Goal: Information Seeking & Learning: Learn about a topic

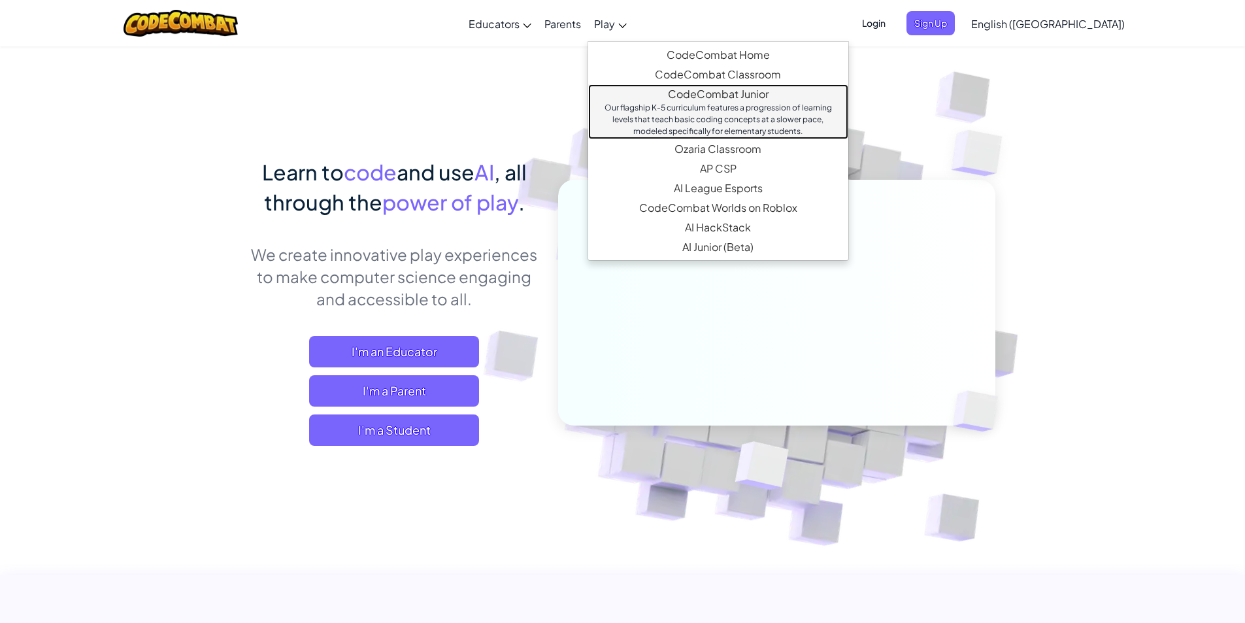
click at [735, 116] on div "Our flagship K-5 curriculum features a progression of learning levels that teac…" at bounding box center [718, 119] width 234 height 35
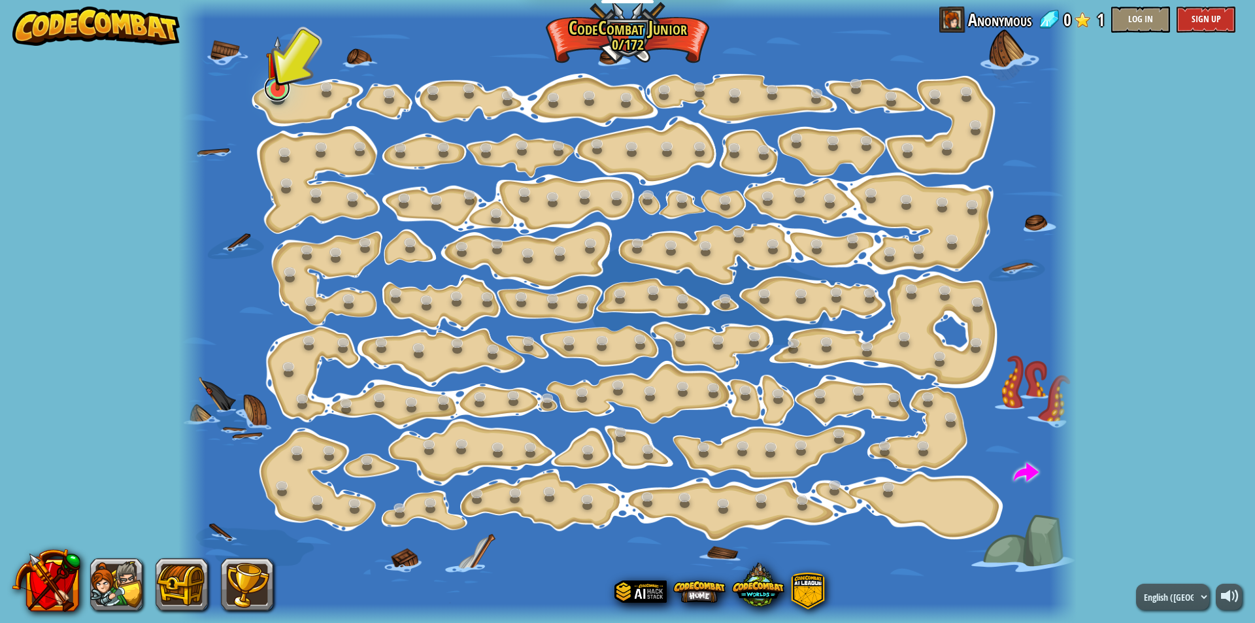
click at [276, 92] on link at bounding box center [277, 88] width 26 height 26
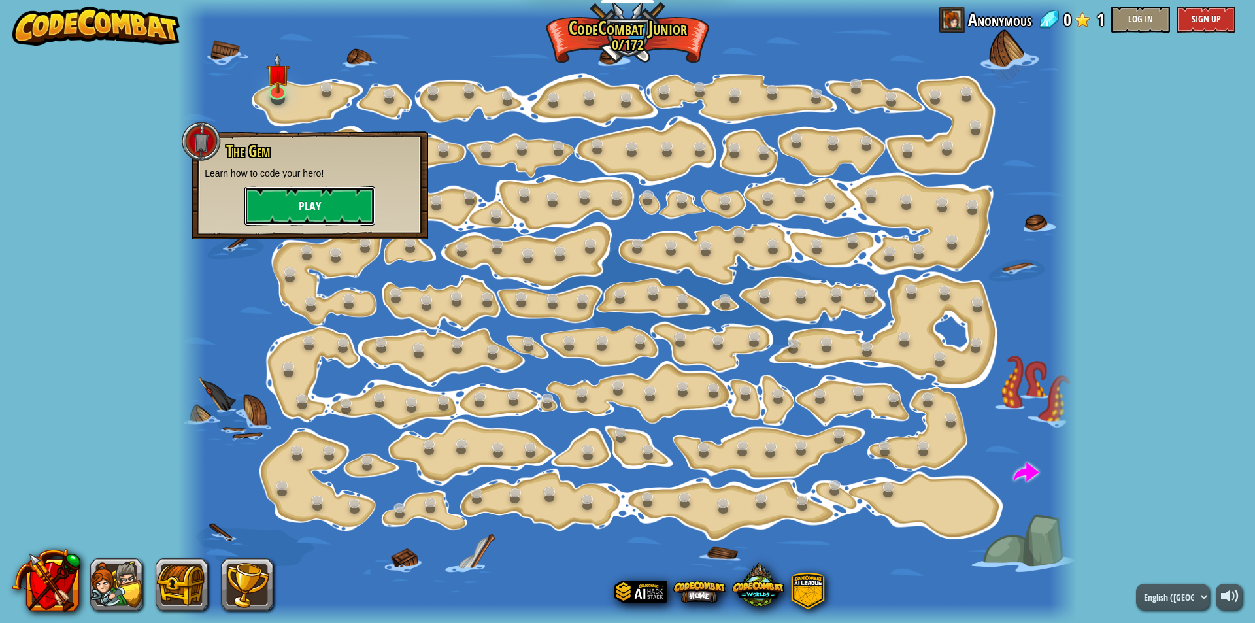
click at [333, 207] on button "Play" at bounding box center [309, 205] width 131 height 39
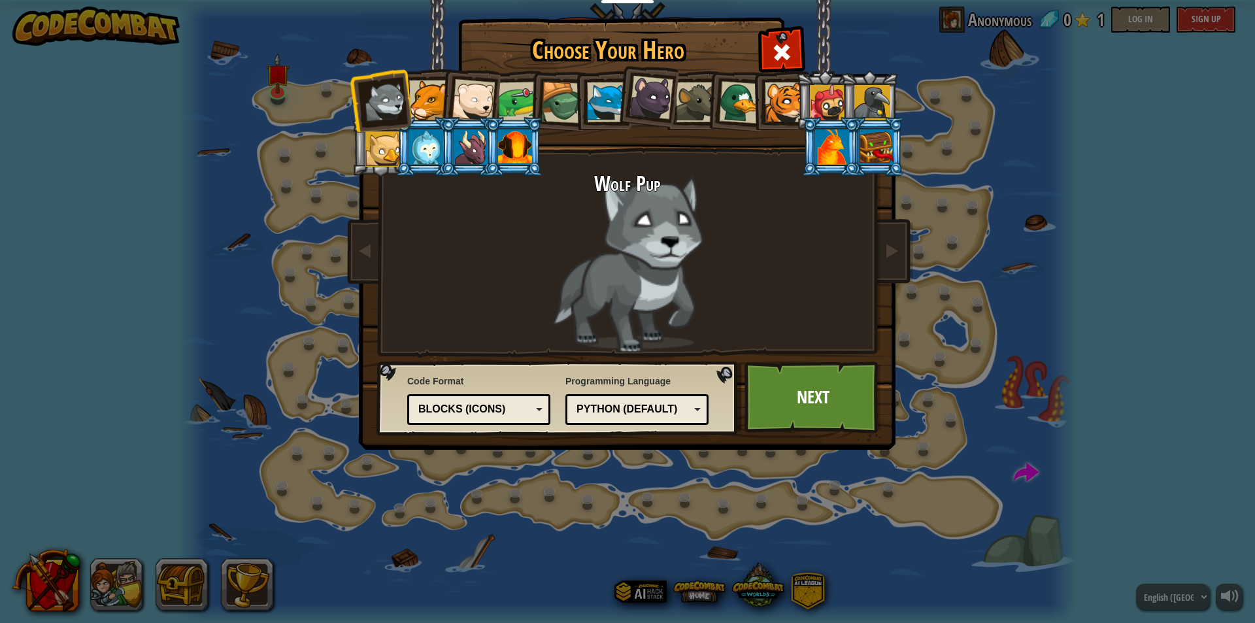
click at [687, 85] on div at bounding box center [696, 102] width 40 height 40
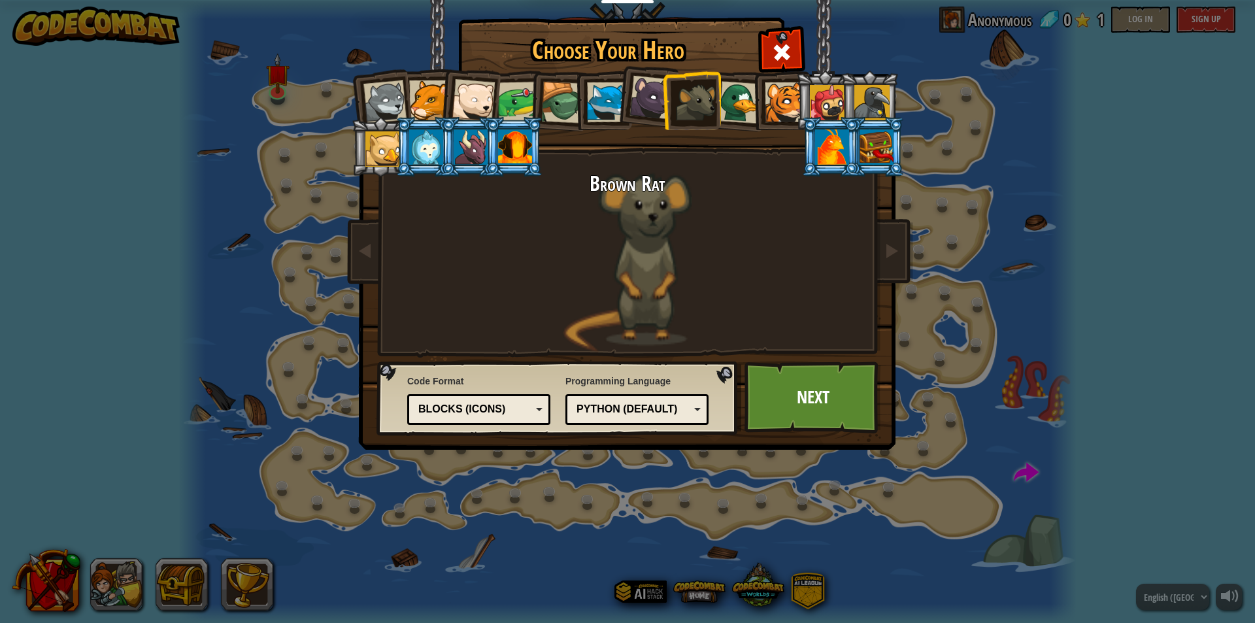
click at [886, 135] on div at bounding box center [876, 146] width 34 height 35
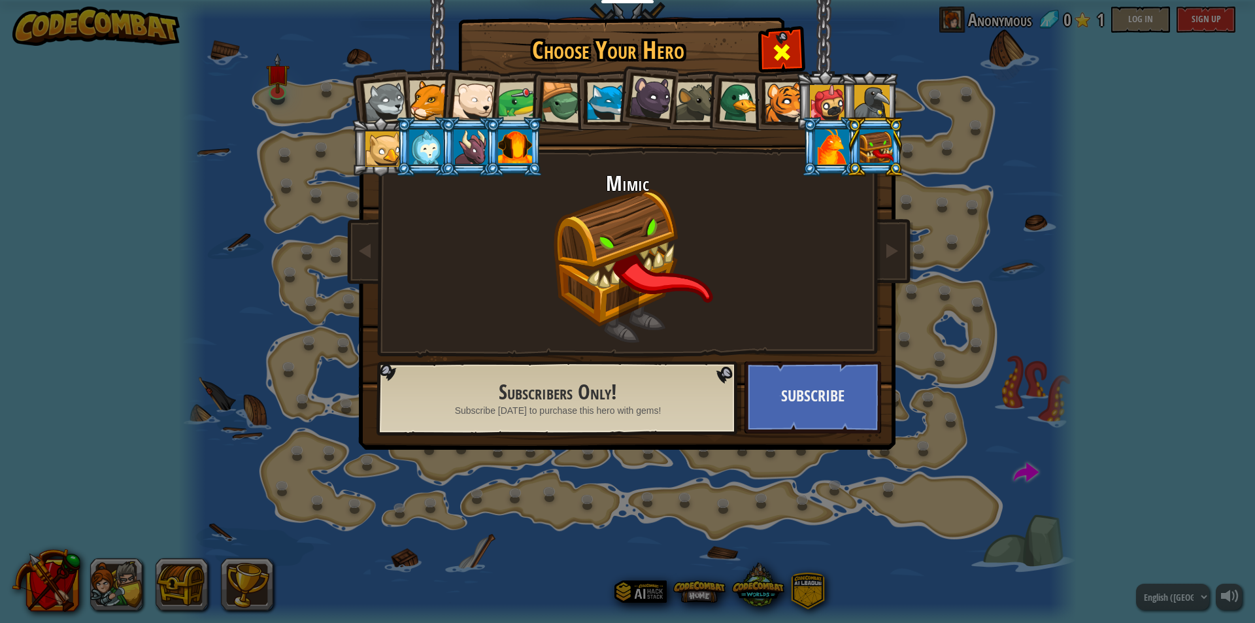
click at [785, 38] on div at bounding box center [781, 50] width 41 height 41
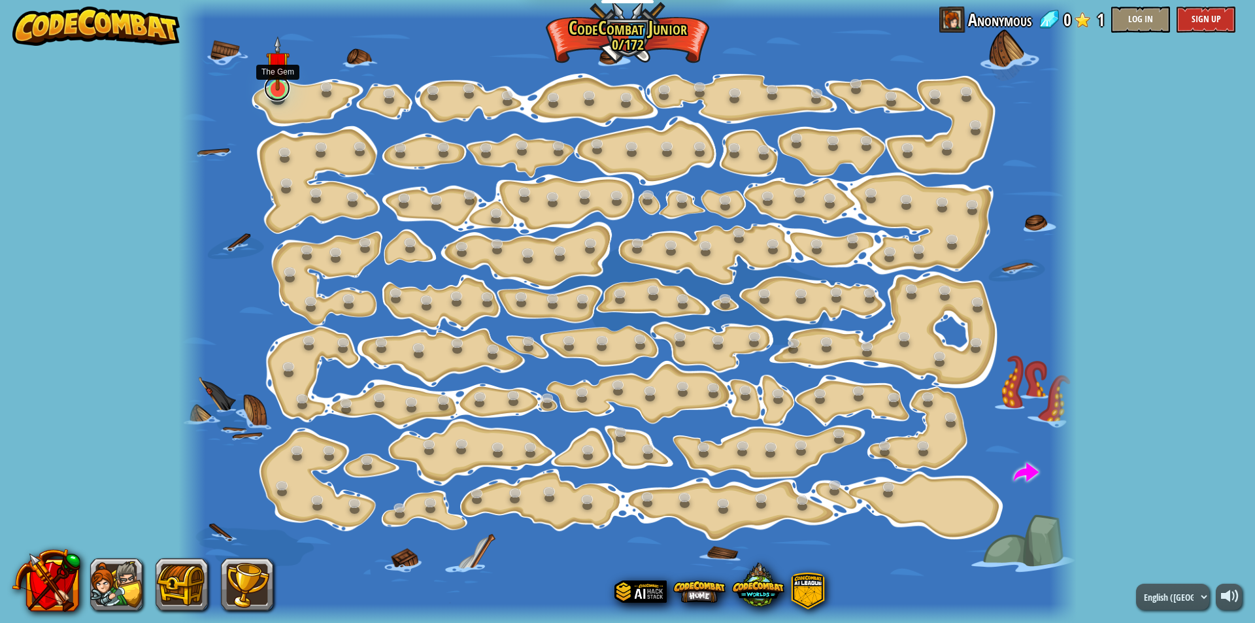
click at [278, 92] on link at bounding box center [277, 88] width 26 height 26
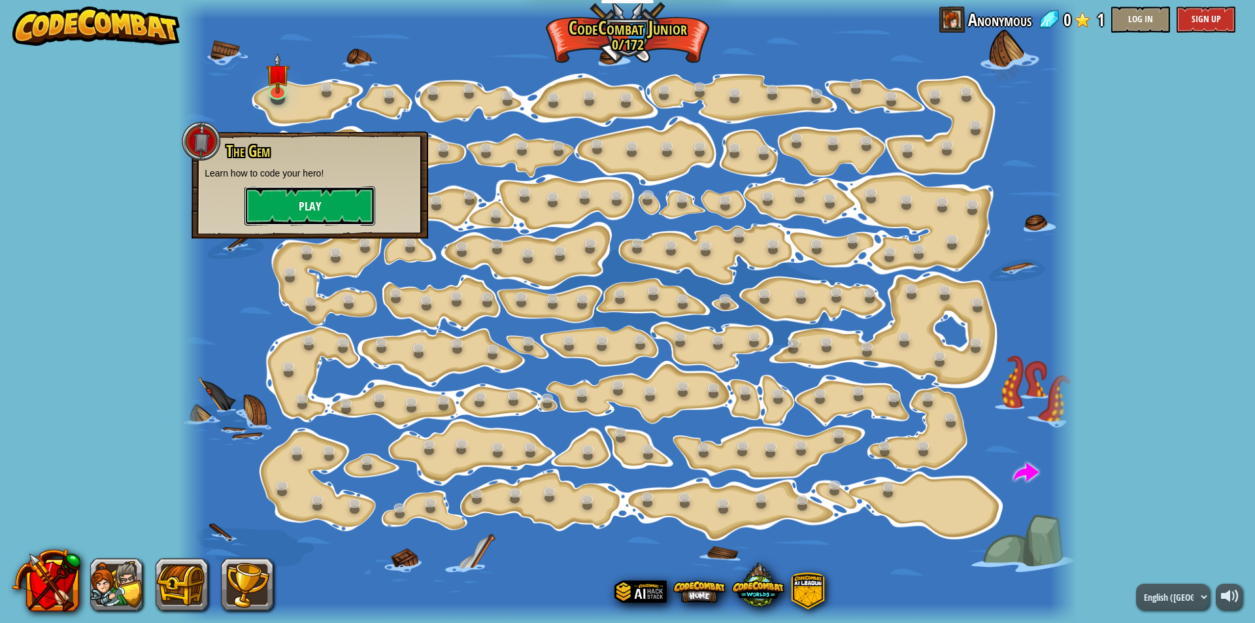
click at [324, 204] on button "Play" at bounding box center [309, 205] width 131 height 39
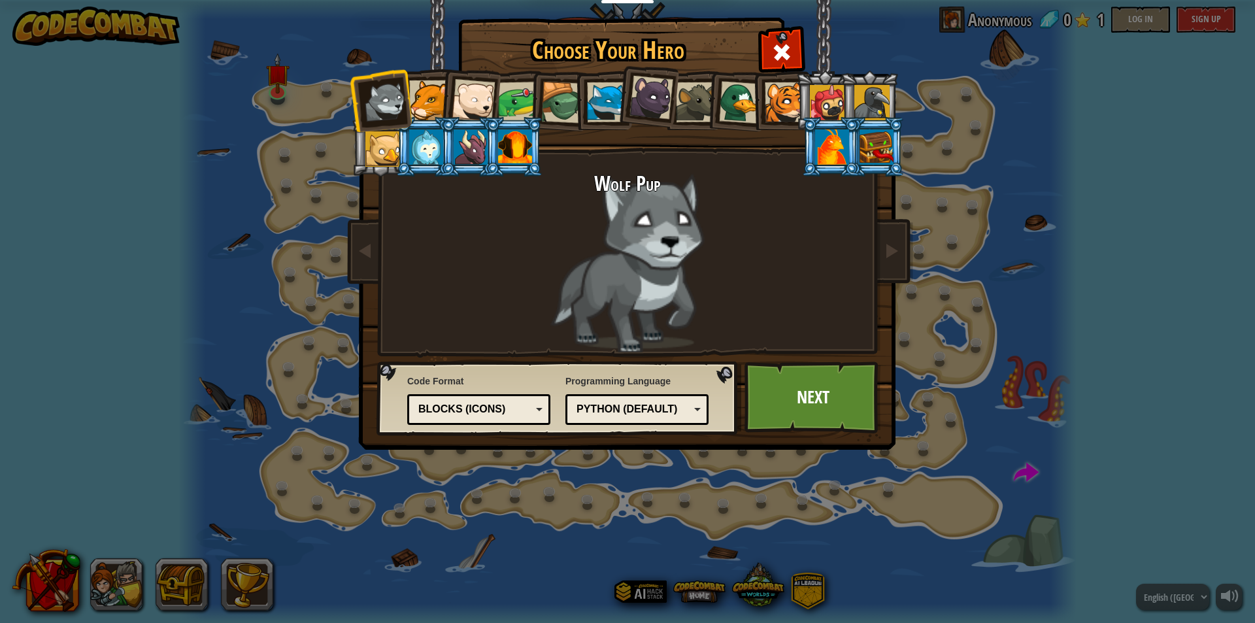
click at [880, 156] on div at bounding box center [876, 146] width 34 height 35
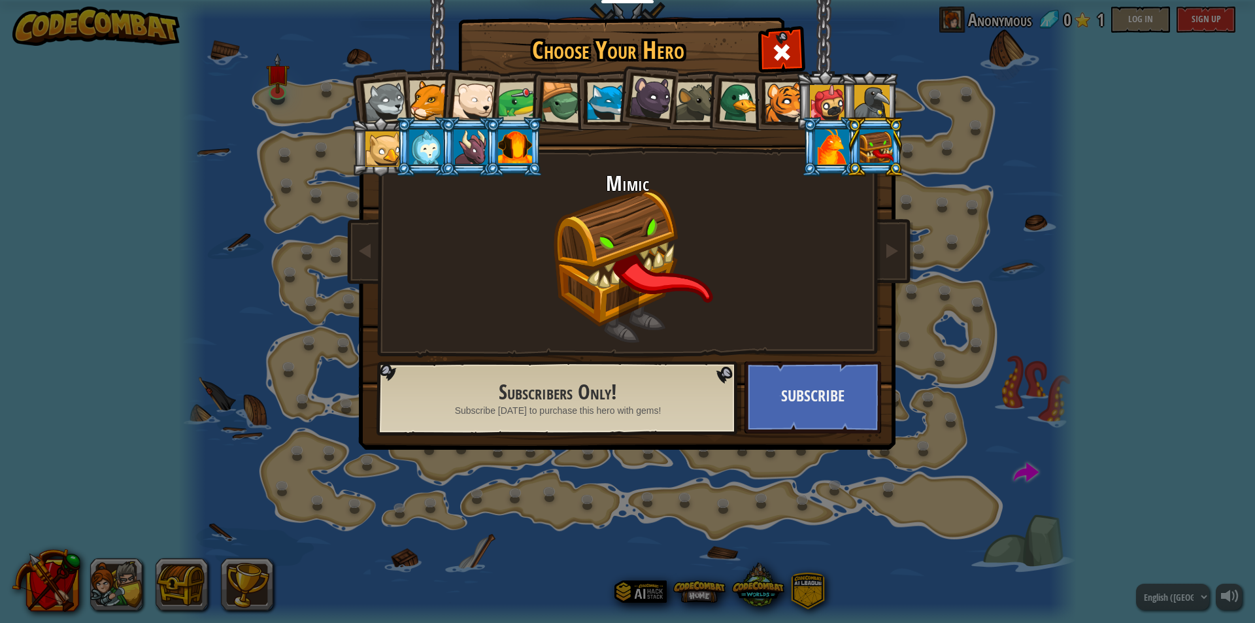
click at [568, 103] on div at bounding box center [562, 103] width 42 height 42
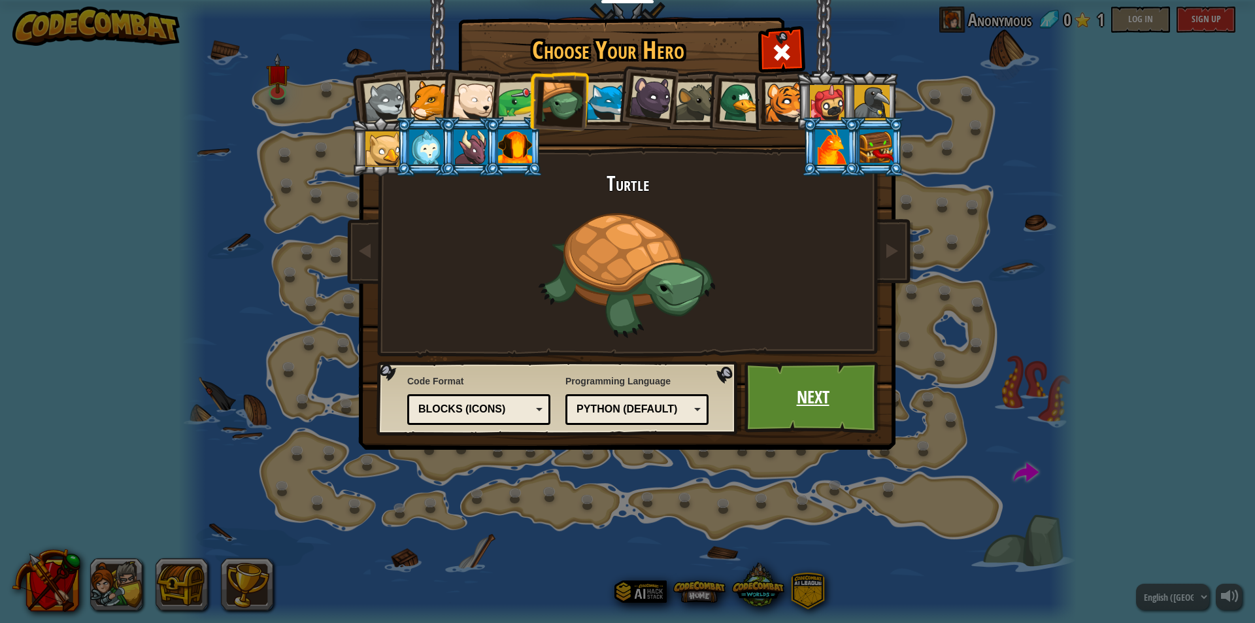
click at [782, 397] on link "Next" at bounding box center [812, 397] width 137 height 72
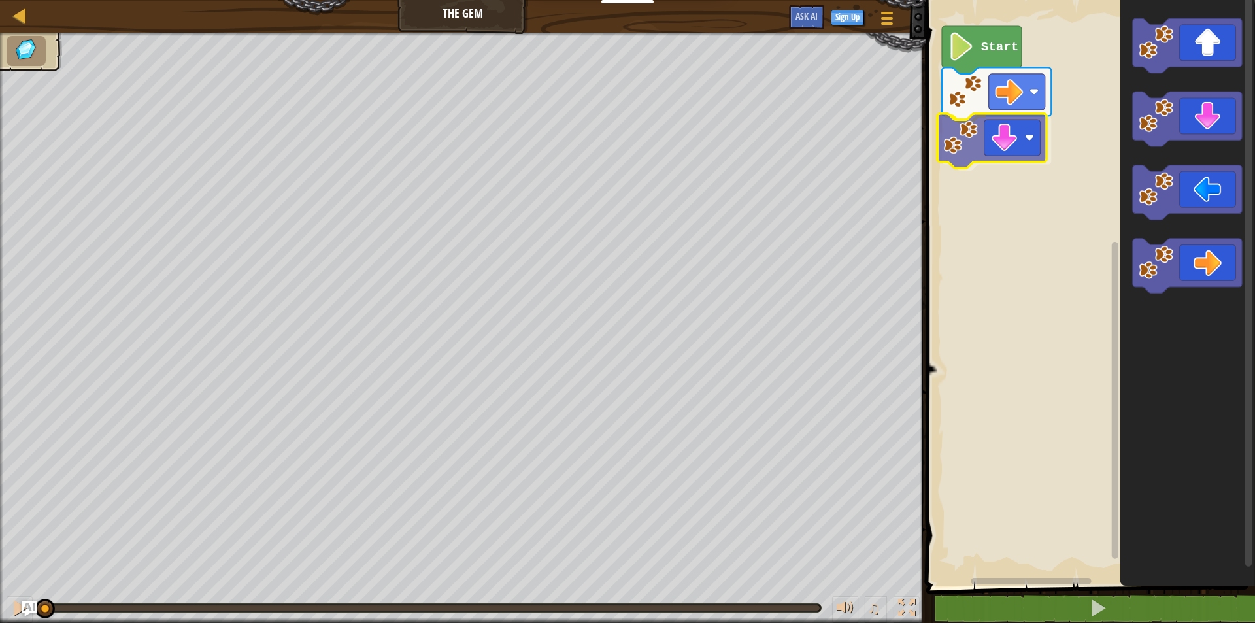
click at [1015, 141] on div "Start" at bounding box center [1088, 289] width 333 height 593
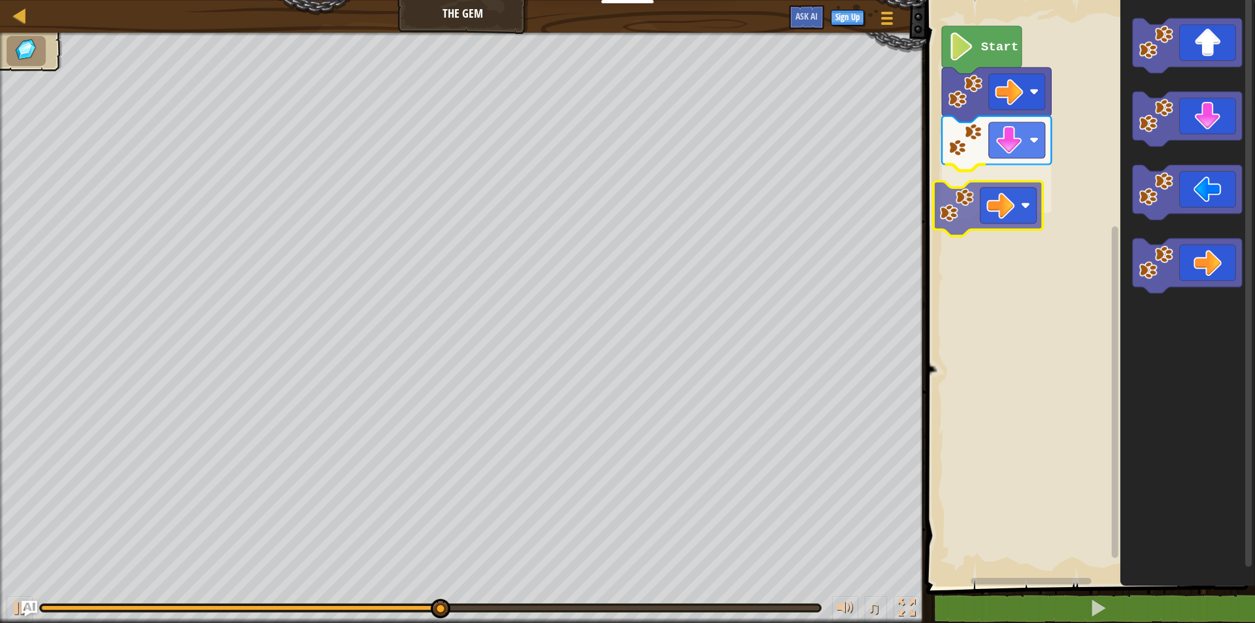
click at [1012, 188] on div "Start" at bounding box center [1088, 289] width 333 height 593
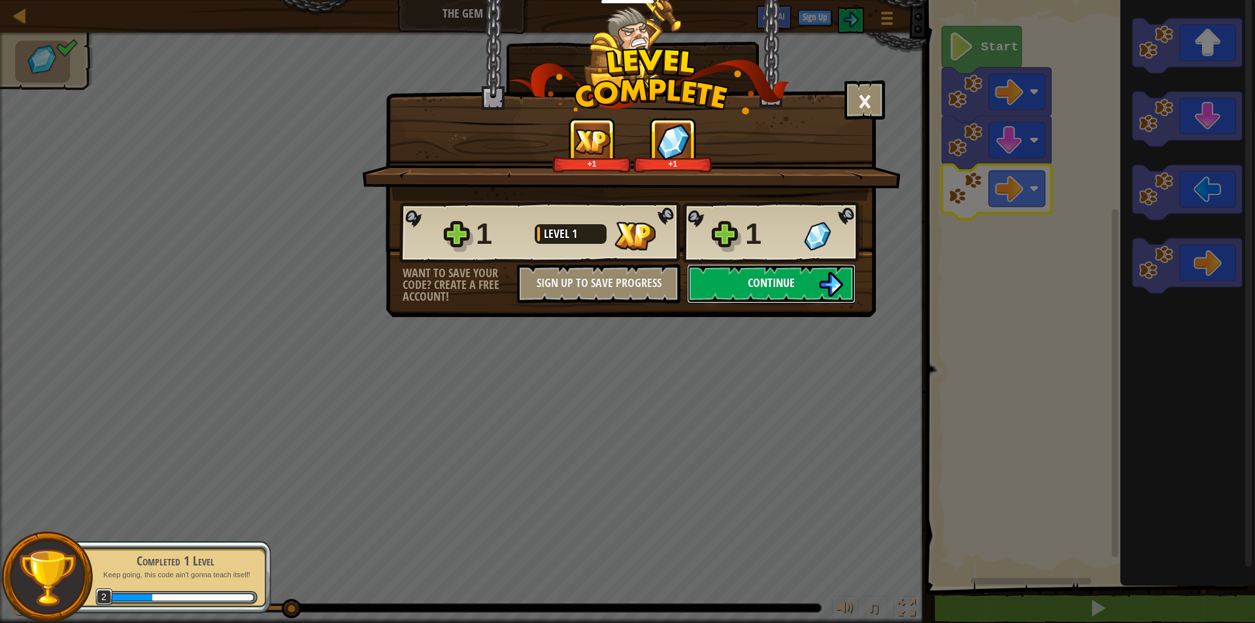
click at [787, 286] on span "Continue" at bounding box center [771, 282] width 47 height 16
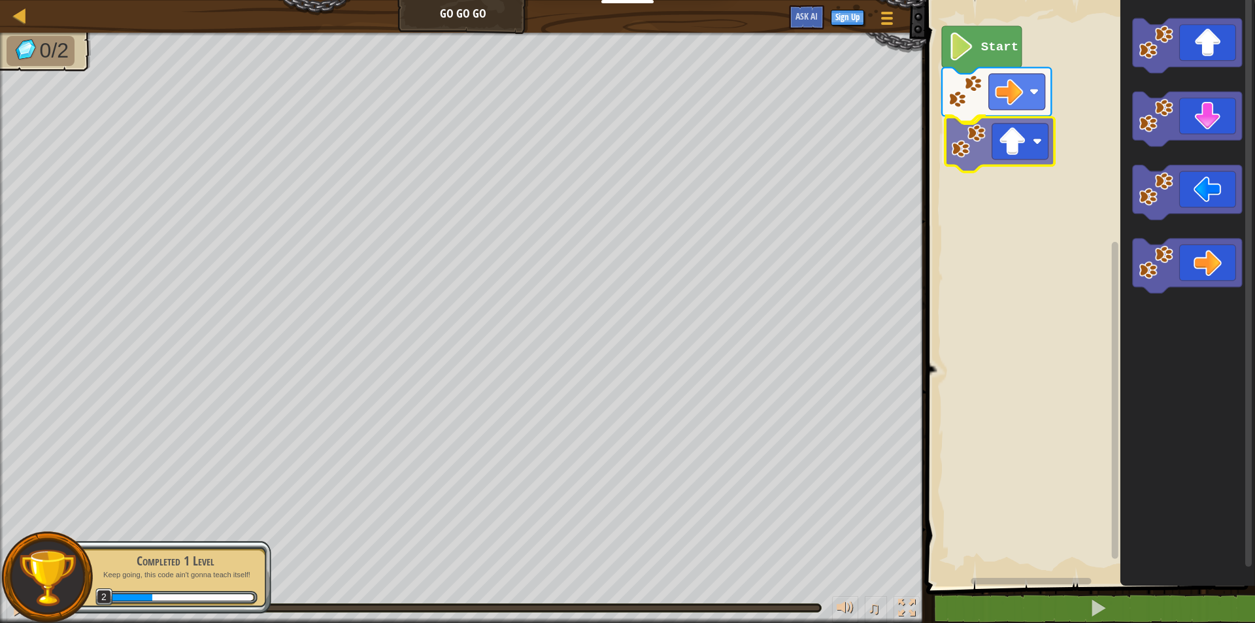
click at [1010, 150] on div "Start" at bounding box center [1088, 289] width 333 height 593
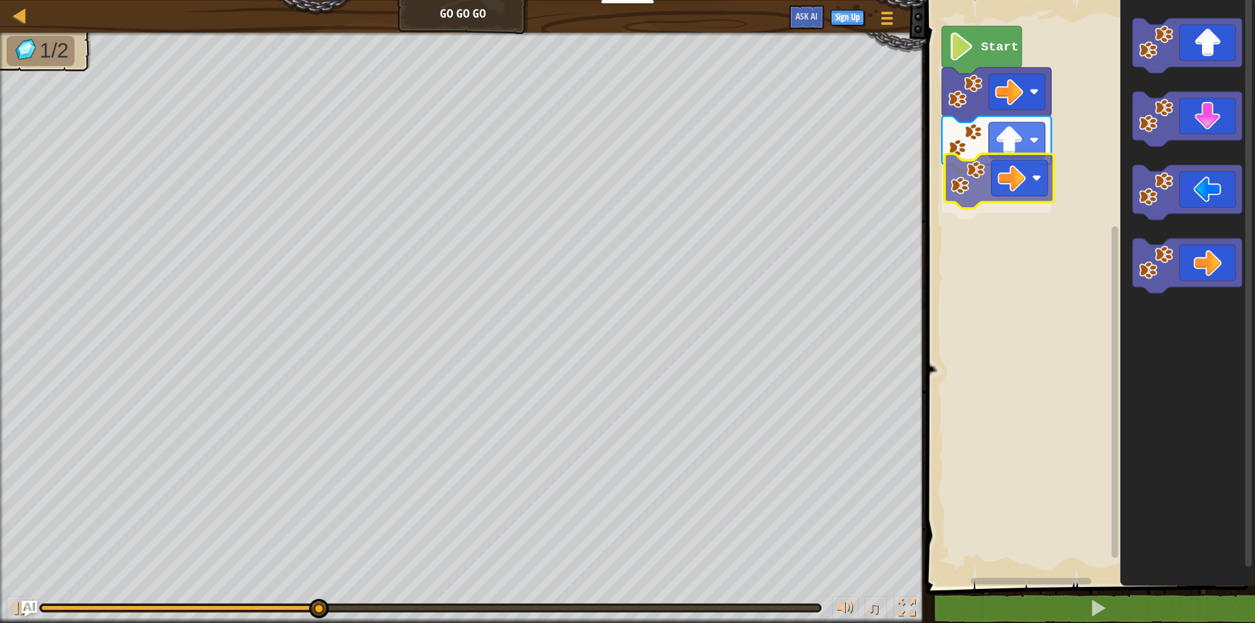
click at [986, 185] on div "Start" at bounding box center [1088, 289] width 333 height 593
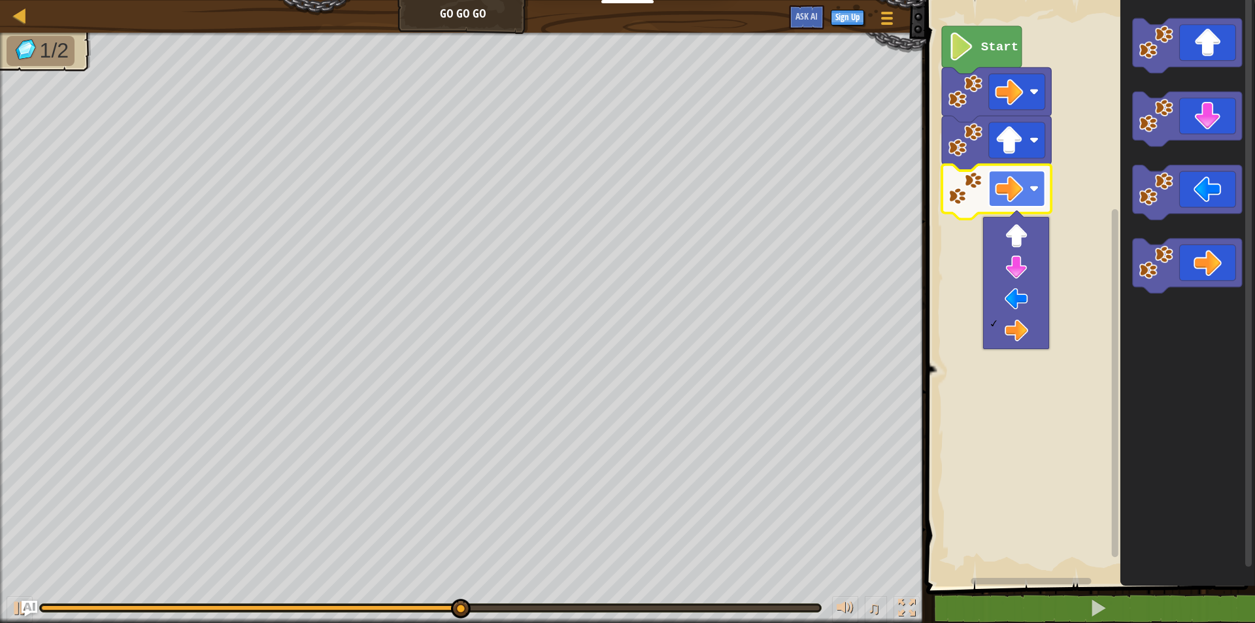
click at [1033, 187] on image "Blockly Workspace" at bounding box center [1033, 188] width 9 height 9
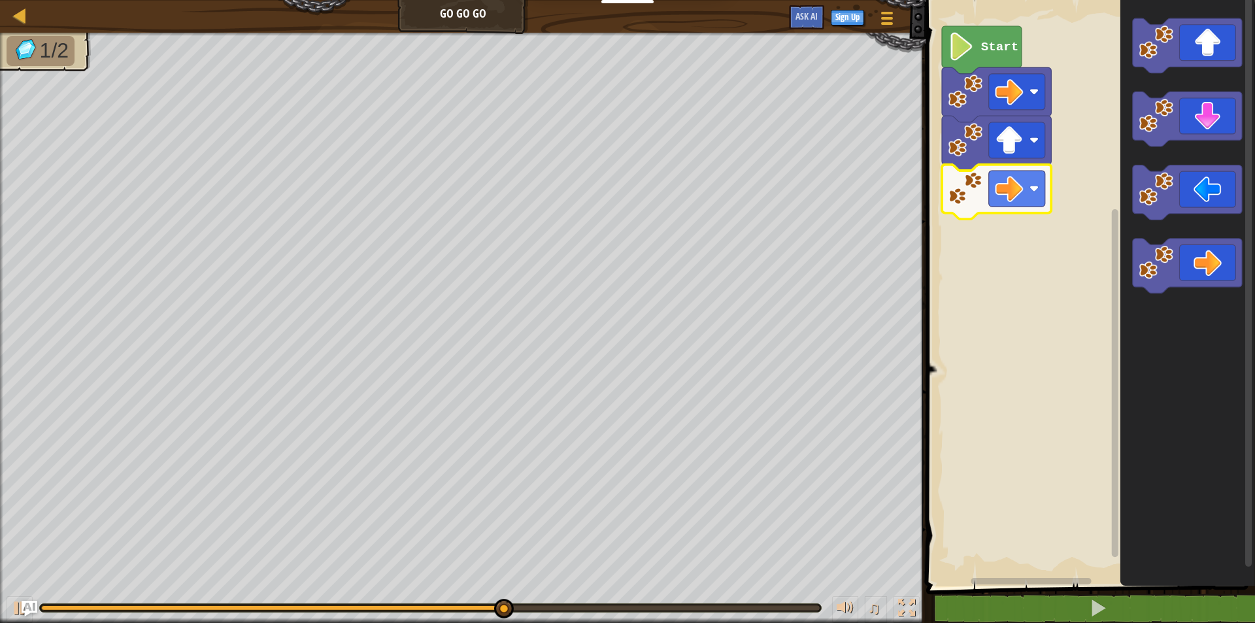
click at [973, 190] on image "Blockly Workspace" at bounding box center [965, 188] width 35 height 35
click at [1031, 190] on image "Blockly Workspace" at bounding box center [1033, 188] width 9 height 9
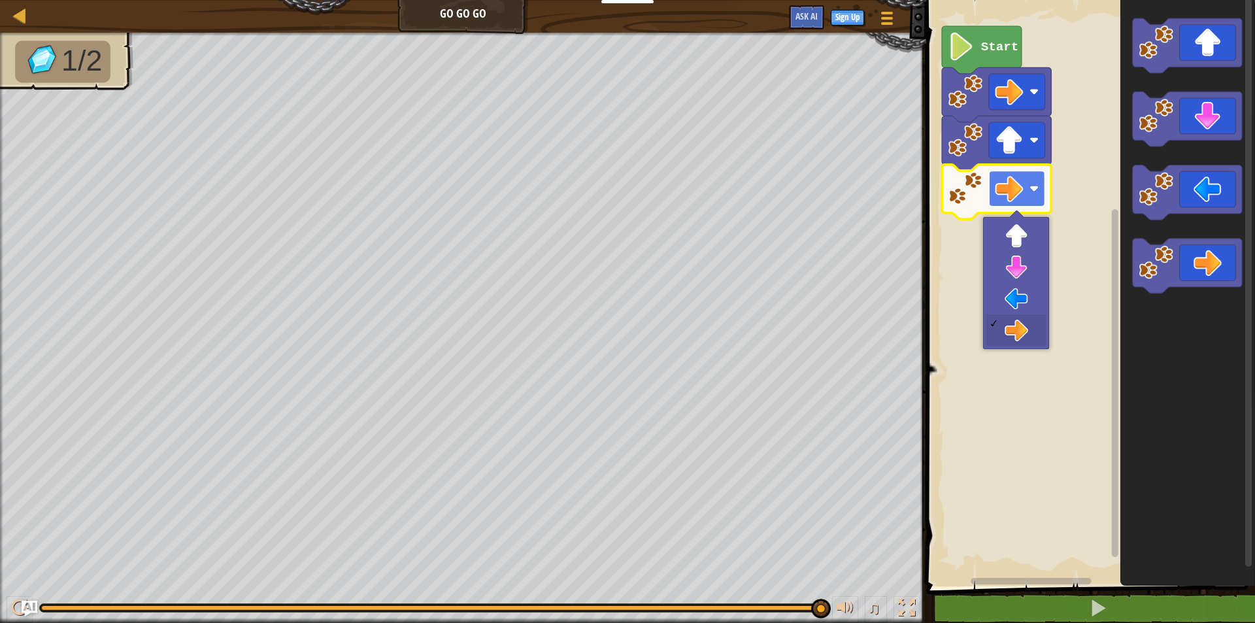
click at [1037, 190] on image "Blockly Workspace" at bounding box center [1033, 188] width 9 height 9
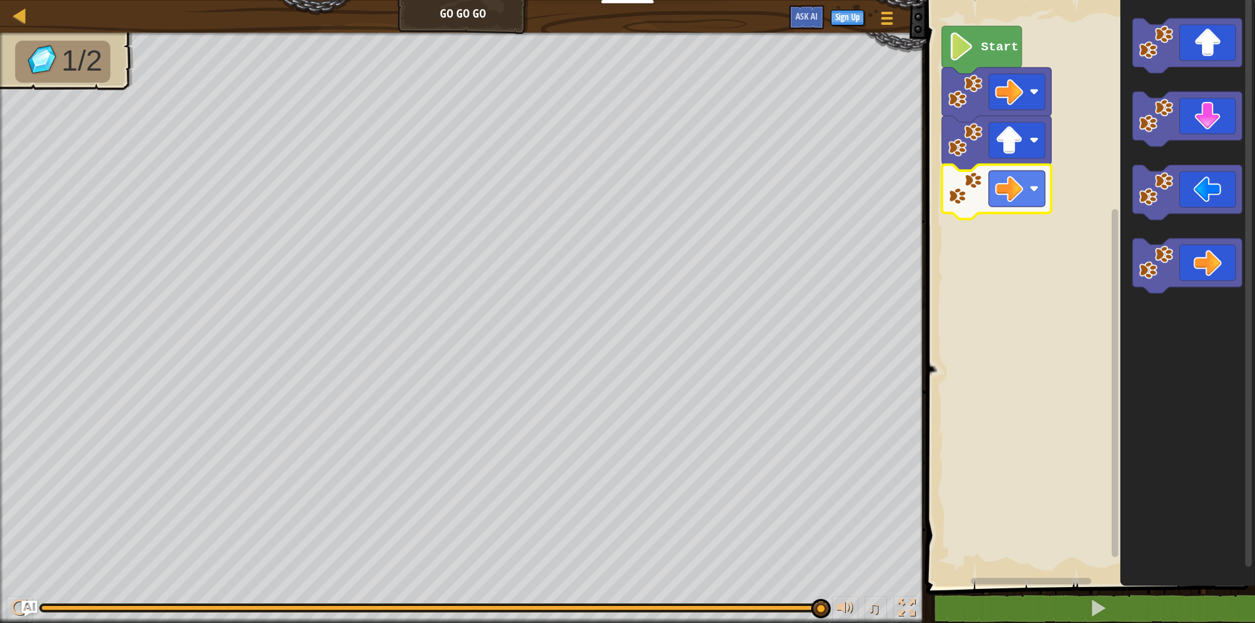
click at [1048, 189] on icon "Blockly Workspace" at bounding box center [996, 192] width 109 height 55
click at [964, 188] on image "Blockly Workspace" at bounding box center [965, 188] width 35 height 35
click at [960, 188] on image "Blockly Workspace" at bounding box center [965, 188] width 35 height 35
click at [967, 206] on icon "Blockly Workspace" at bounding box center [996, 192] width 109 height 55
click at [965, 156] on image "Blockly Workspace" at bounding box center [965, 140] width 35 height 35
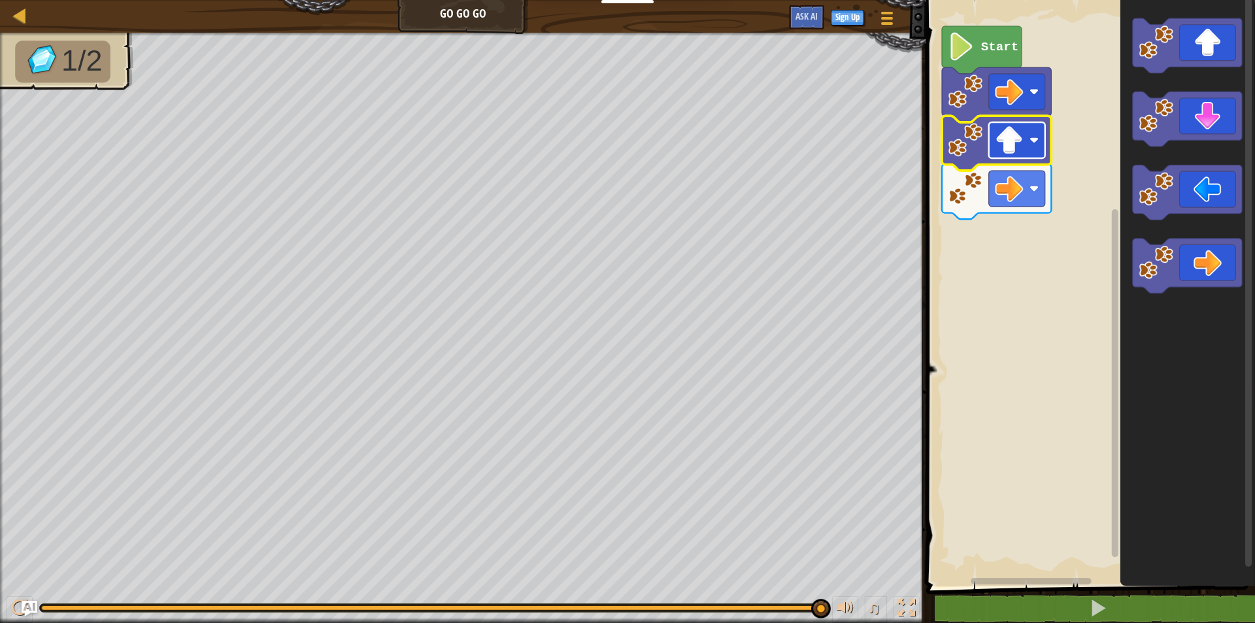
click at [1040, 141] on rect "Blockly Workspace" at bounding box center [1016, 140] width 56 height 36
click at [1033, 142] on image "Blockly Workspace" at bounding box center [1033, 139] width 9 height 9
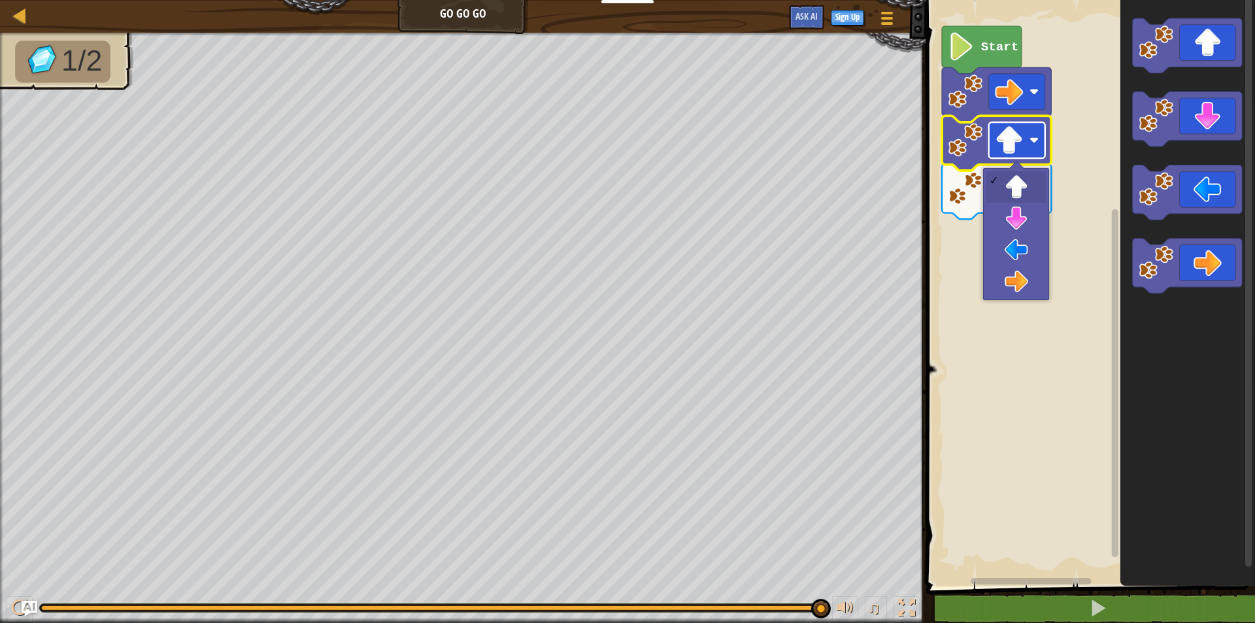
click at [1033, 142] on image "Blockly Workspace" at bounding box center [1033, 139] width 9 height 9
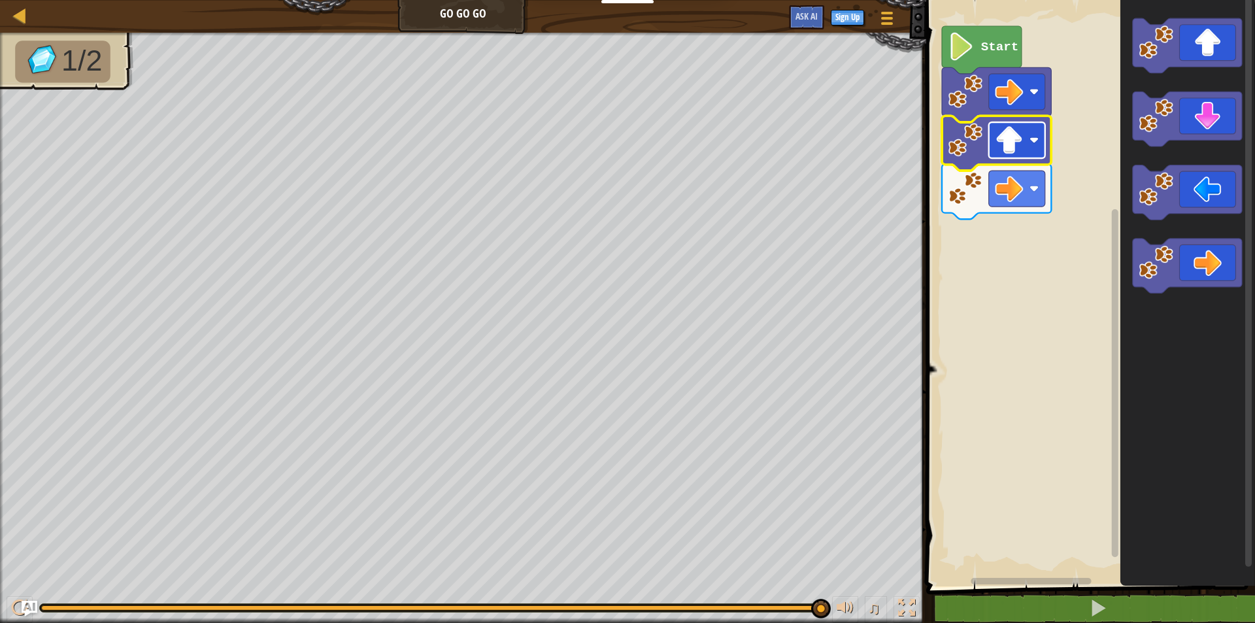
click at [1032, 142] on image "Blockly Workspace" at bounding box center [1033, 139] width 9 height 9
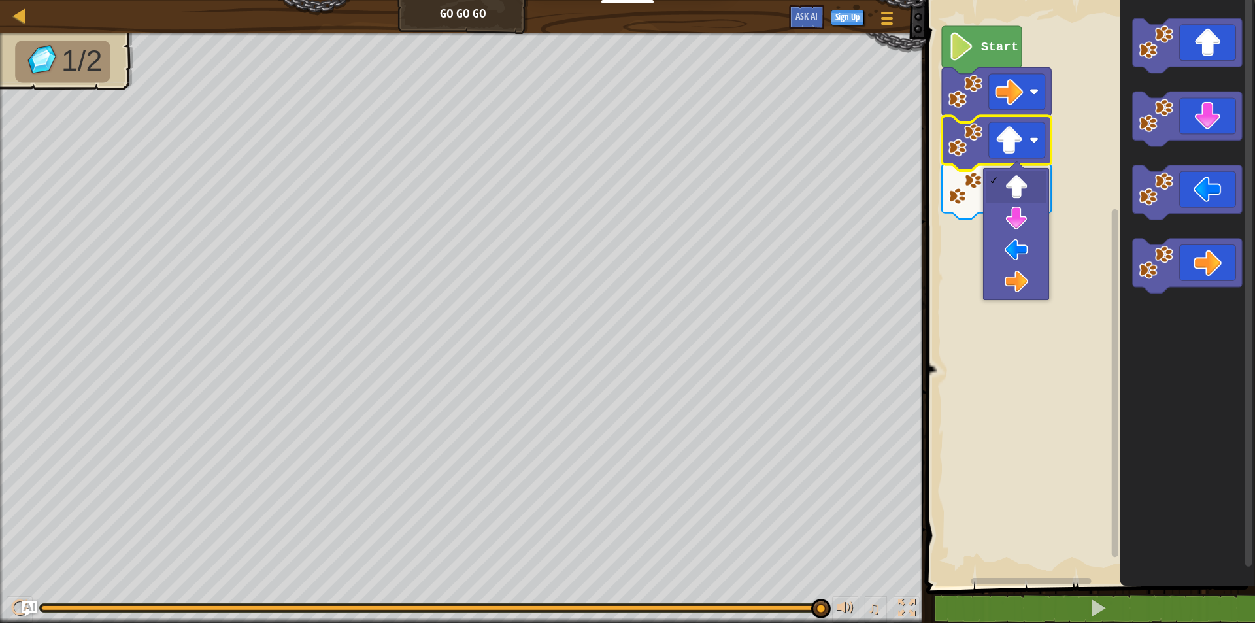
click at [960, 133] on image "Blockly Workspace" at bounding box center [965, 140] width 35 height 35
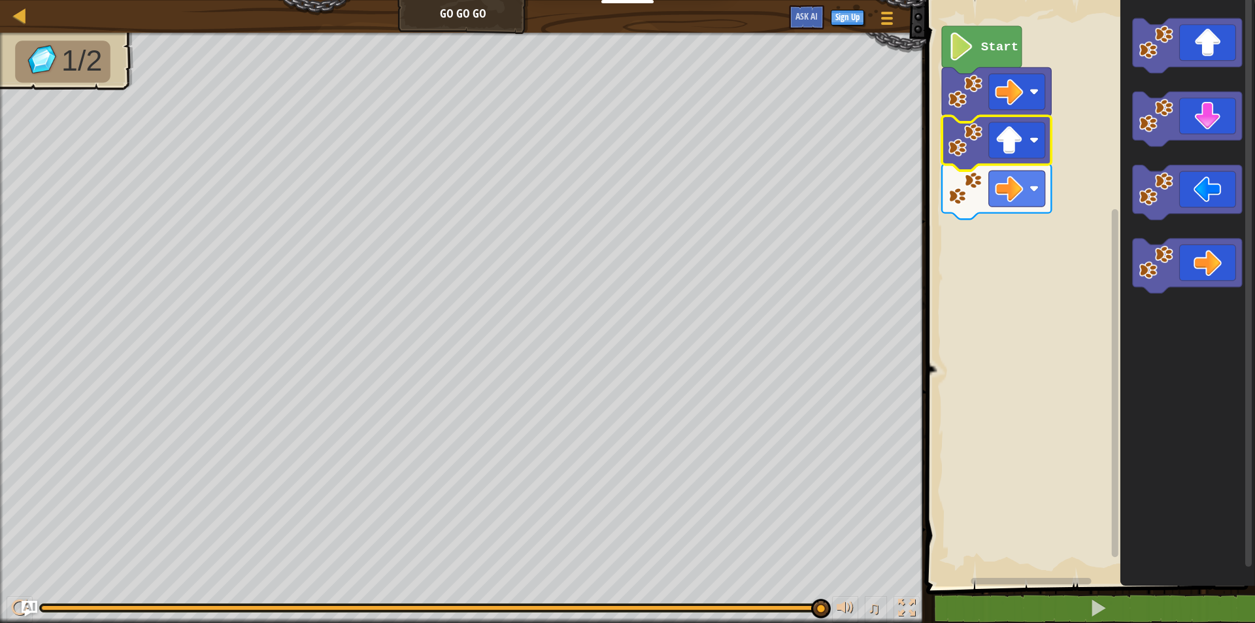
click at [962, 135] on image "Blockly Workspace" at bounding box center [965, 140] width 35 height 35
click at [964, 135] on image "Blockly Workspace" at bounding box center [965, 140] width 35 height 35
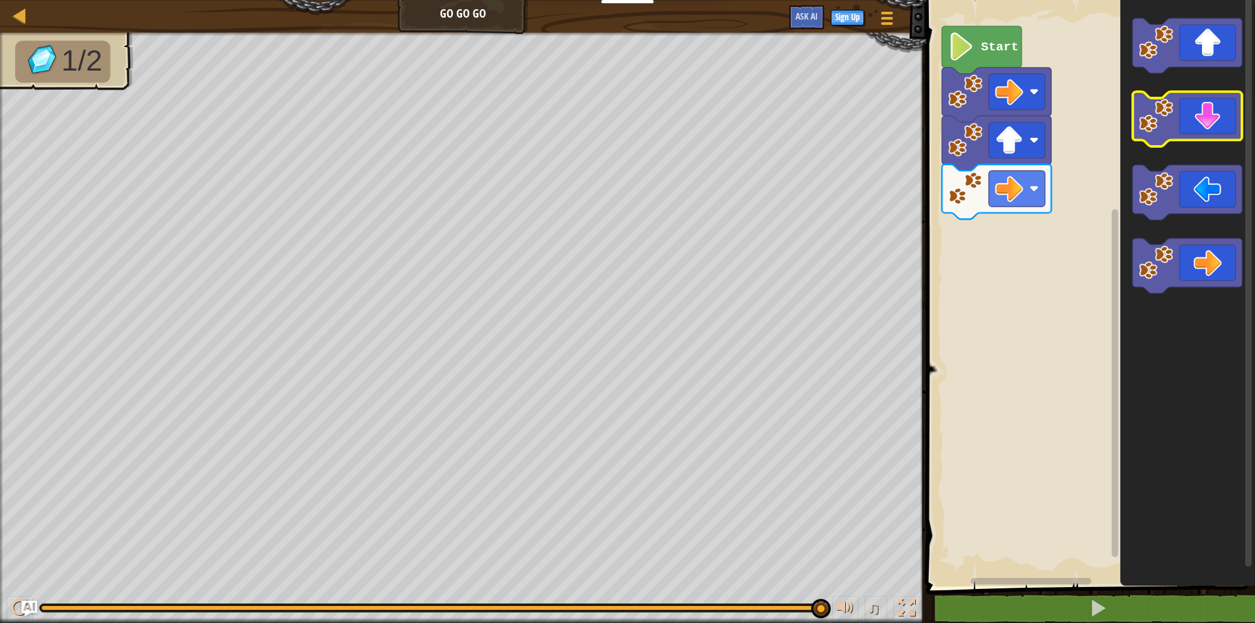
click at [1209, 129] on icon "Blockly Workspace" at bounding box center [1186, 119] width 109 height 55
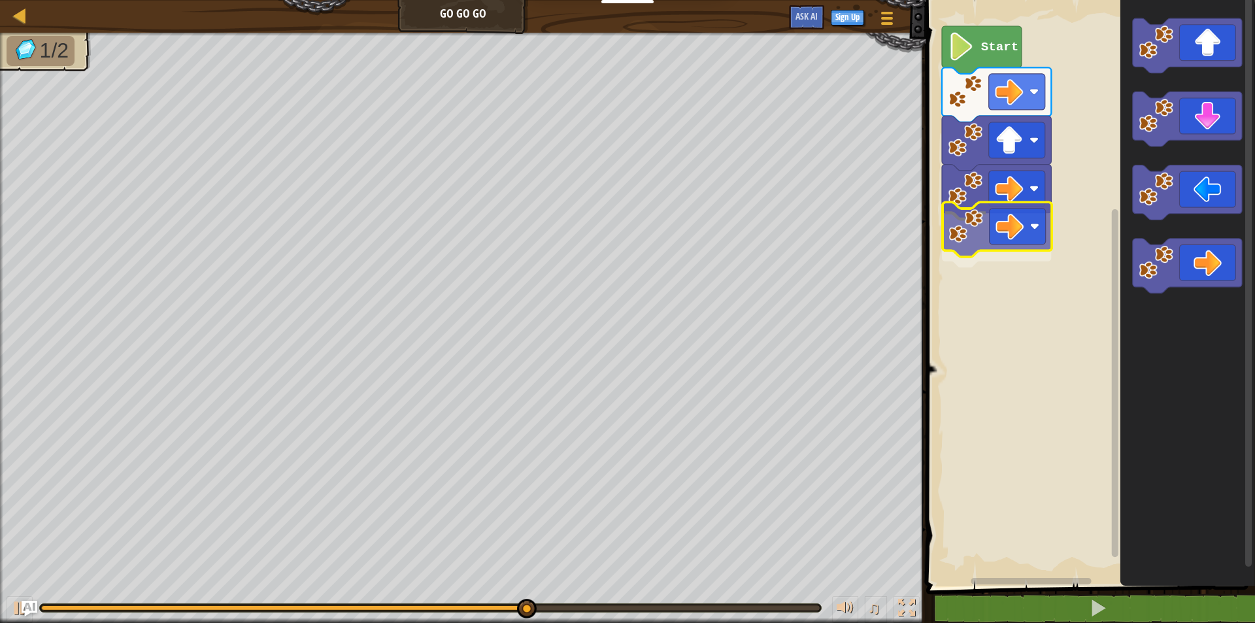
click at [1001, 232] on div "Start" at bounding box center [1088, 289] width 333 height 593
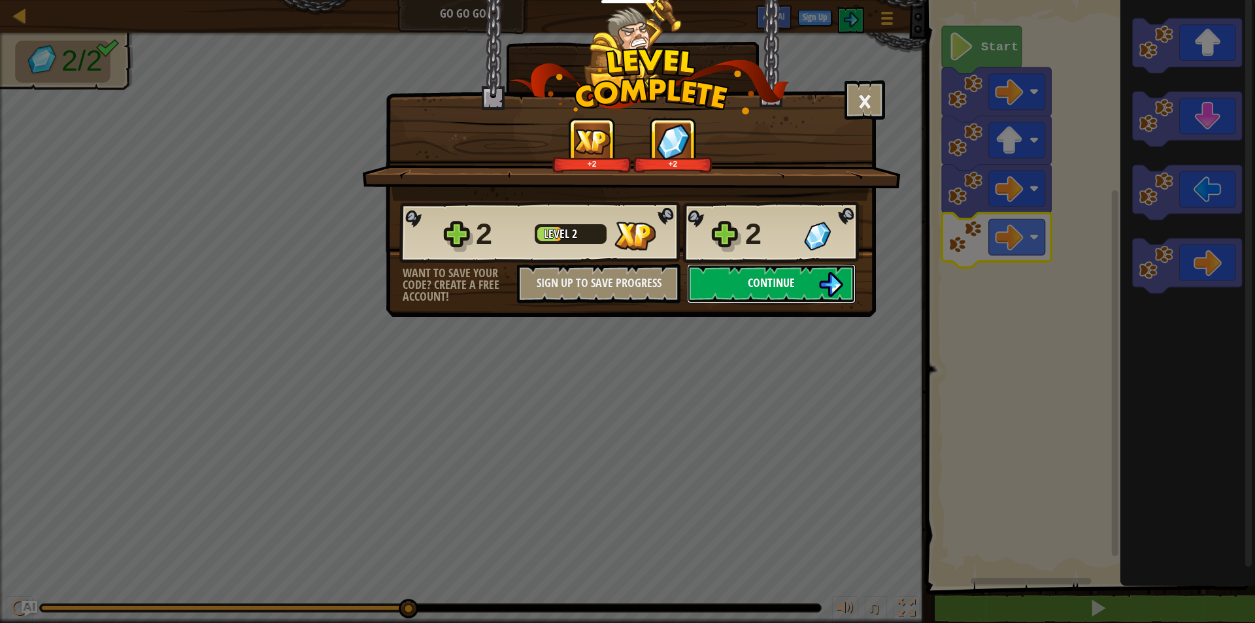
click at [746, 283] on button "Continue" at bounding box center [771, 283] width 169 height 39
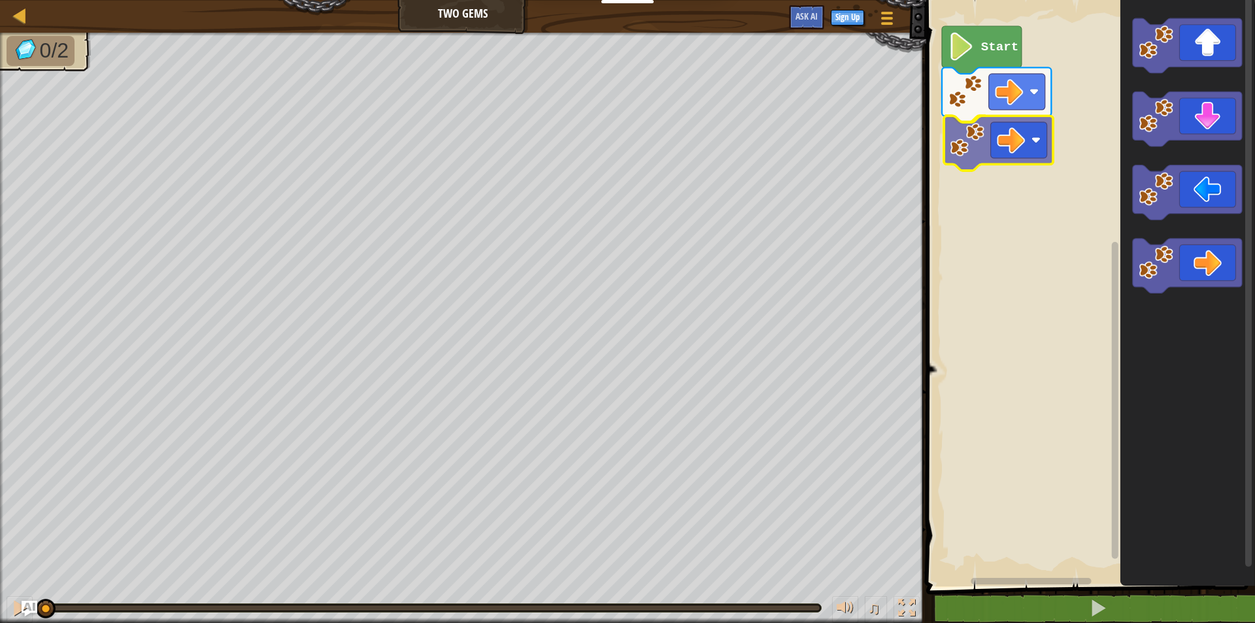
click at [1006, 140] on div "Start" at bounding box center [1088, 289] width 333 height 593
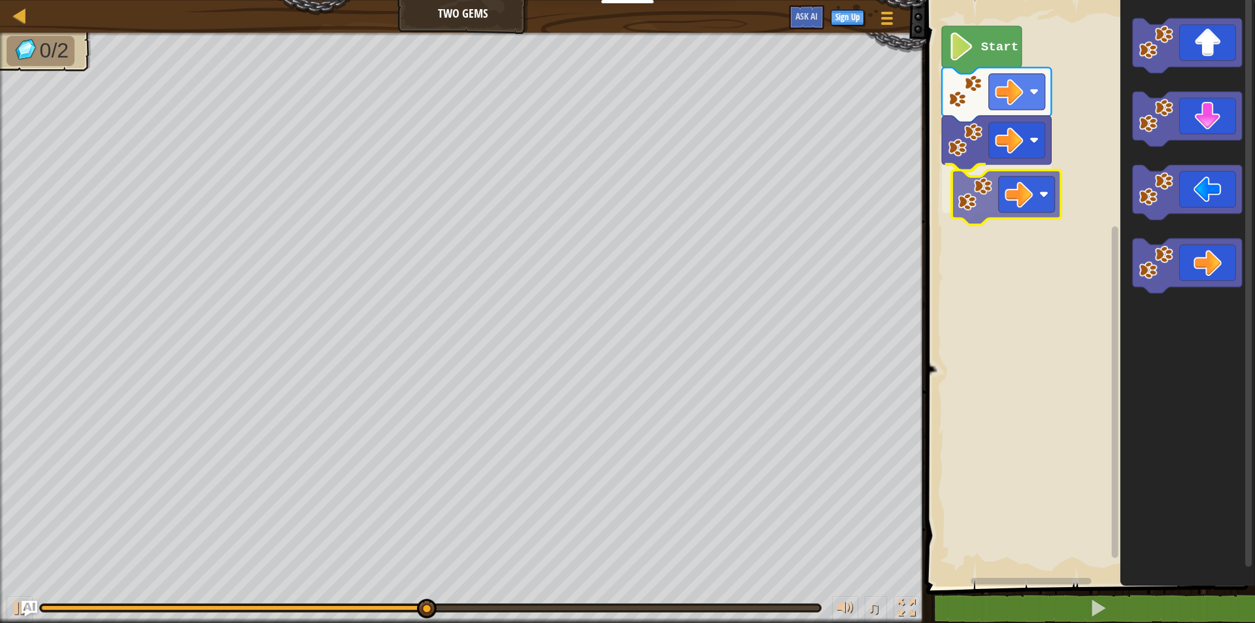
click at [999, 193] on div "Start" at bounding box center [1088, 289] width 333 height 593
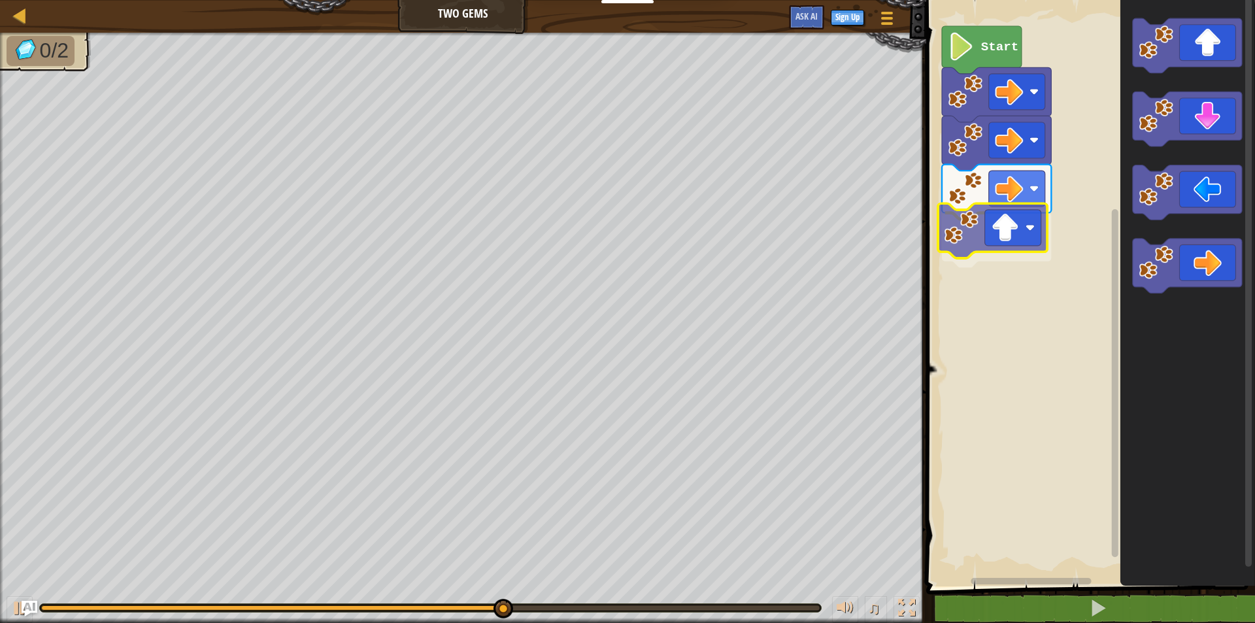
click at [1006, 222] on div "Start" at bounding box center [1088, 289] width 333 height 593
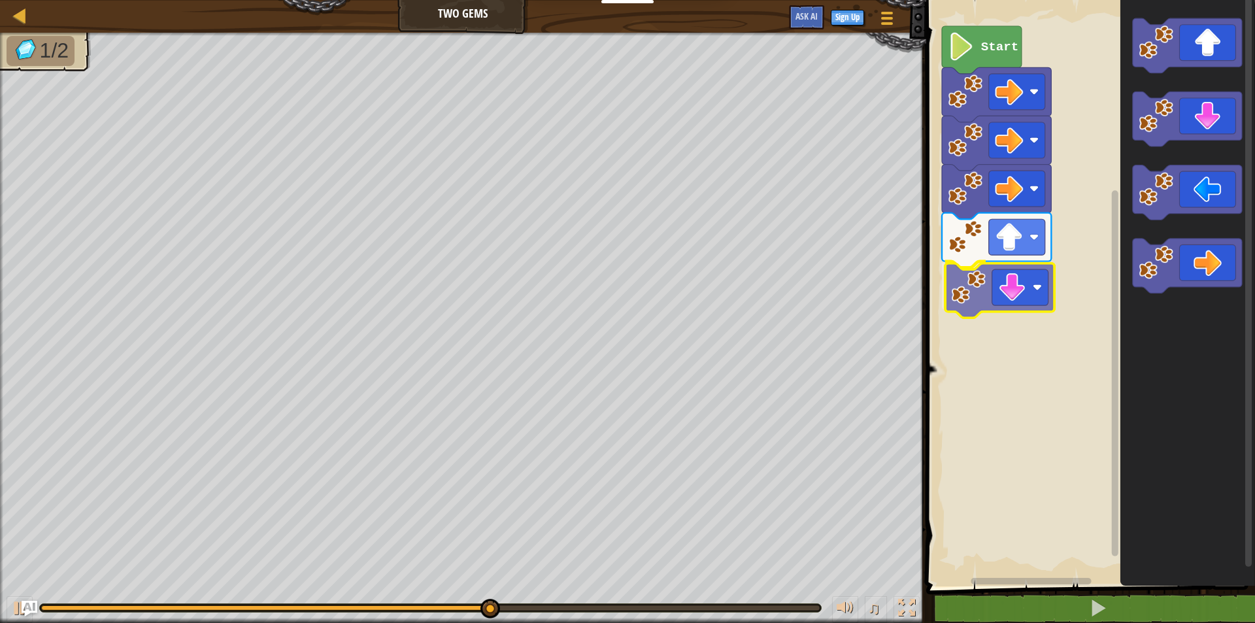
click at [1003, 293] on div "Start" at bounding box center [1088, 289] width 333 height 593
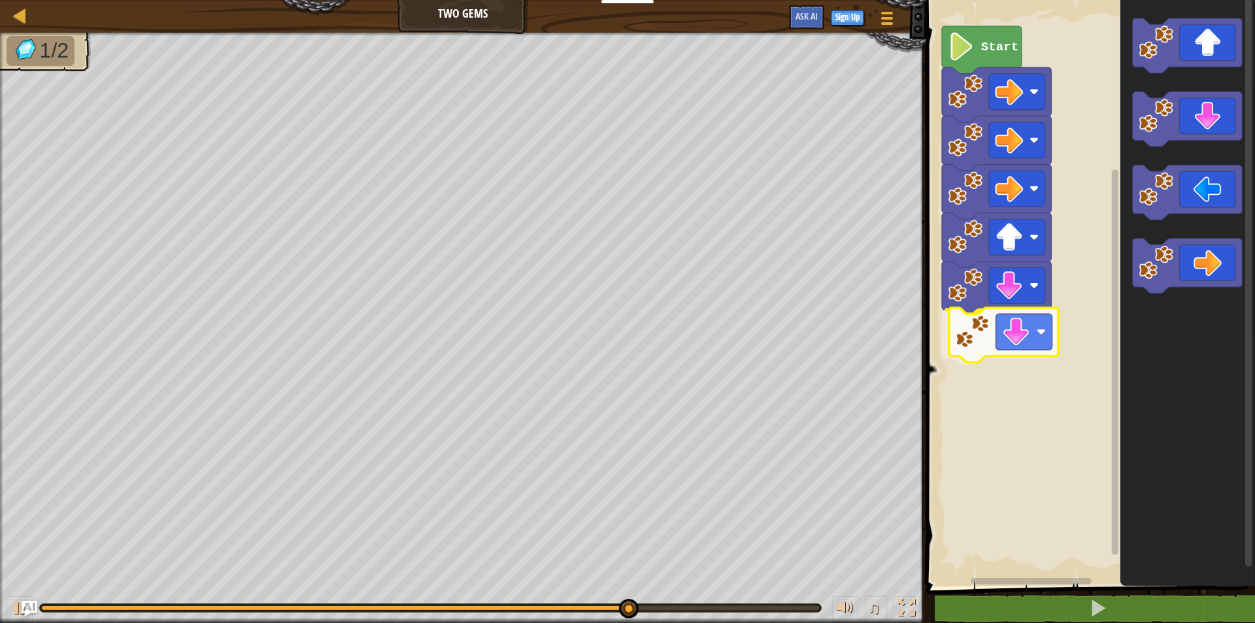
click at [1024, 327] on div "Start" at bounding box center [1088, 289] width 333 height 593
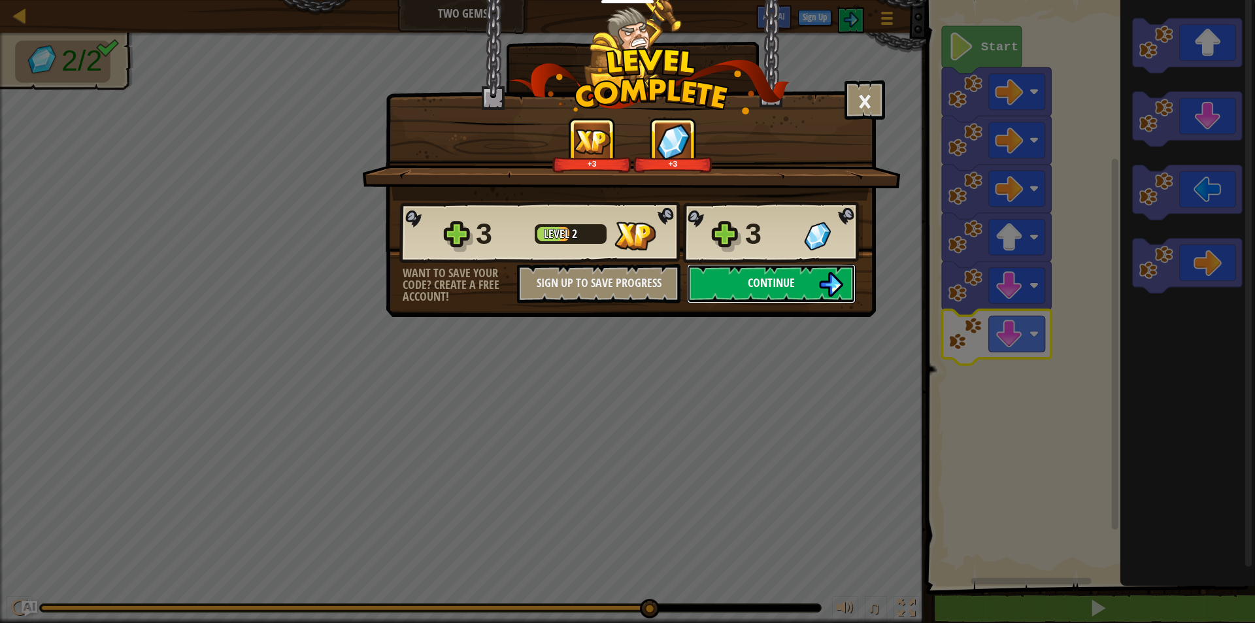
click at [789, 292] on button "Continue" at bounding box center [771, 283] width 169 height 39
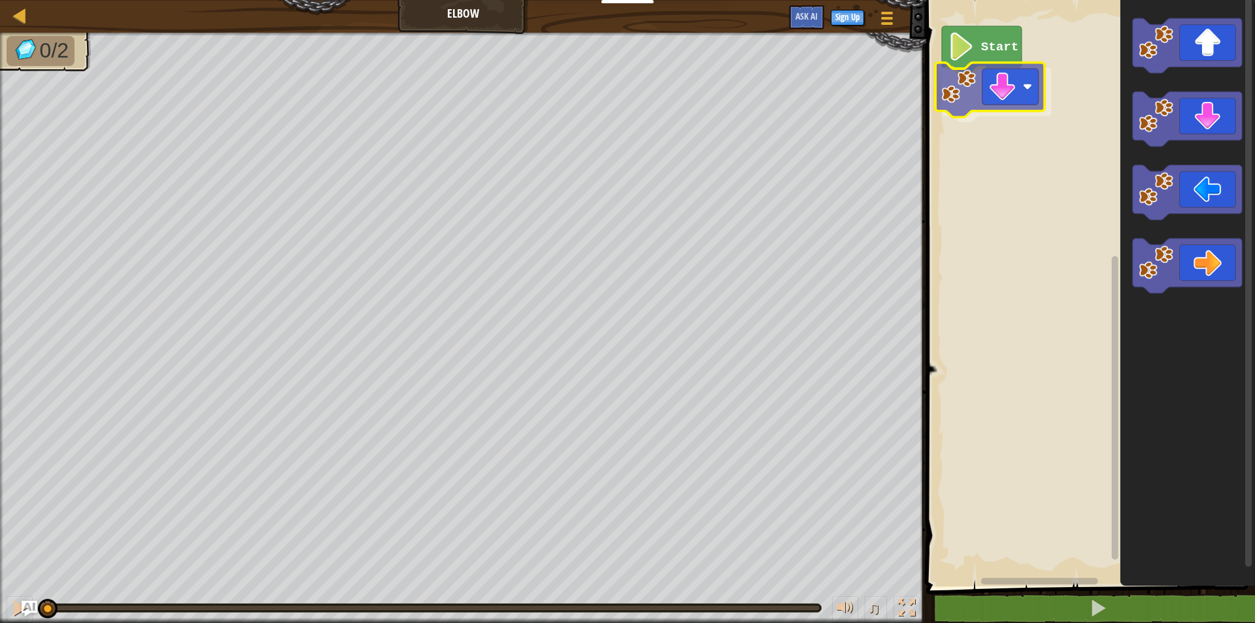
click at [1003, 88] on div "Start" at bounding box center [1088, 289] width 333 height 593
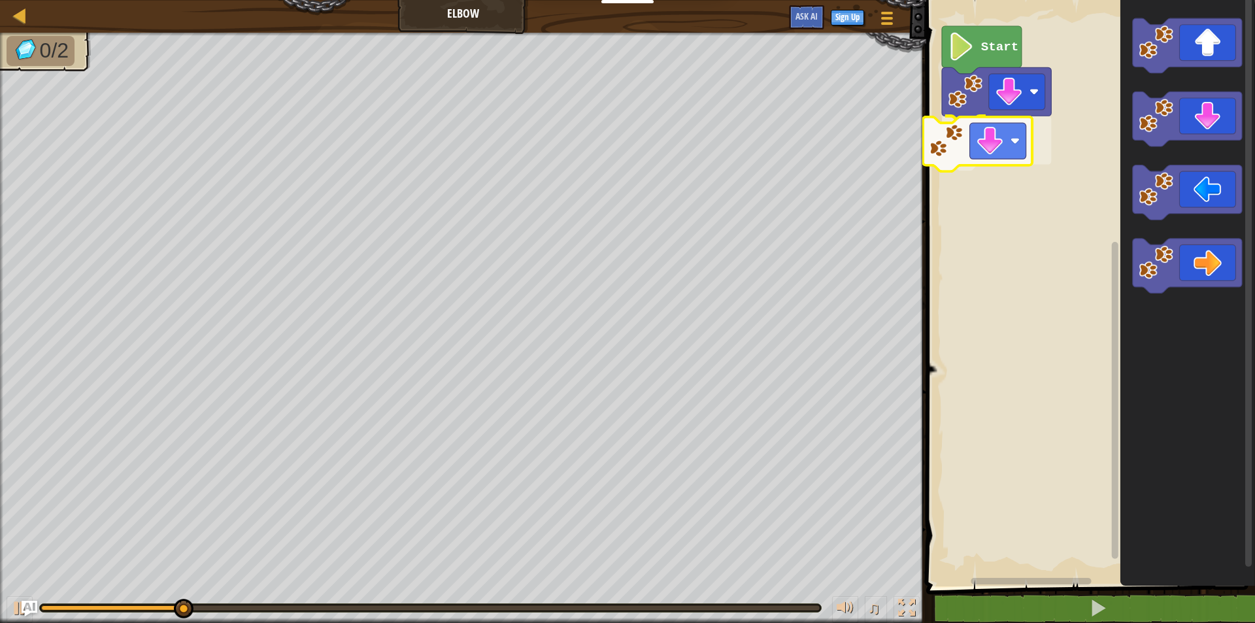
click at [967, 141] on div "Start" at bounding box center [1088, 289] width 333 height 593
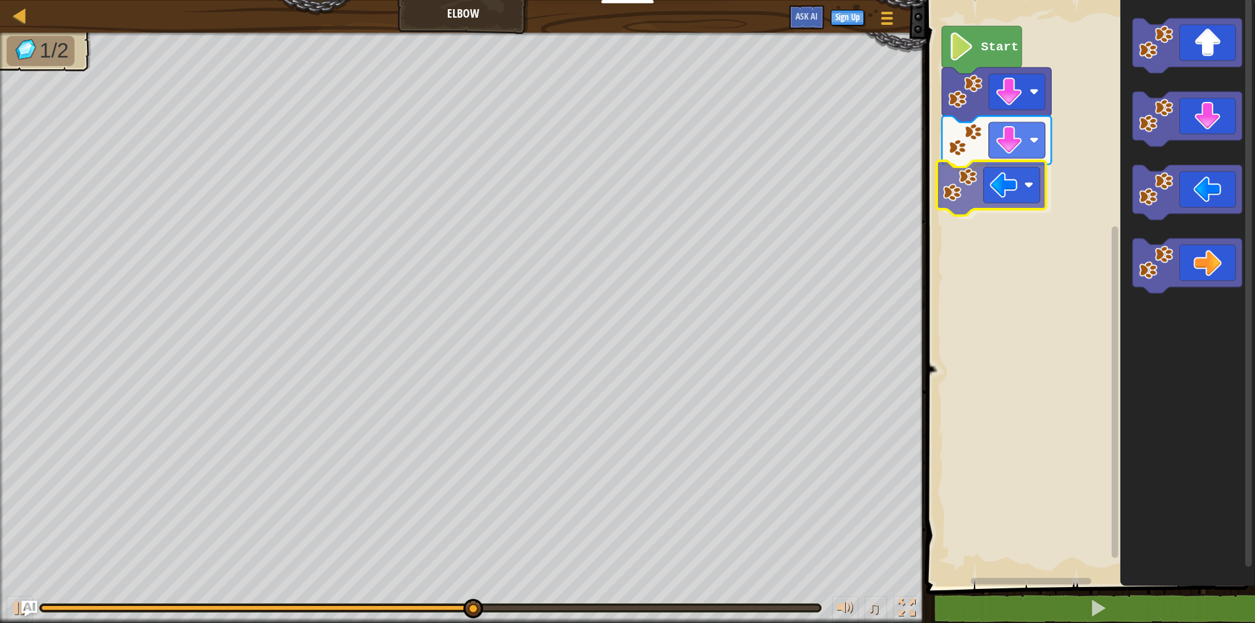
click at [981, 193] on div "Start" at bounding box center [1088, 289] width 333 height 593
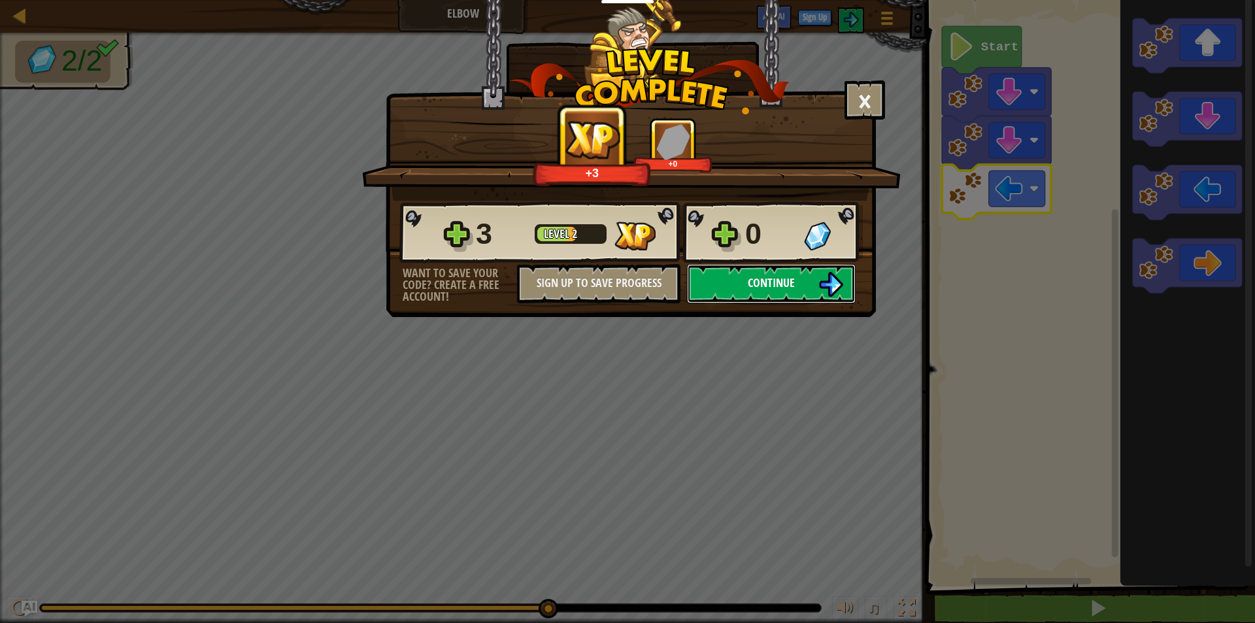
click at [817, 273] on button "Continue" at bounding box center [771, 283] width 169 height 39
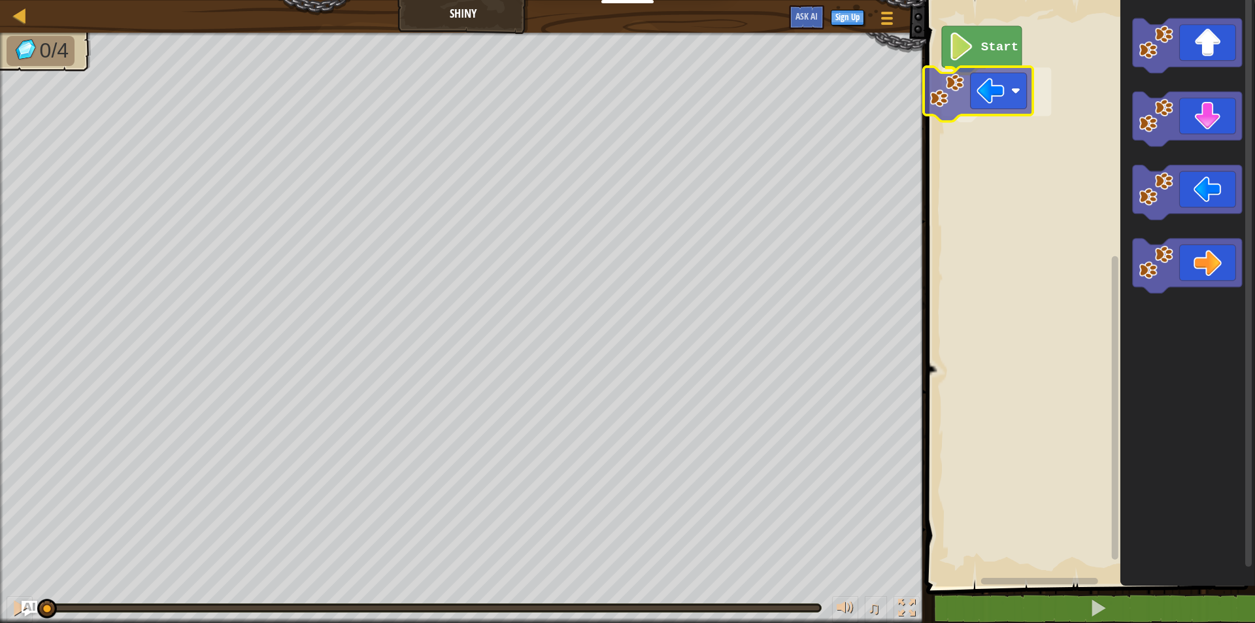
click at [996, 79] on div "Start" at bounding box center [1088, 289] width 333 height 593
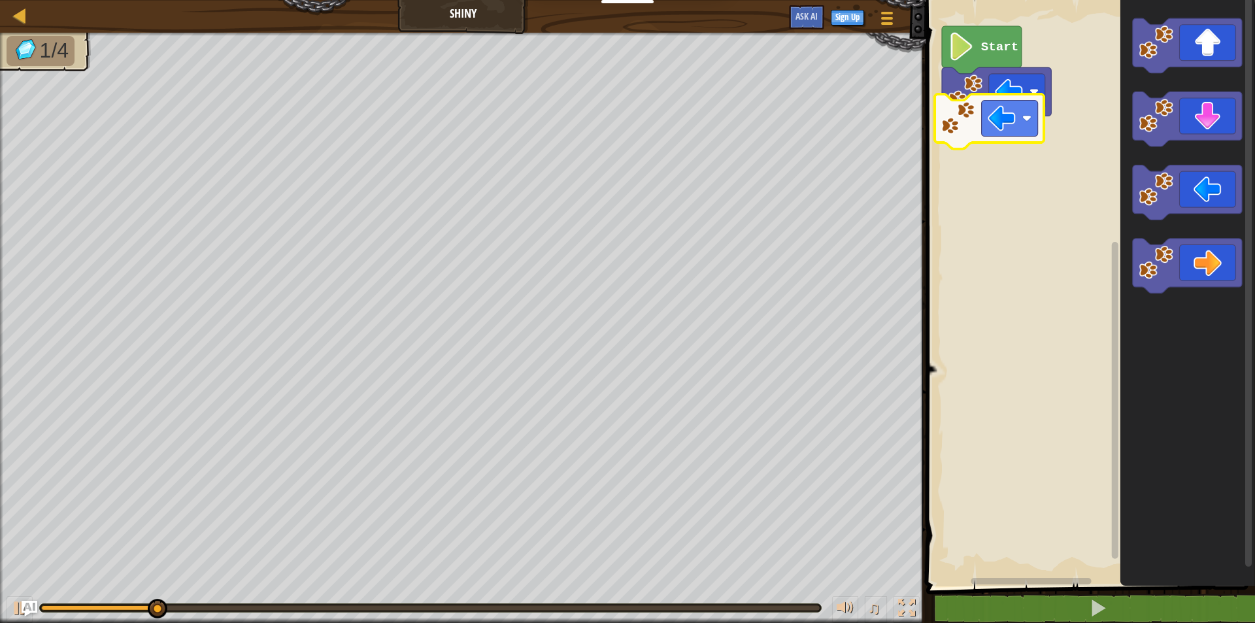
click at [982, 112] on div "Start" at bounding box center [1088, 289] width 333 height 593
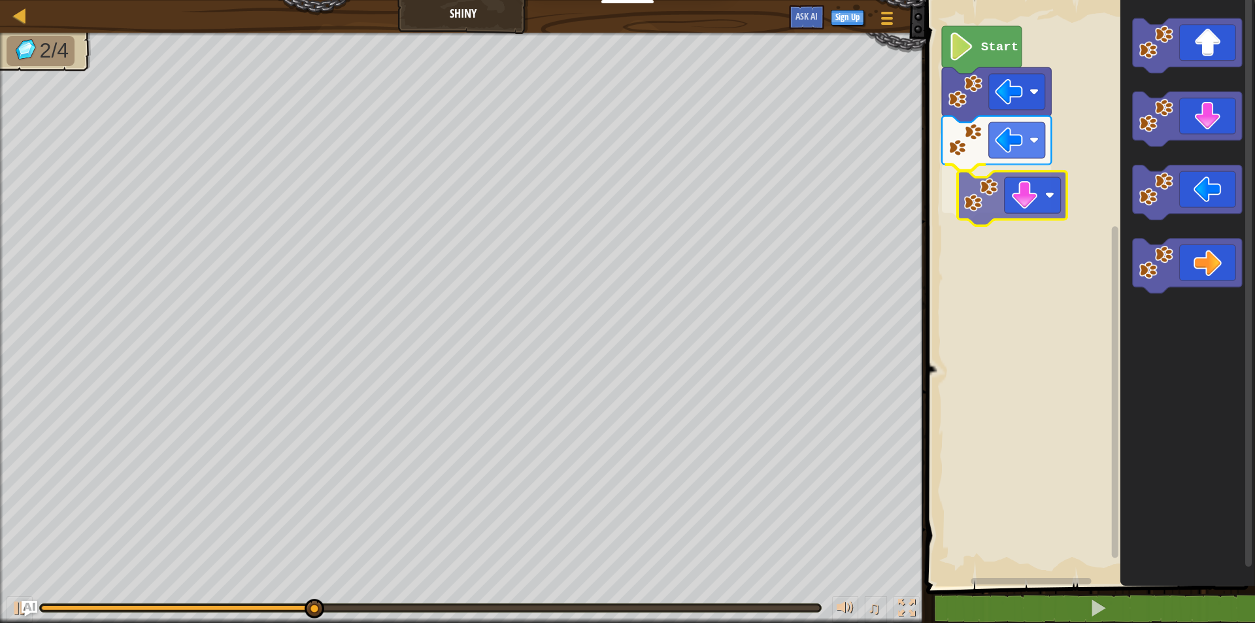
click at [1015, 178] on div "Start" at bounding box center [1088, 289] width 333 height 593
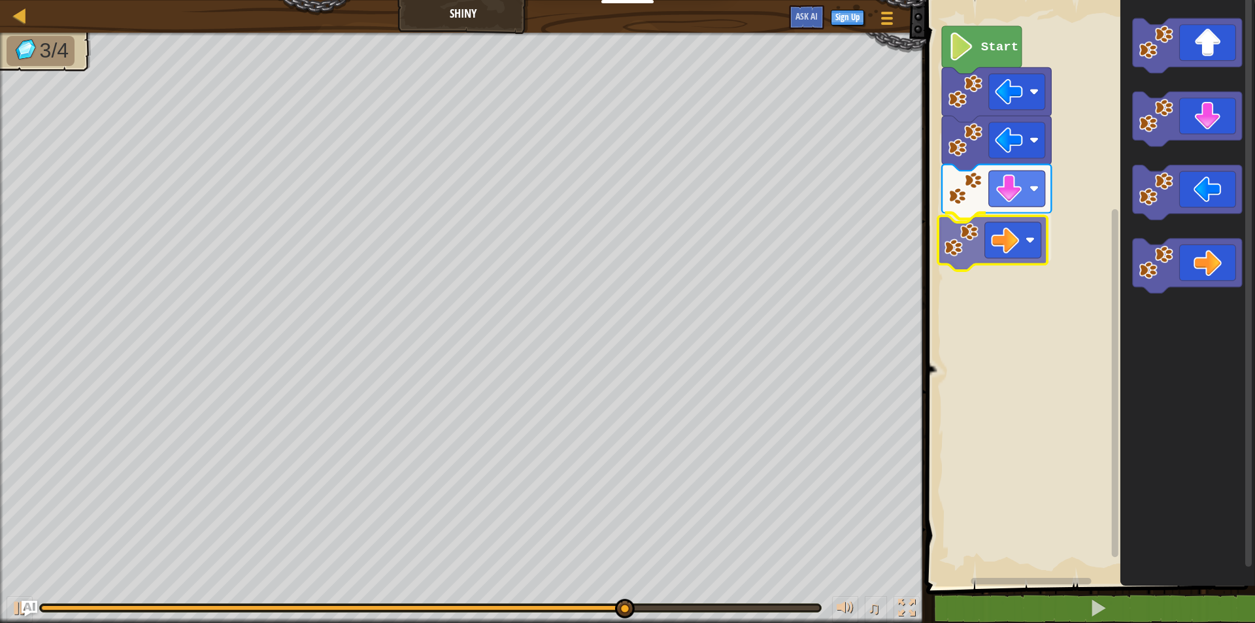
click at [1001, 244] on div "Start" at bounding box center [1088, 289] width 333 height 593
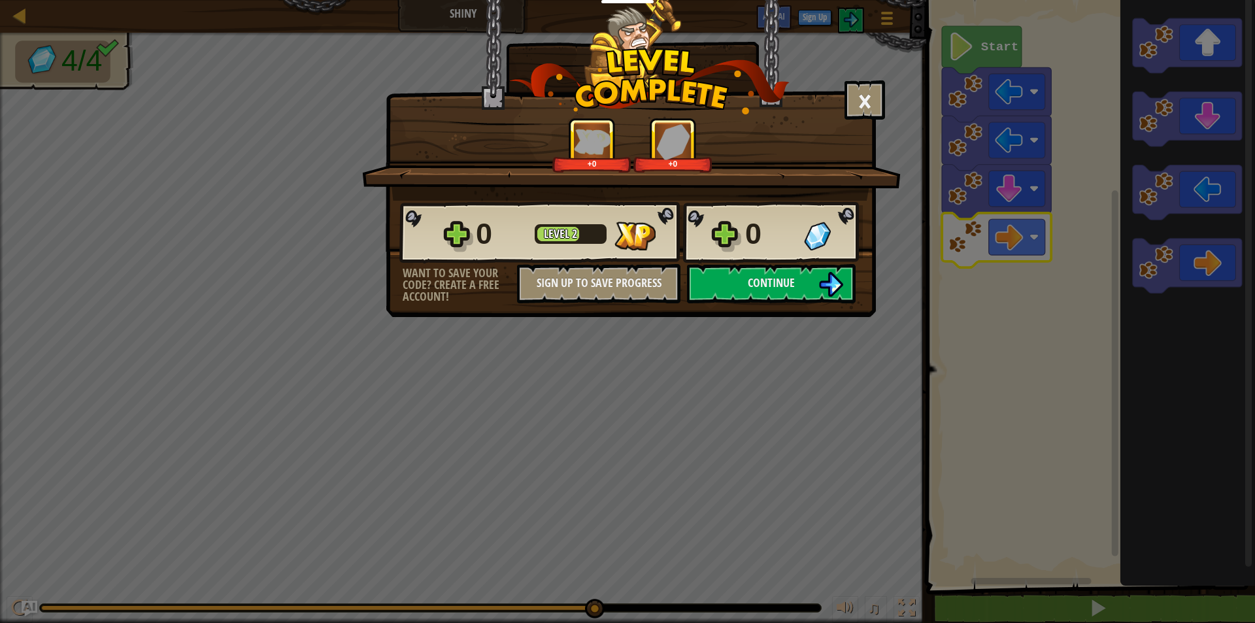
click at [742, 263] on div "0 Level 2 0" at bounding box center [630, 232] width 463 height 63
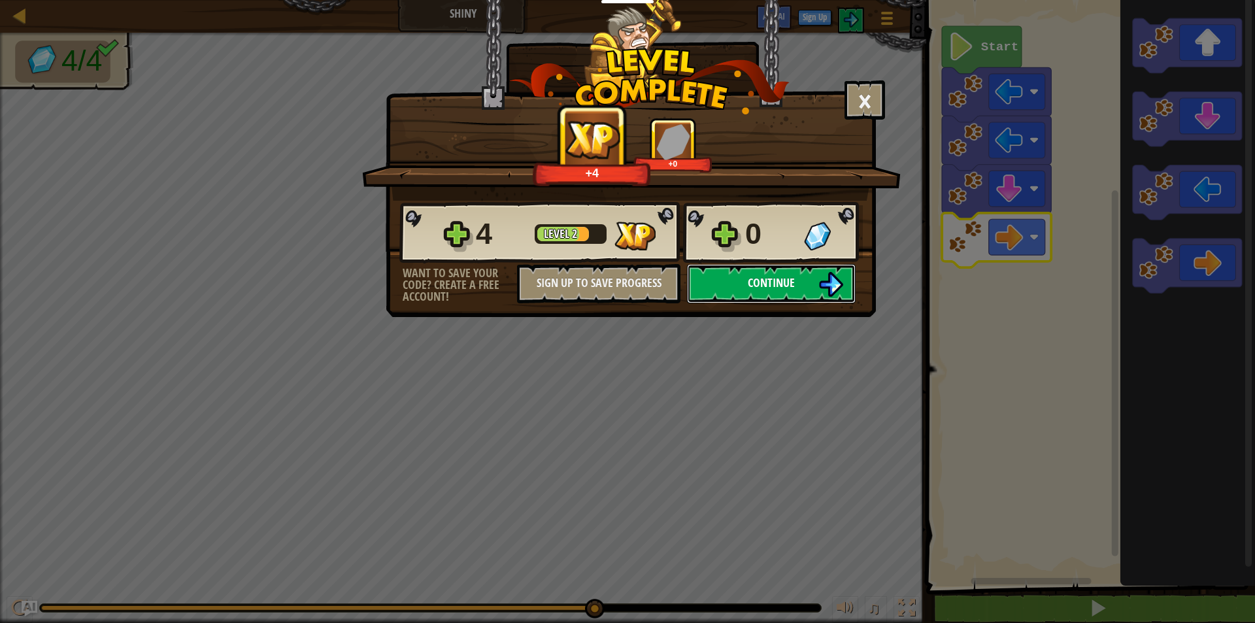
click at [748, 280] on span "Continue" at bounding box center [771, 282] width 47 height 16
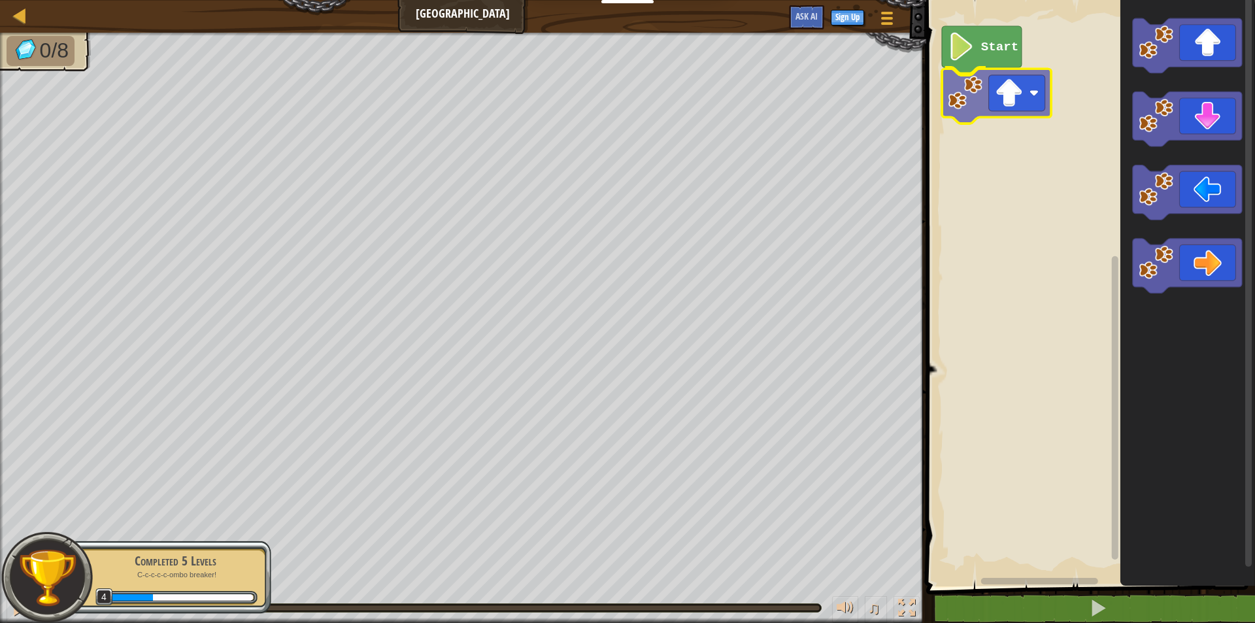
click at [985, 78] on div "Start" at bounding box center [1088, 289] width 333 height 593
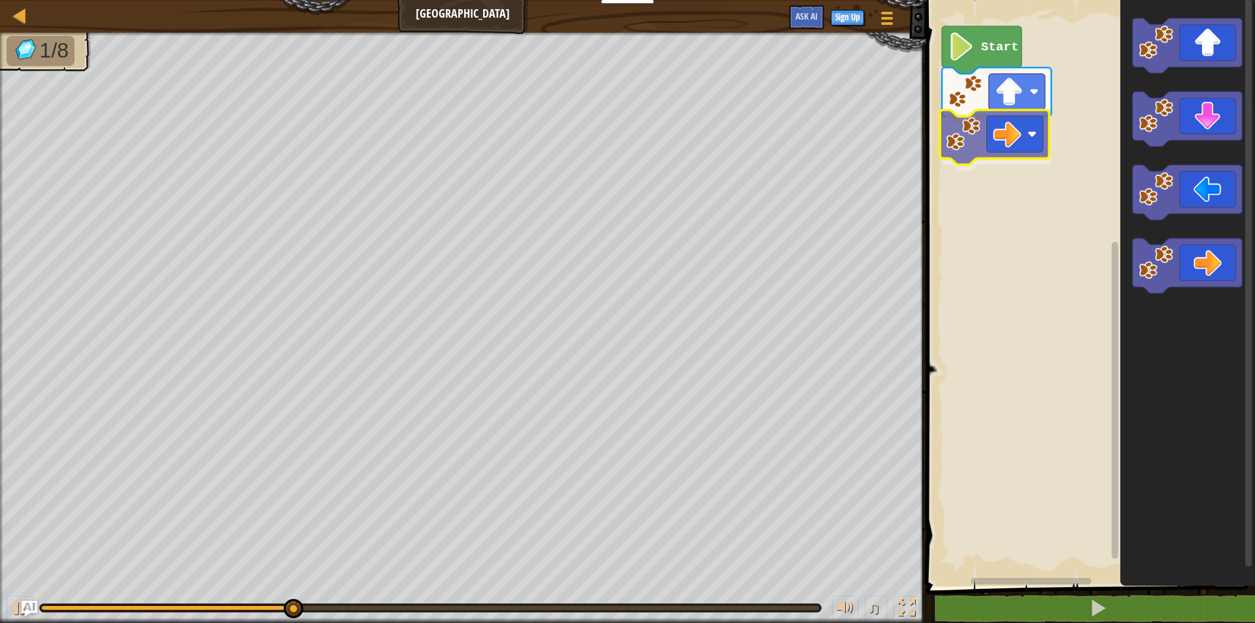
click at [1014, 126] on div "Start" at bounding box center [1088, 289] width 333 height 593
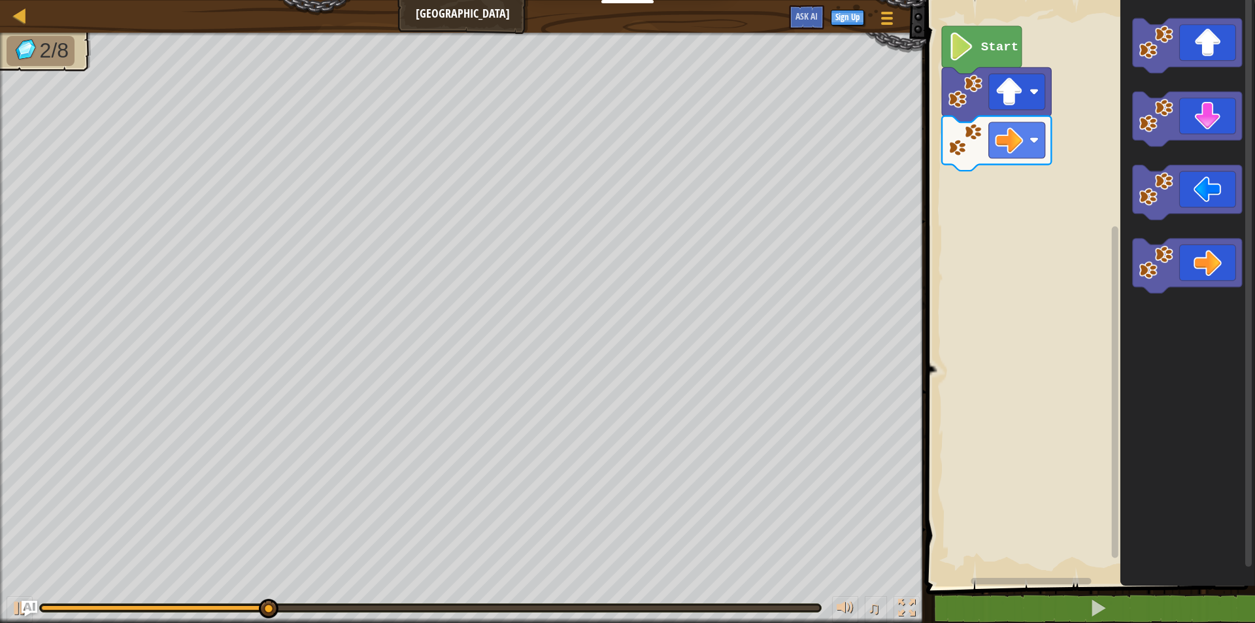
click at [800, 298] on div "Map Gem Square Game Menu Sign Up Ask AI 1 ההההההההההההההההההההההההההההההההההההה…" at bounding box center [627, 311] width 1255 height 623
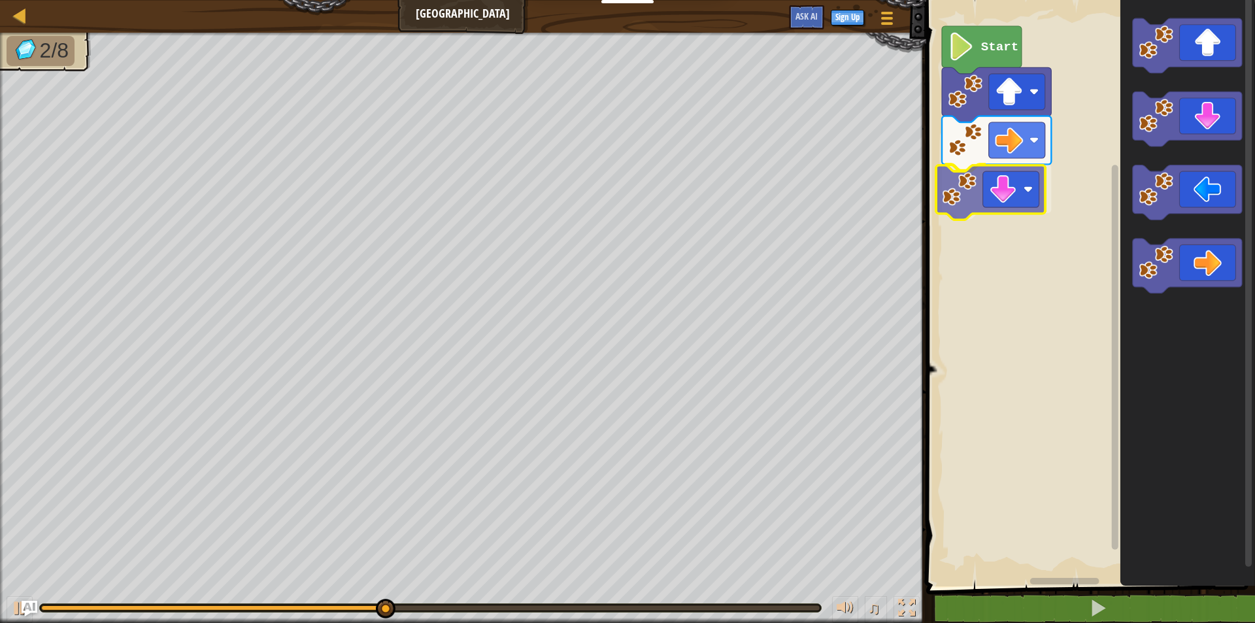
click at [990, 186] on div "Start" at bounding box center [1088, 289] width 333 height 593
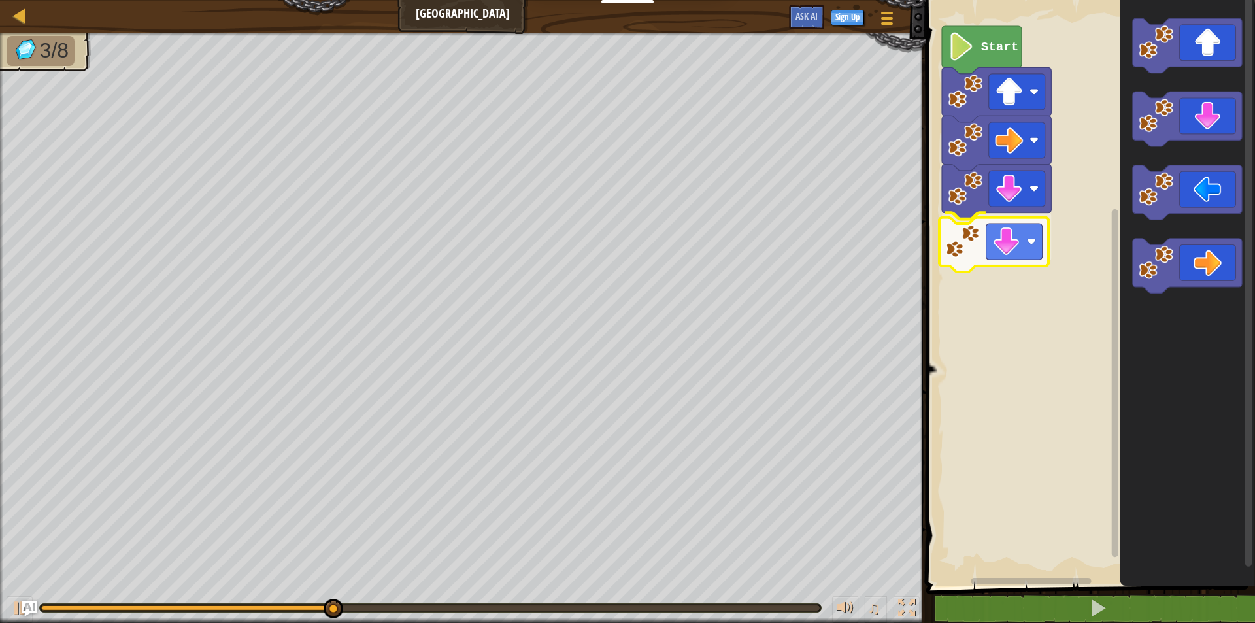
click at [1006, 250] on div "Start" at bounding box center [1088, 289] width 333 height 593
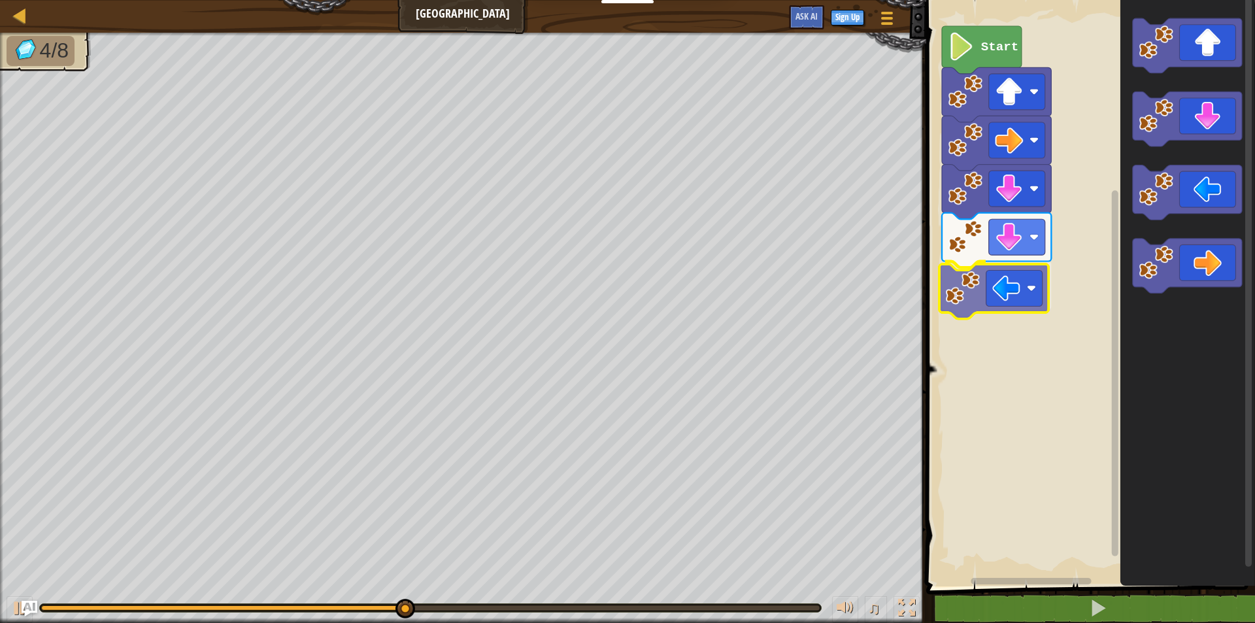
click at [998, 303] on div "Start" at bounding box center [1088, 289] width 333 height 593
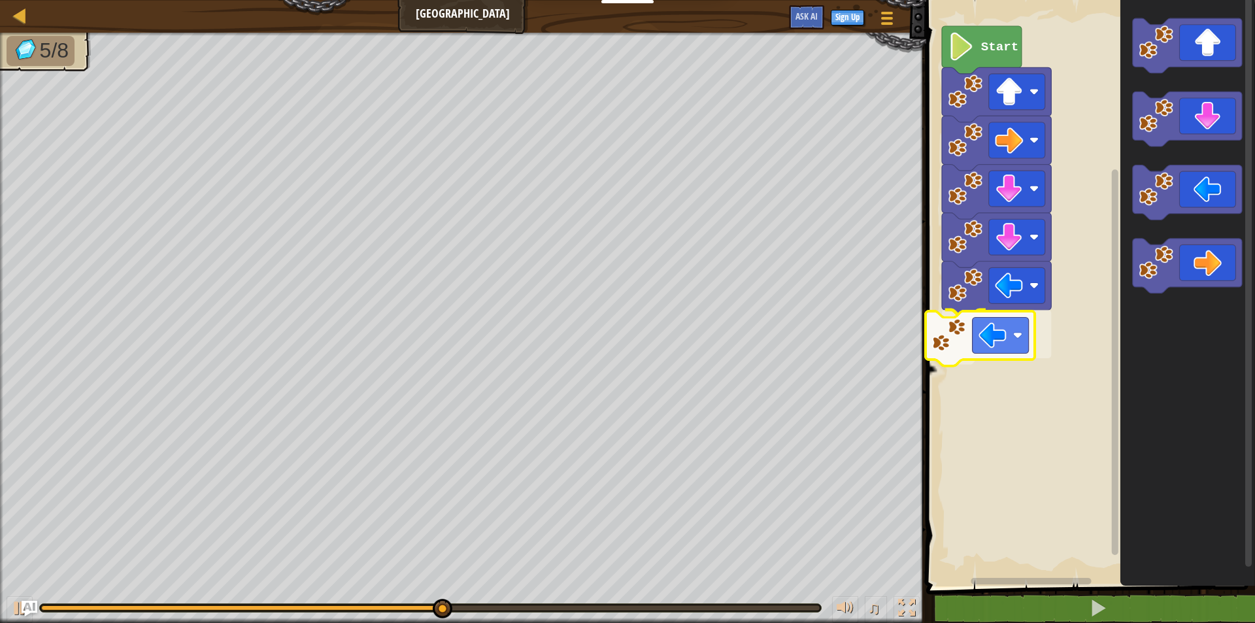
click at [978, 326] on div "Start" at bounding box center [1088, 289] width 333 height 593
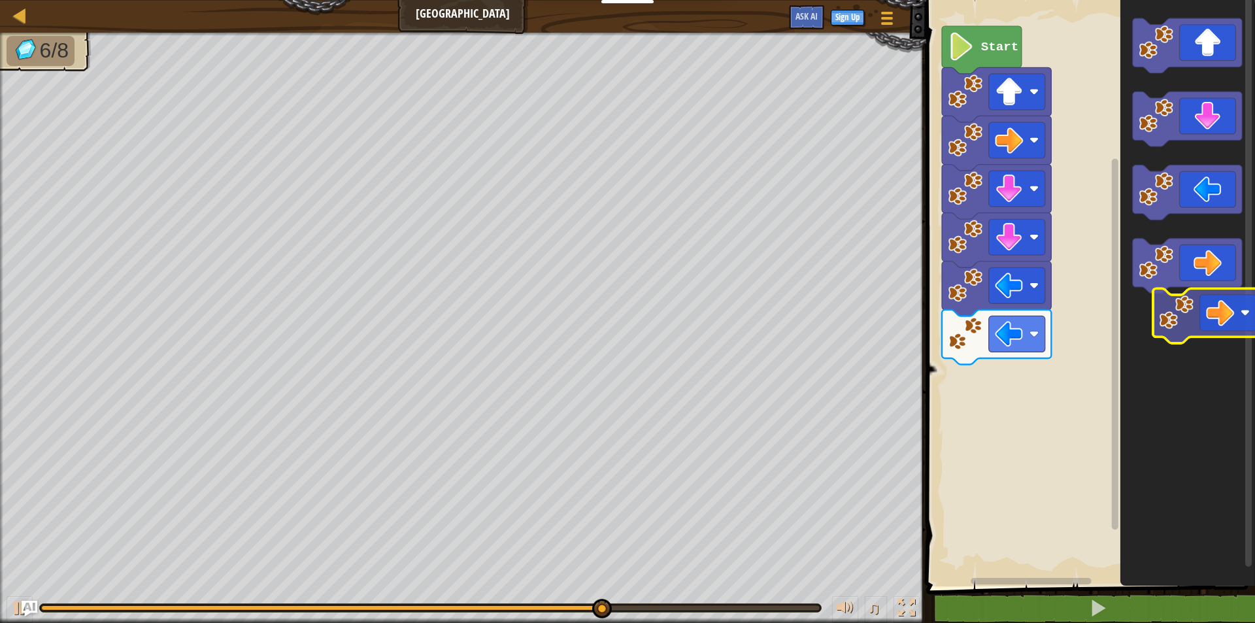
click at [1237, 325] on icon "Blockly Workspace" at bounding box center [1187, 289] width 135 height 593
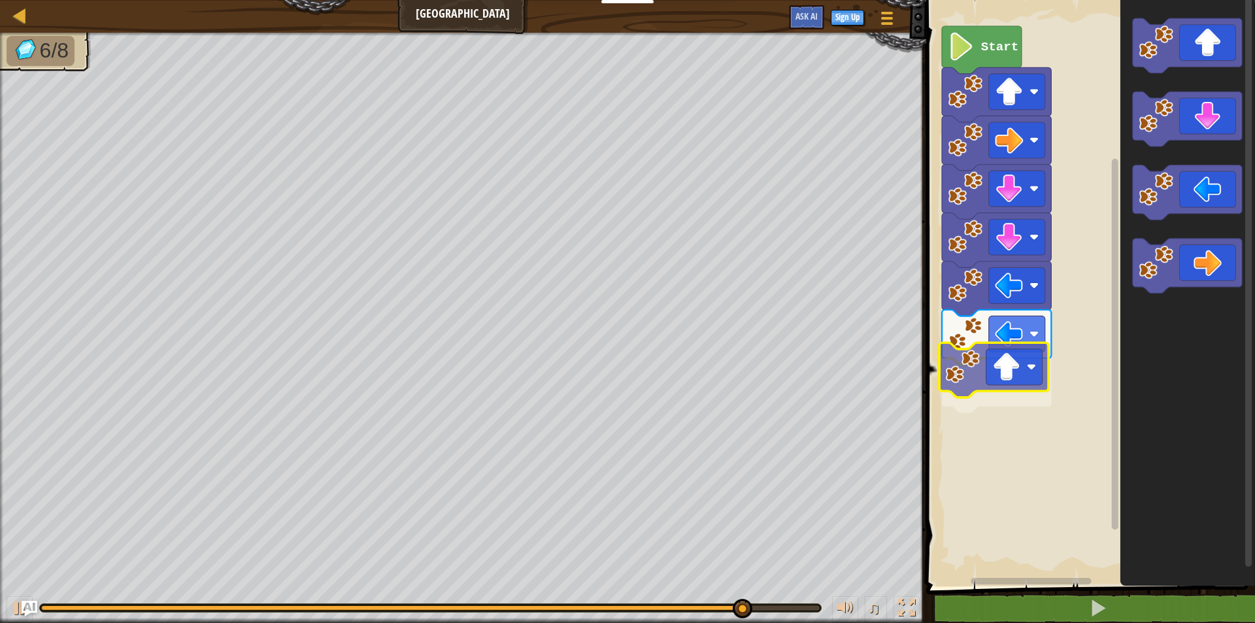
click at [1022, 361] on div "Start" at bounding box center [1088, 289] width 333 height 593
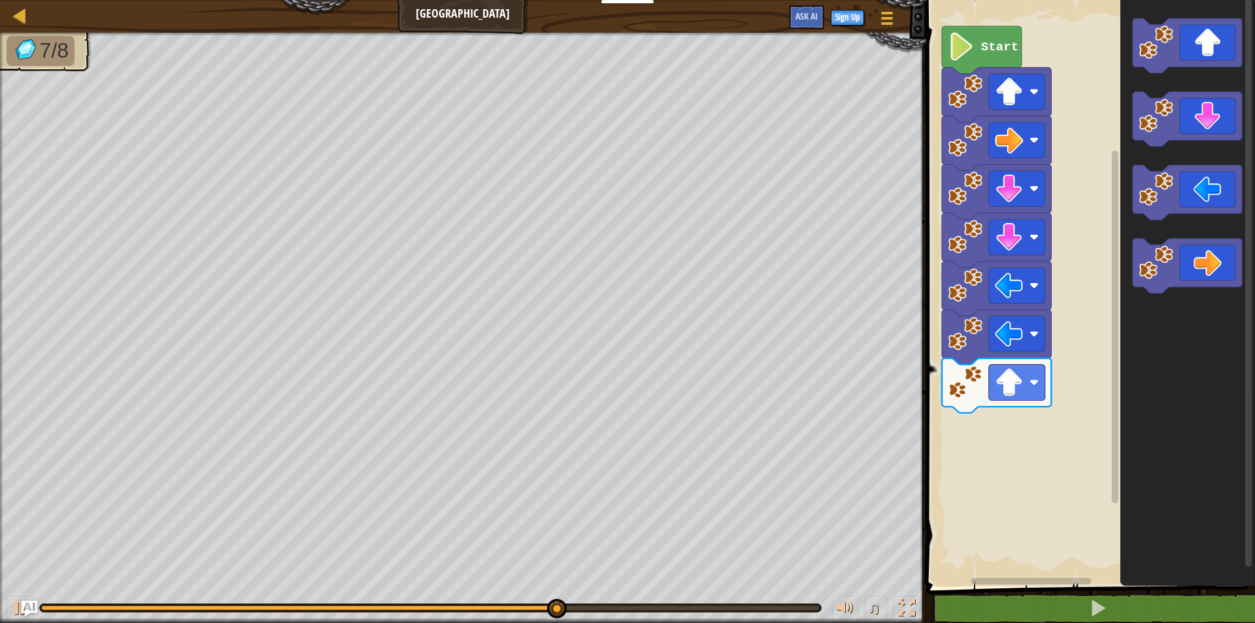
click at [996, 414] on div "Start" at bounding box center [1088, 289] width 333 height 593
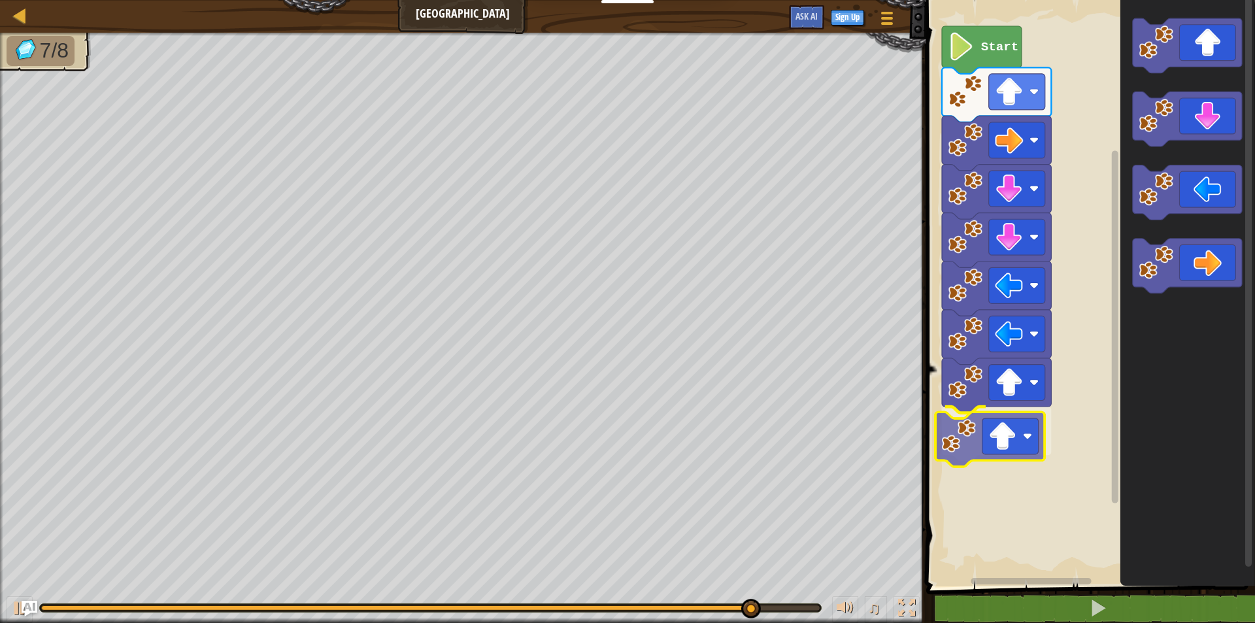
click at [978, 437] on div "Start" at bounding box center [1088, 289] width 333 height 593
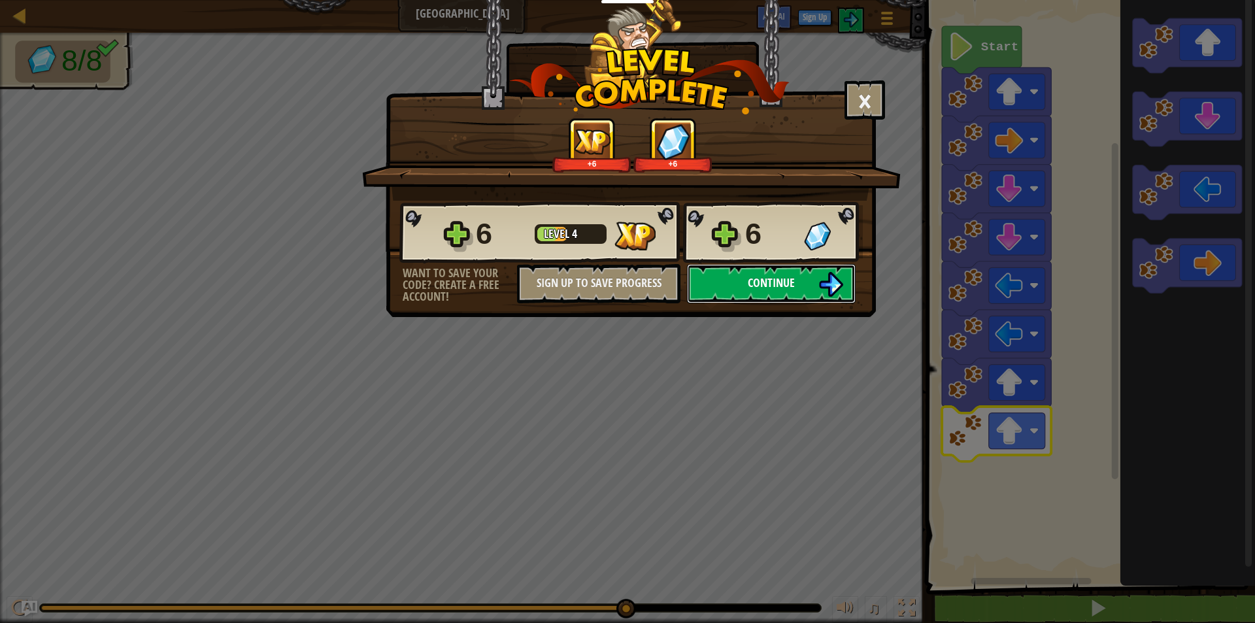
click at [791, 284] on span "Continue" at bounding box center [771, 282] width 47 height 16
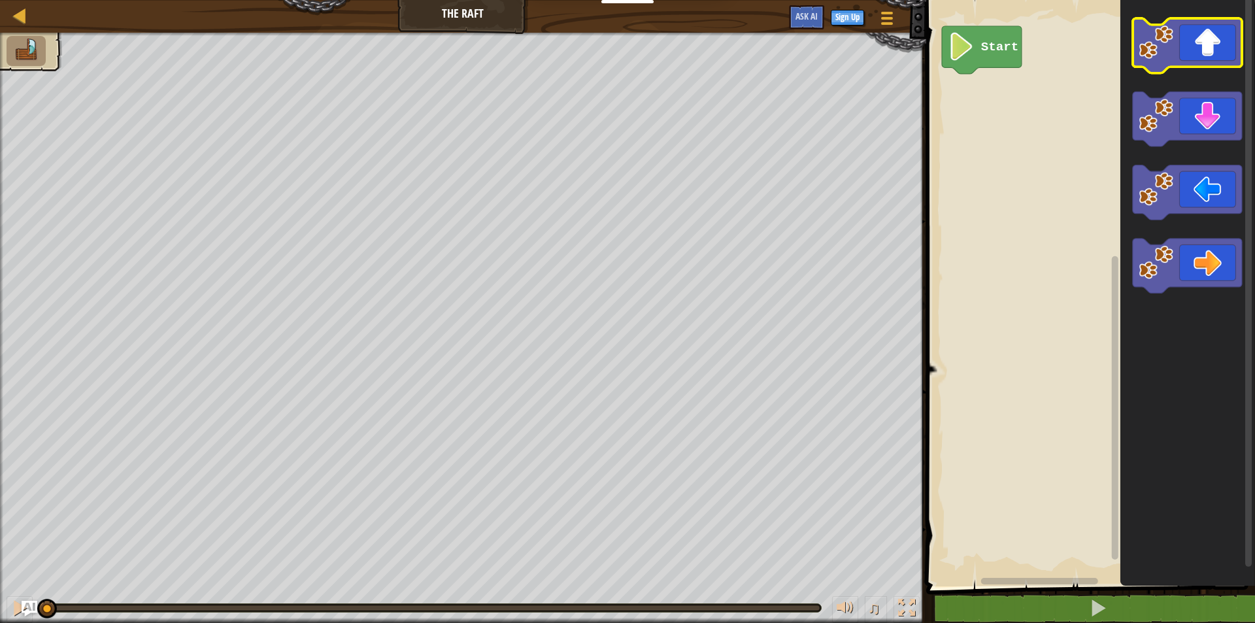
click at [1213, 39] on icon "Blockly Workspace" at bounding box center [1186, 45] width 109 height 55
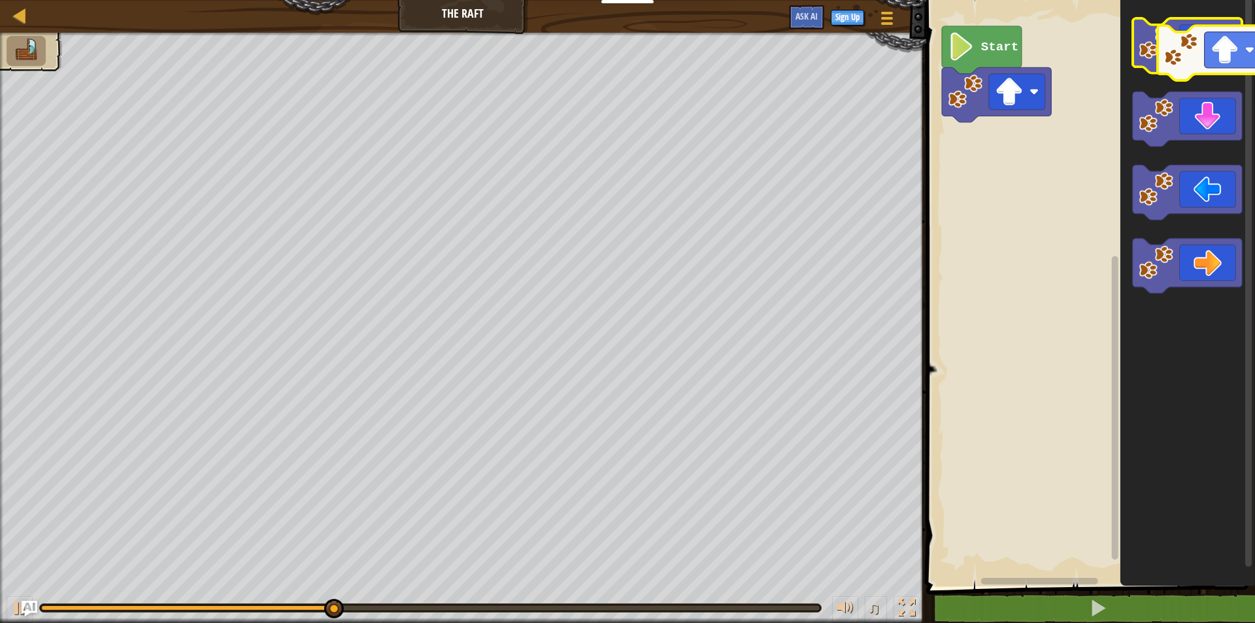
click at [1238, 44] on icon "Blockly Workspace" at bounding box center [1186, 45] width 109 height 55
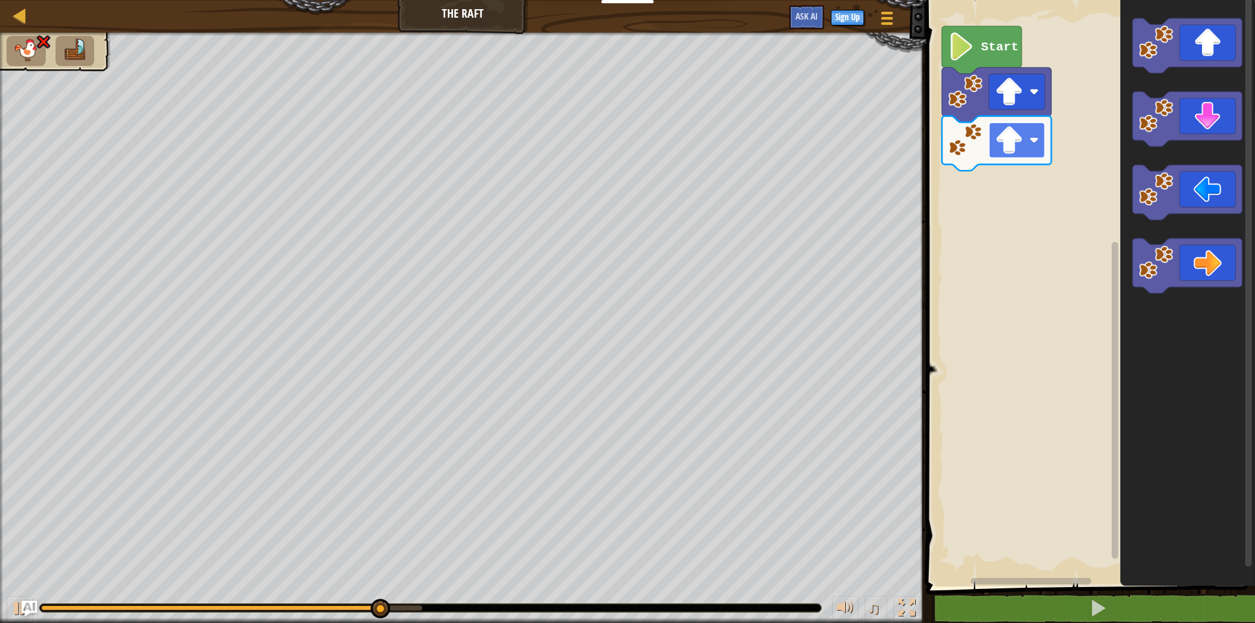
click at [990, 138] on rect "Blockly Workspace" at bounding box center [1016, 140] width 56 height 36
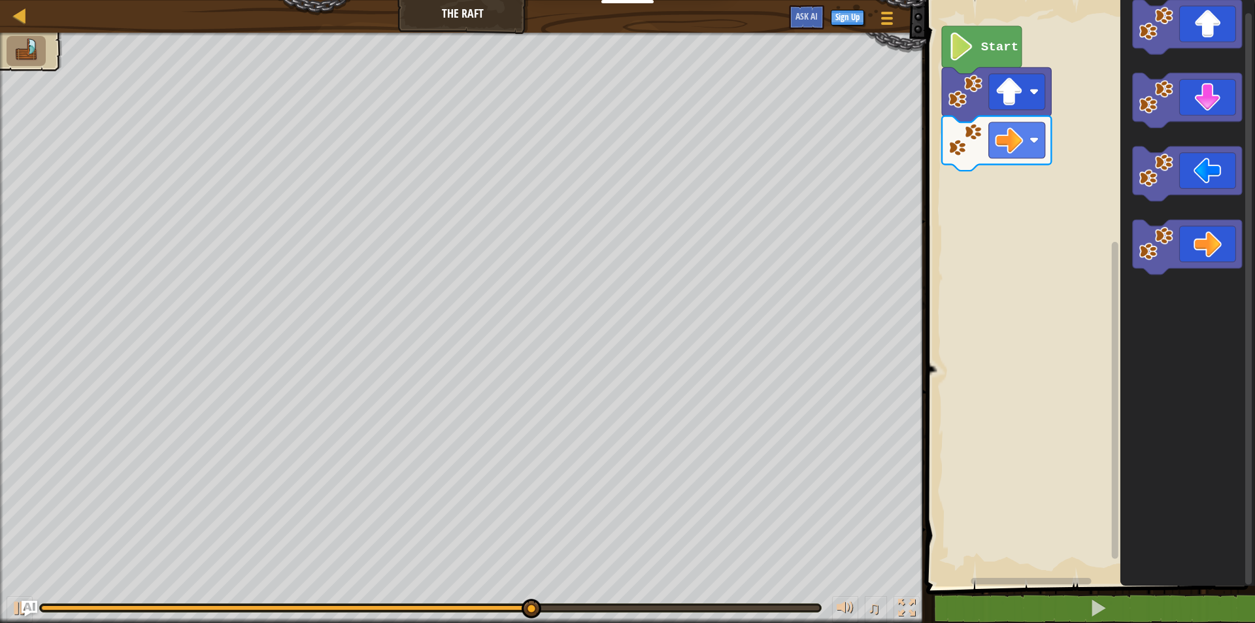
click at [1045, 182] on div "Start" at bounding box center [1088, 289] width 333 height 593
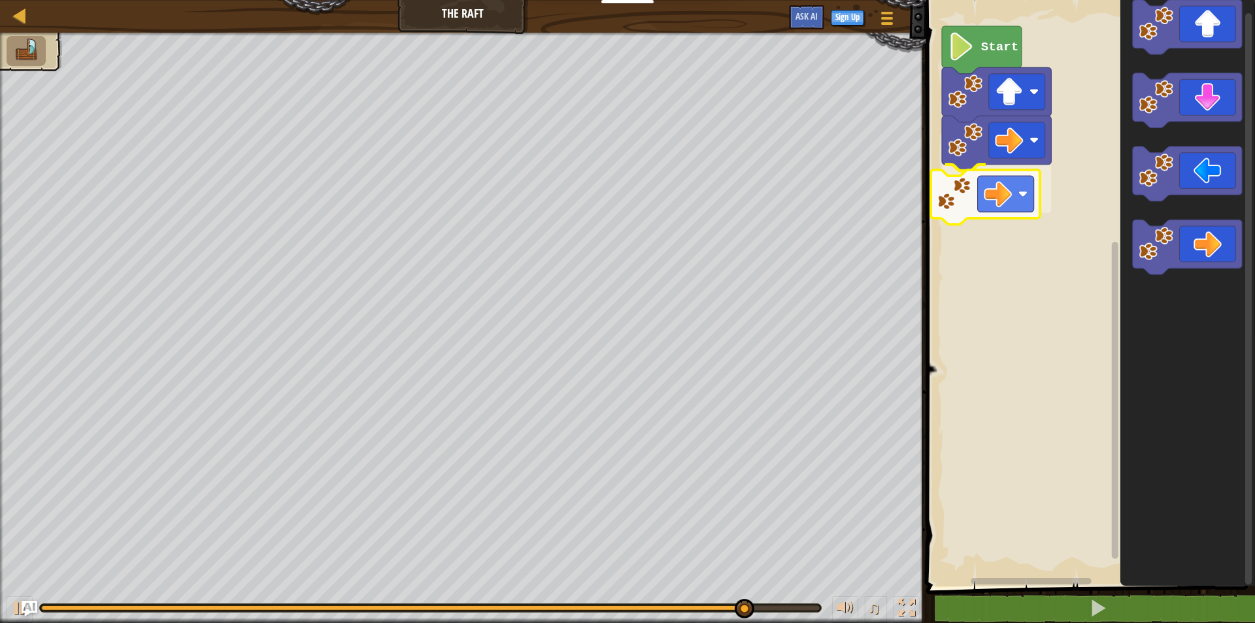
click at [970, 183] on div "Start" at bounding box center [1088, 289] width 333 height 593
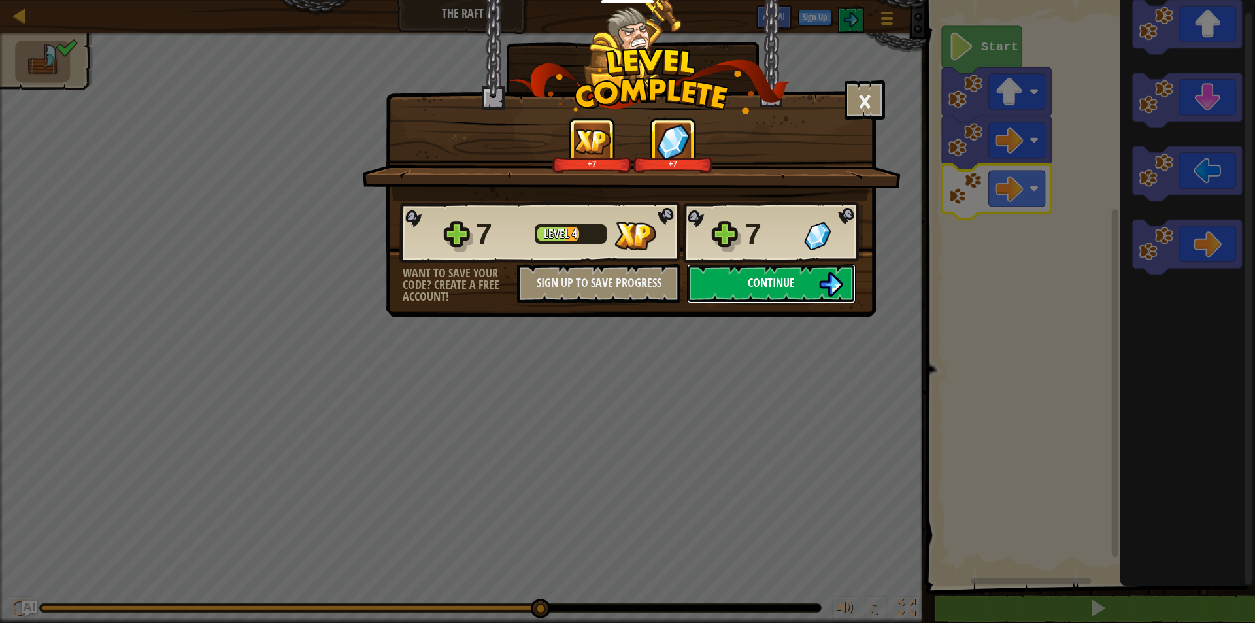
click at [726, 273] on button "Continue" at bounding box center [771, 283] width 169 height 39
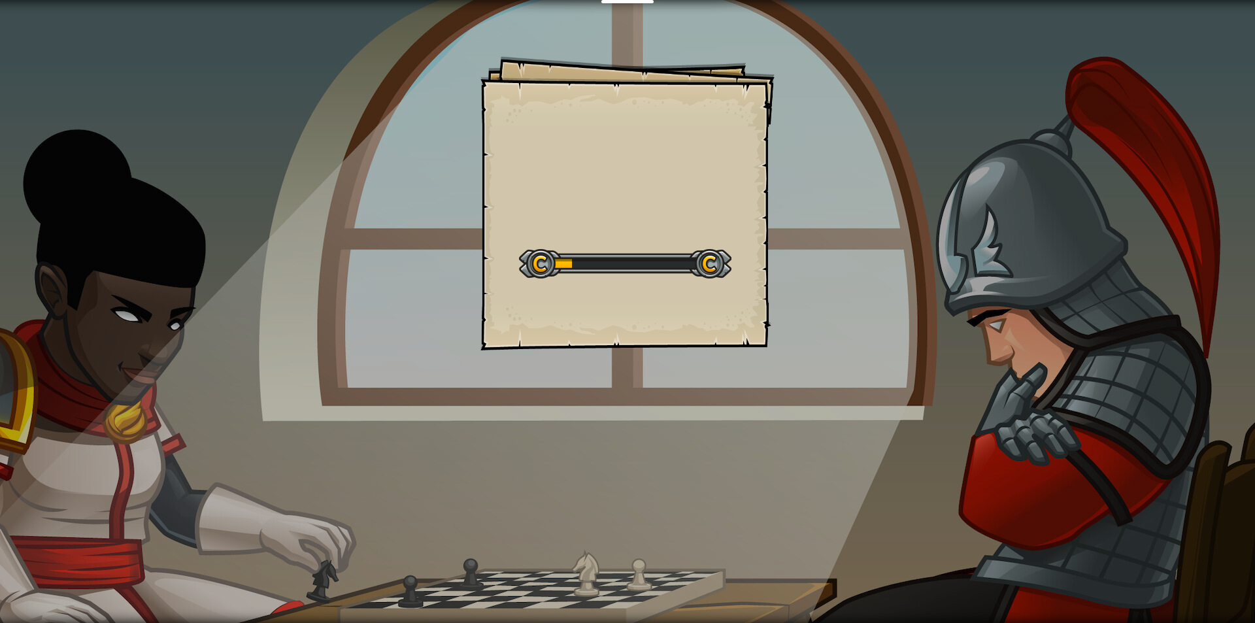
click at [726, 273] on div at bounding box center [625, 263] width 212 height 29
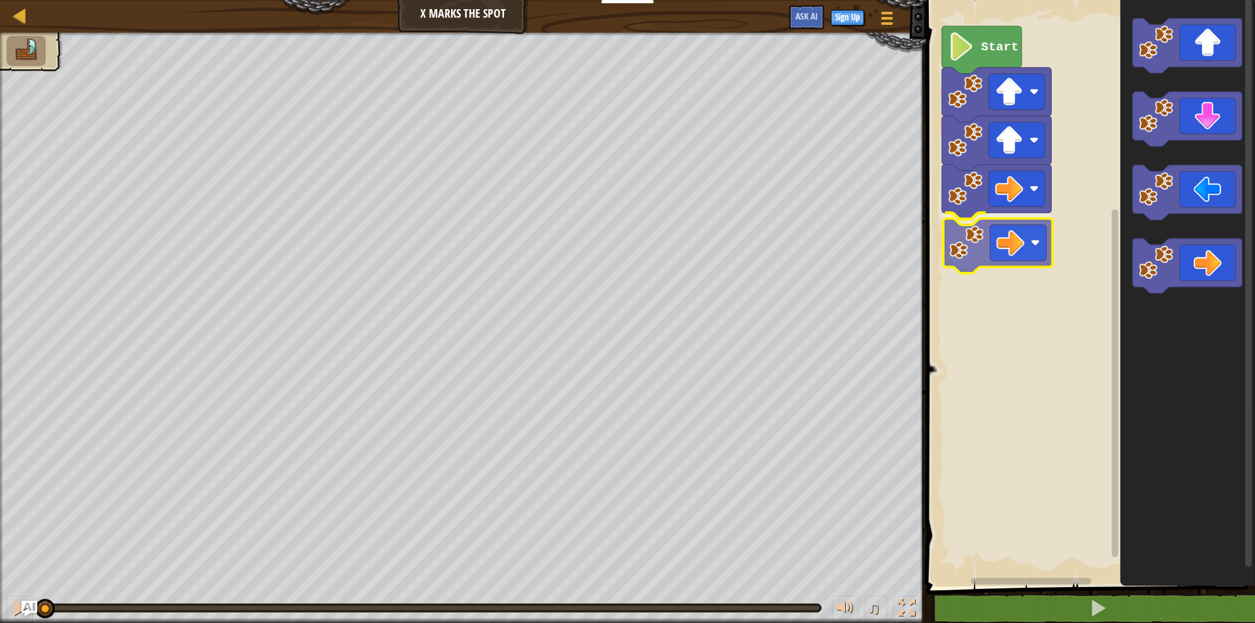
click at [1030, 254] on div "Start" at bounding box center [1088, 289] width 333 height 593
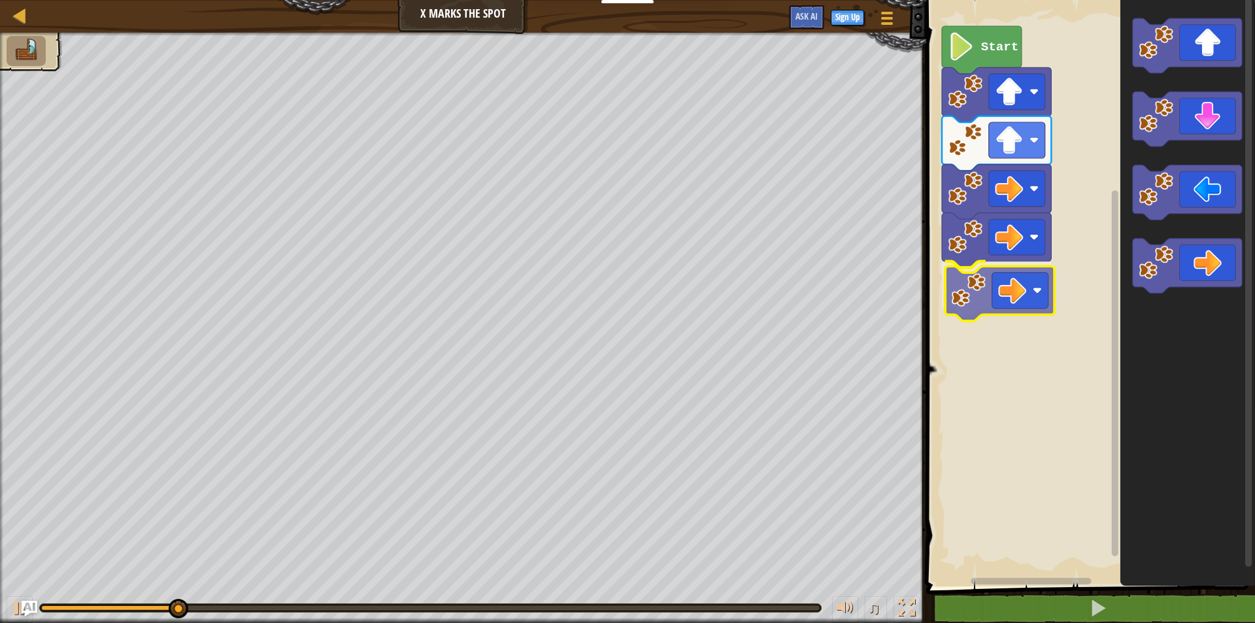
click at [984, 289] on div "Start" at bounding box center [1088, 289] width 333 height 593
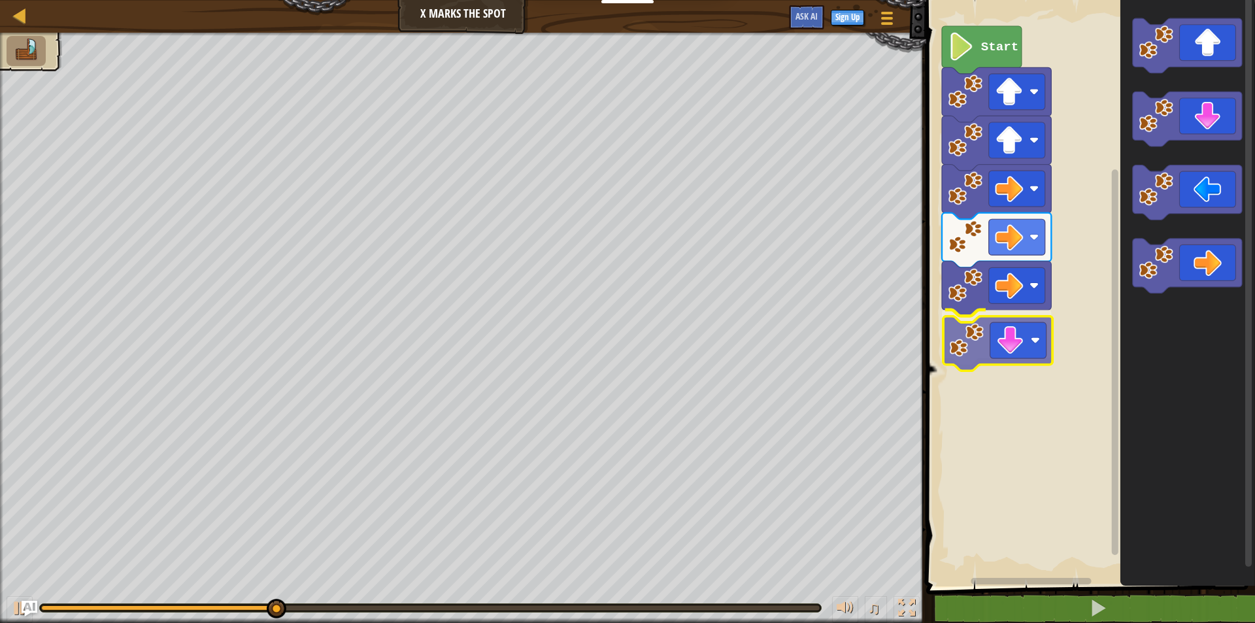
click at [988, 342] on div "Start" at bounding box center [1088, 289] width 333 height 593
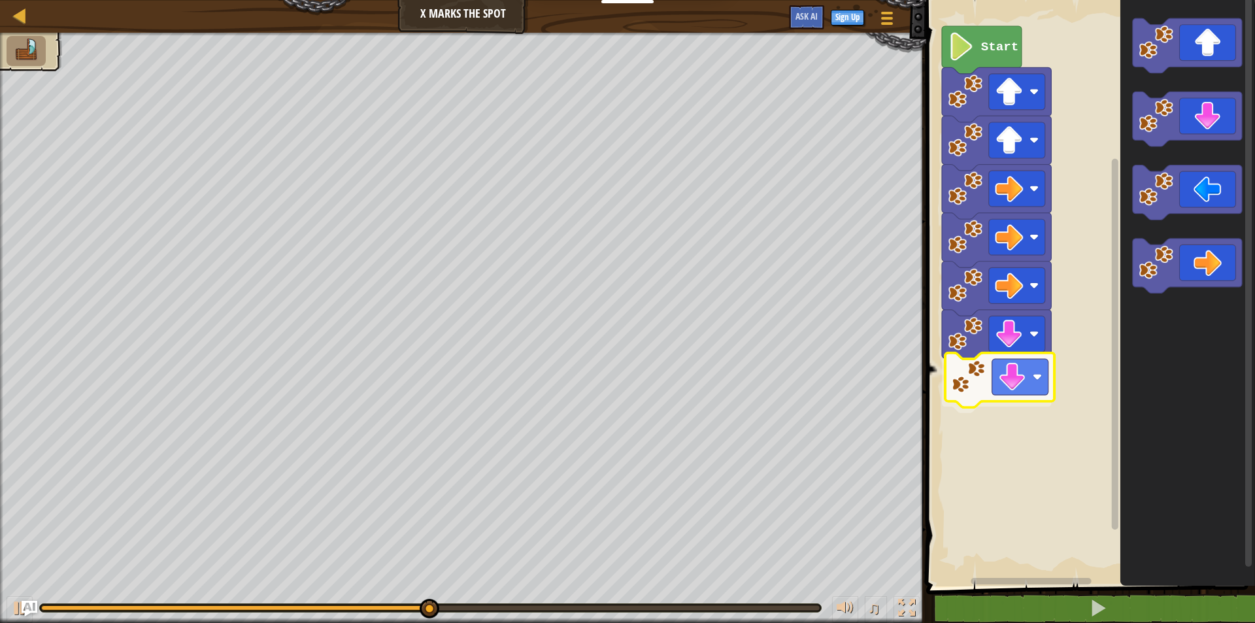
click at [983, 390] on div "Start" at bounding box center [1088, 289] width 333 height 593
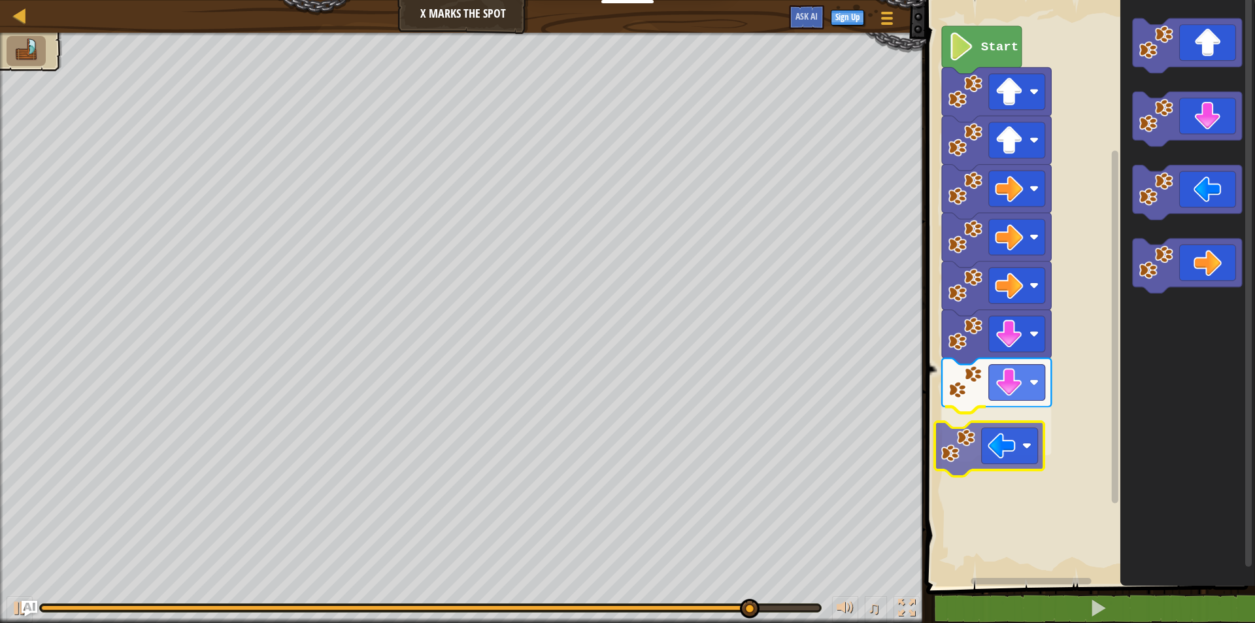
click at [984, 438] on div "Start" at bounding box center [1088, 289] width 333 height 593
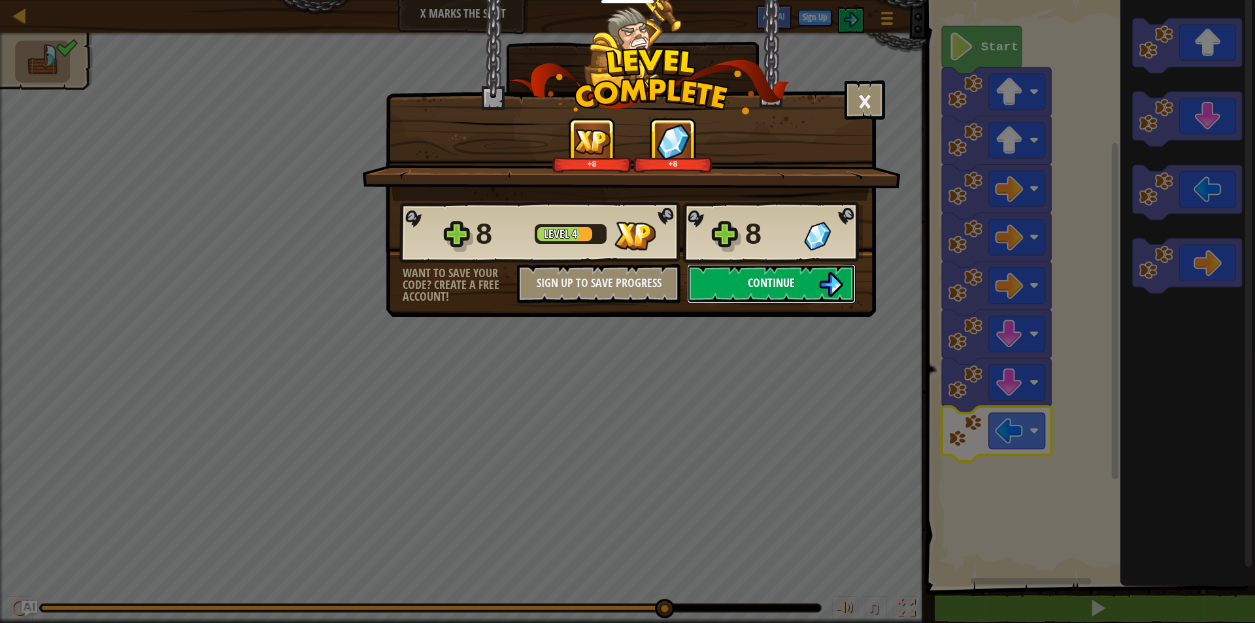
click at [714, 287] on button "Continue" at bounding box center [771, 283] width 169 height 39
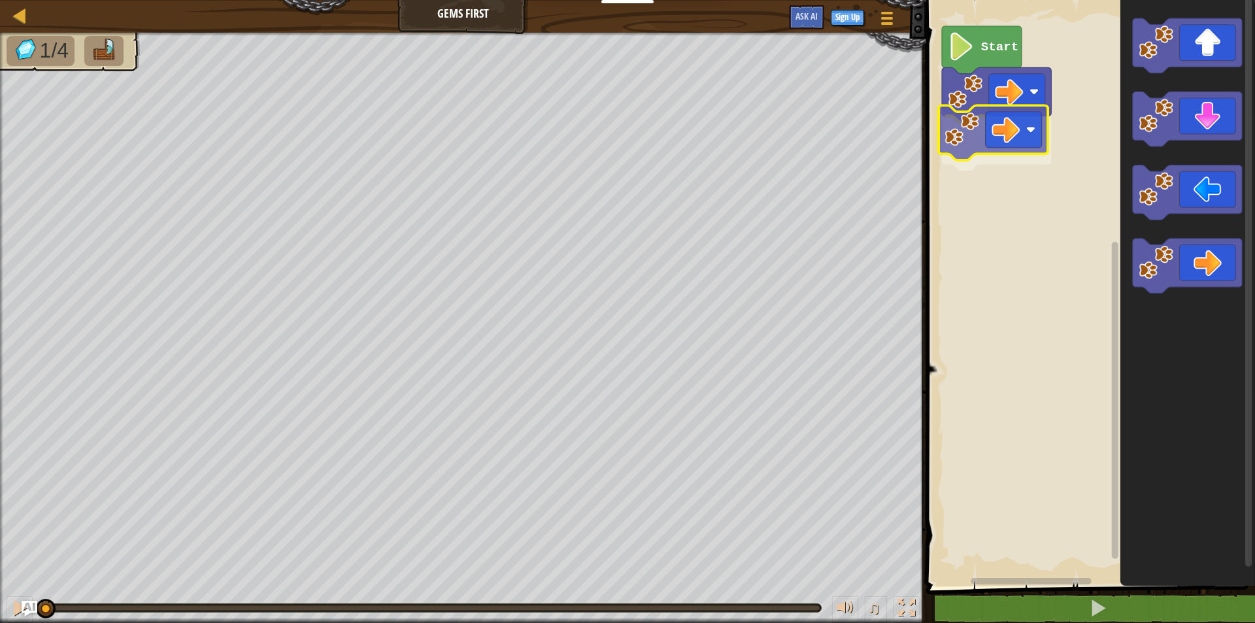
click at [1023, 149] on div "Start" at bounding box center [1088, 289] width 333 height 593
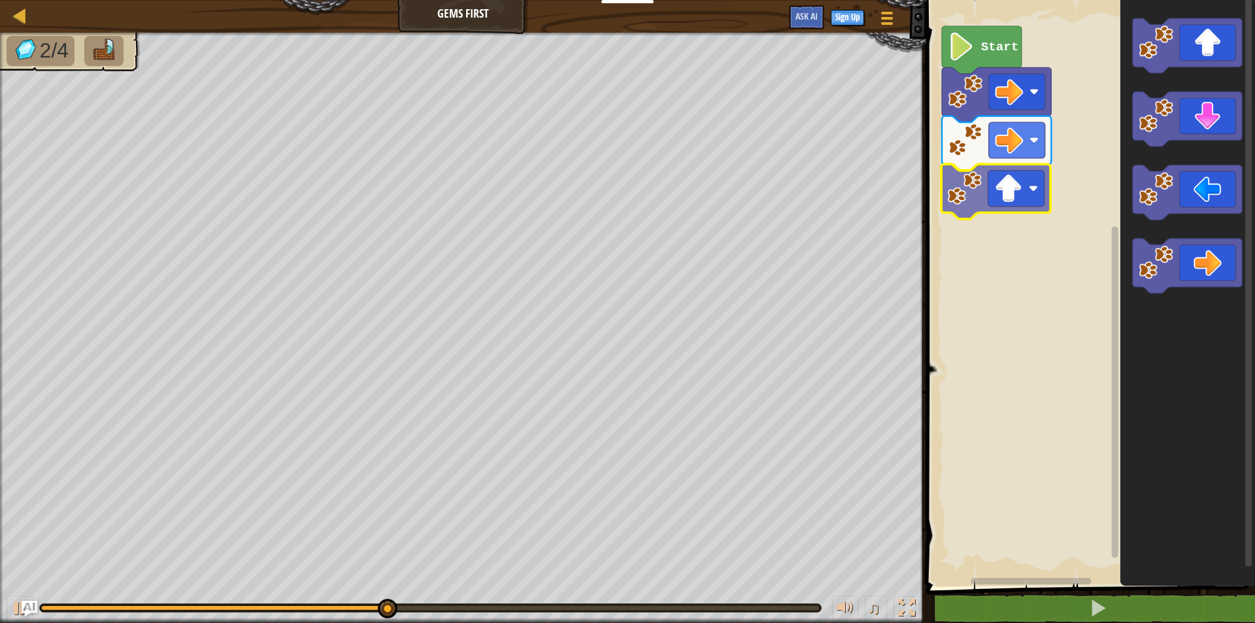
click at [999, 188] on div "Start" at bounding box center [1088, 289] width 333 height 593
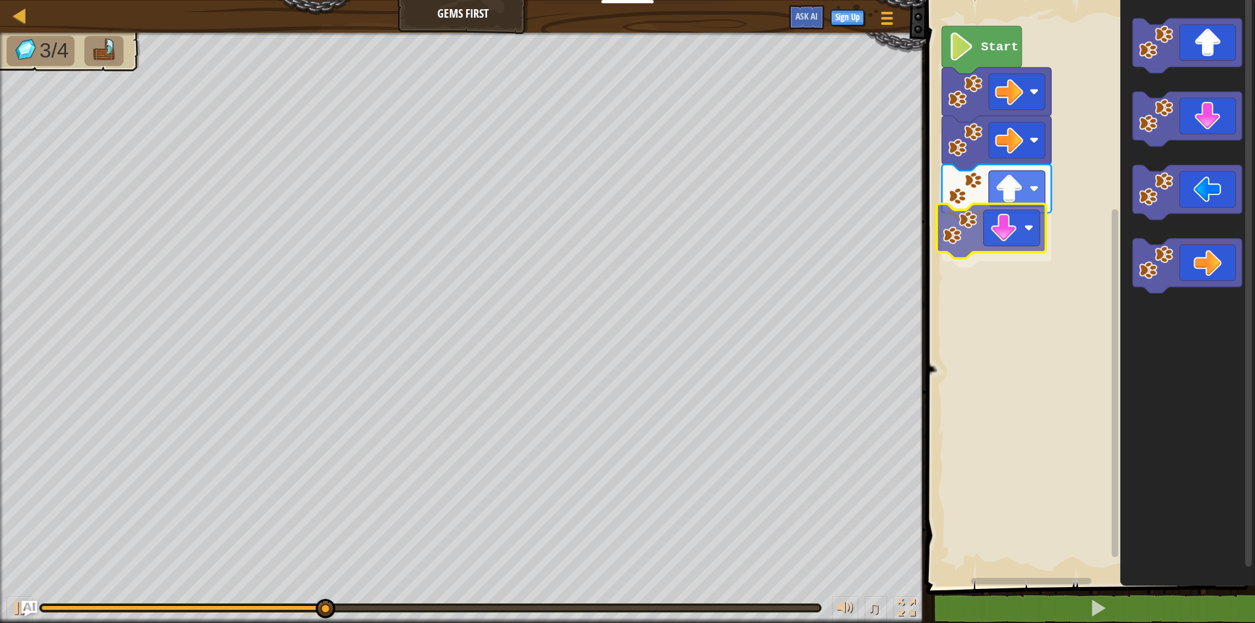
click at [1022, 242] on div "Start" at bounding box center [1088, 289] width 333 height 593
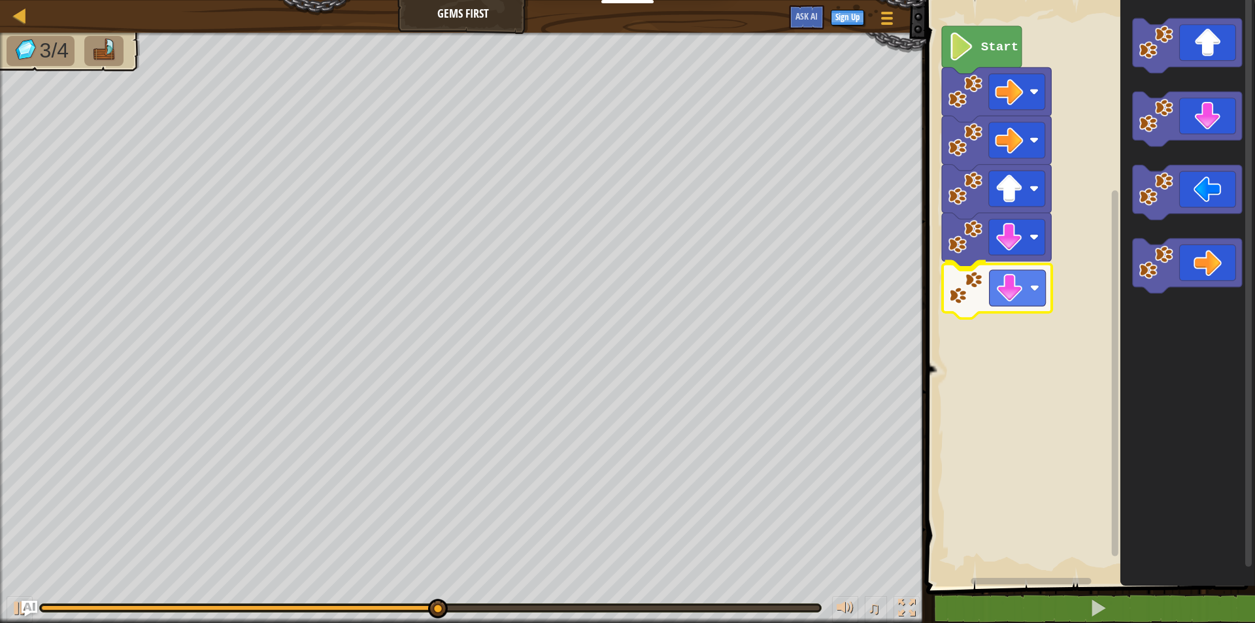
click at [1016, 291] on div "Start" at bounding box center [1088, 289] width 333 height 593
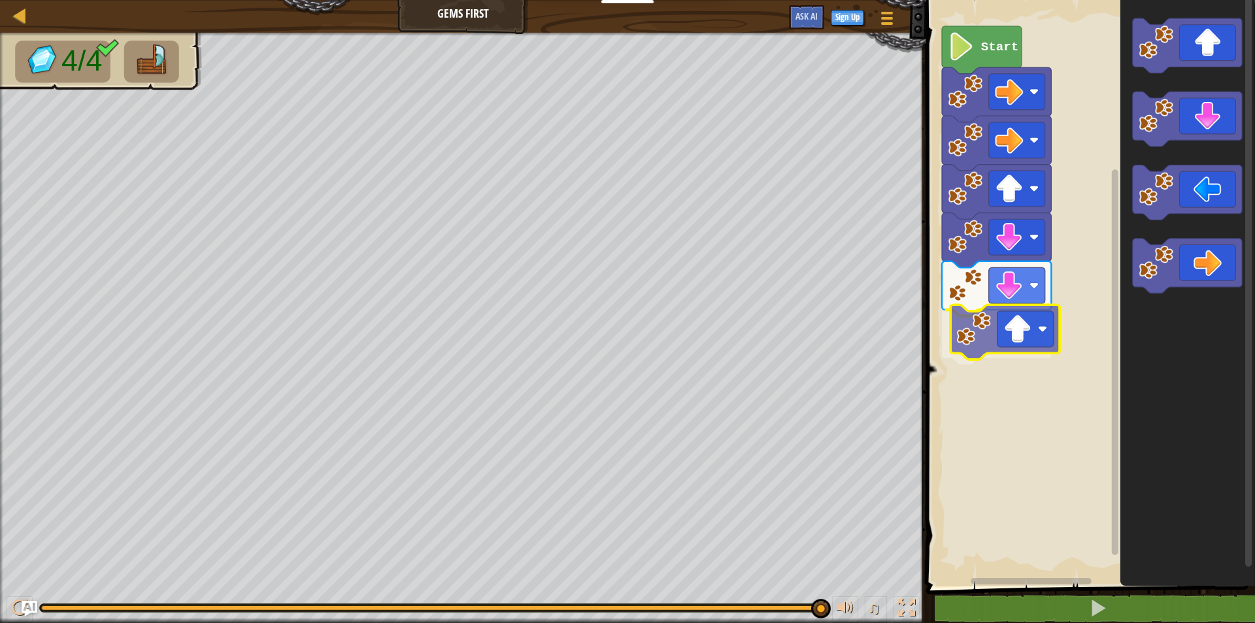
click at [1018, 337] on div "Start" at bounding box center [1088, 289] width 333 height 593
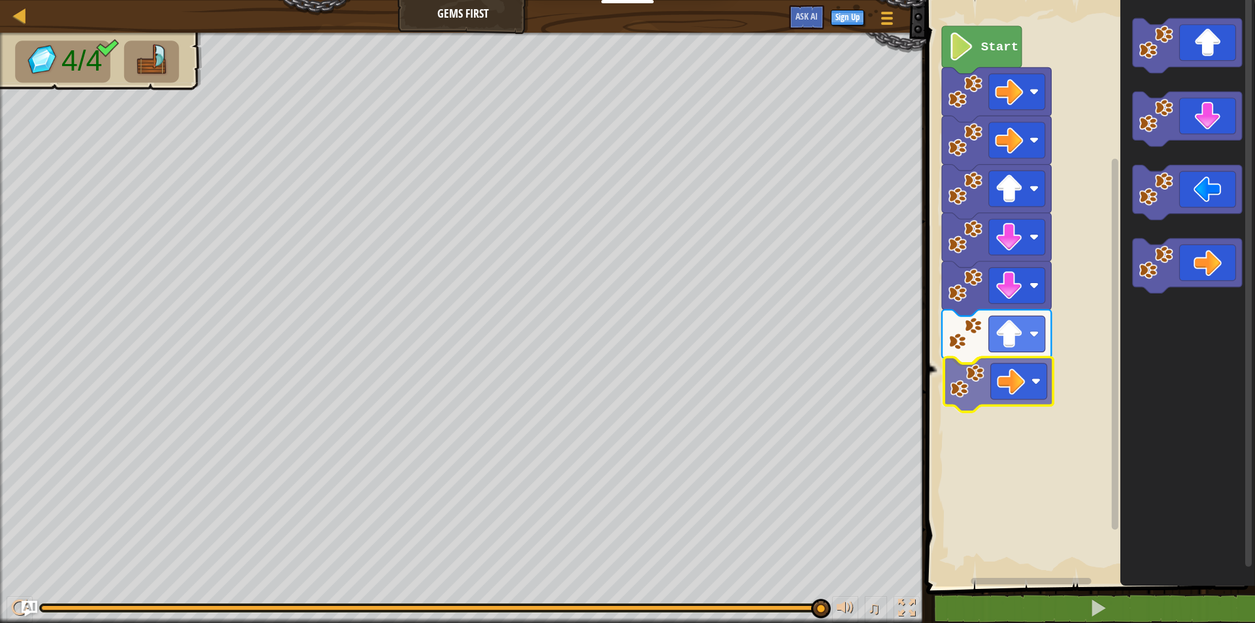
click at [1031, 396] on div "Start" at bounding box center [1088, 289] width 333 height 593
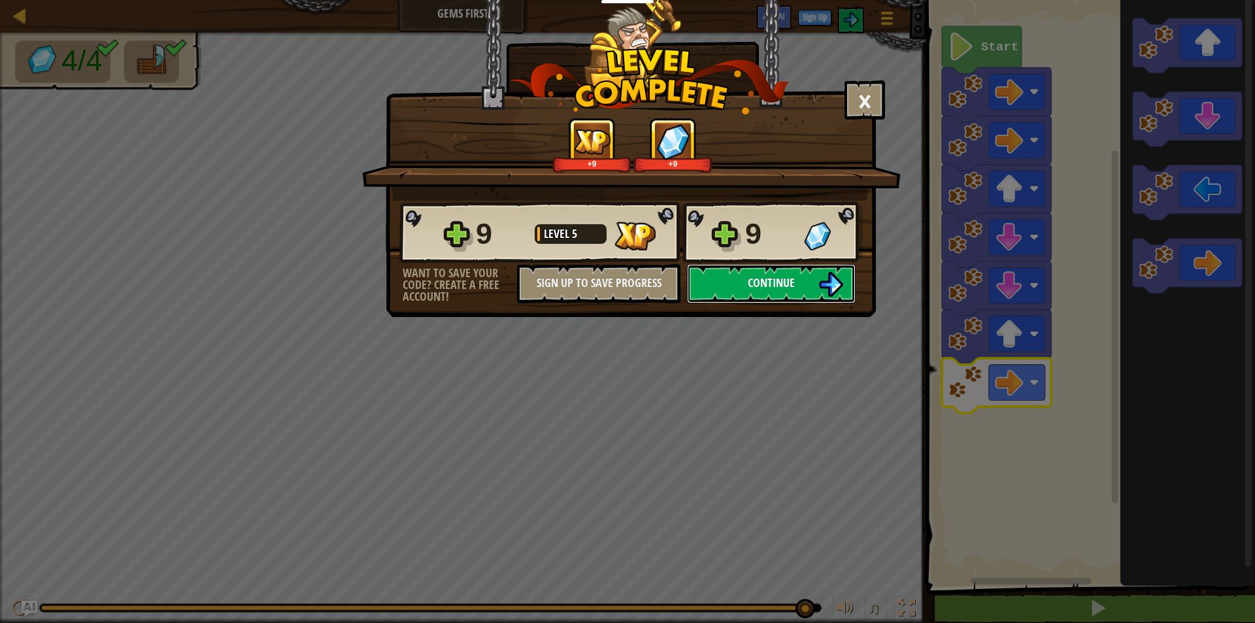
click at [771, 279] on span "Continue" at bounding box center [771, 282] width 47 height 16
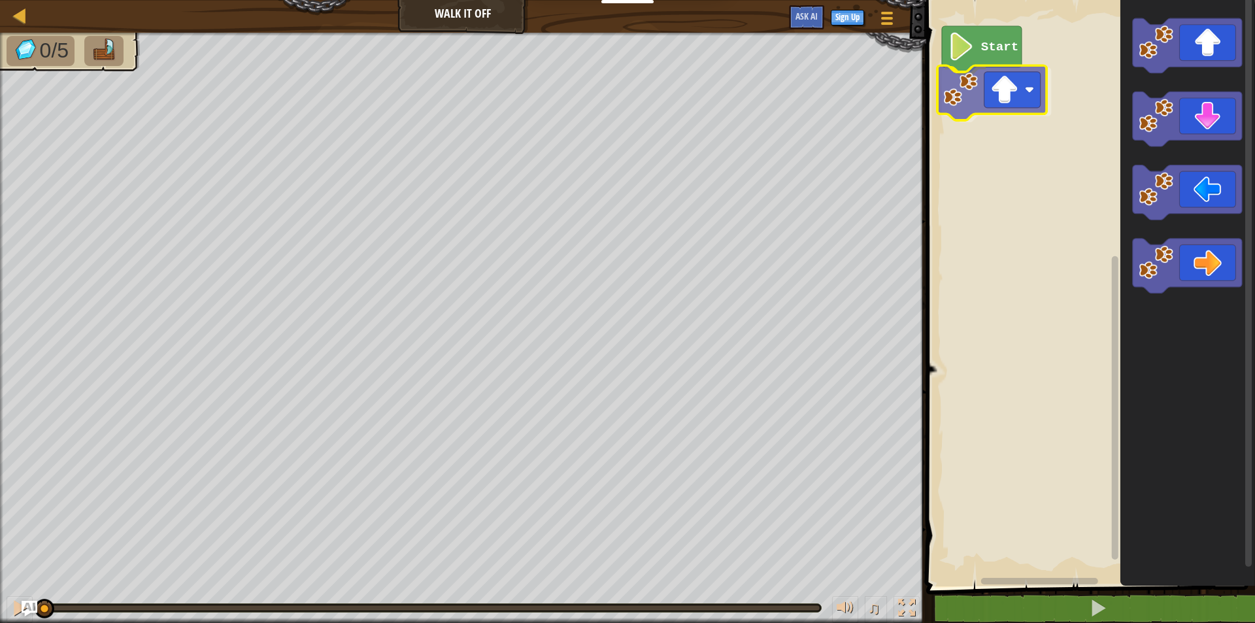
click at [984, 80] on div "Start" at bounding box center [1088, 289] width 333 height 593
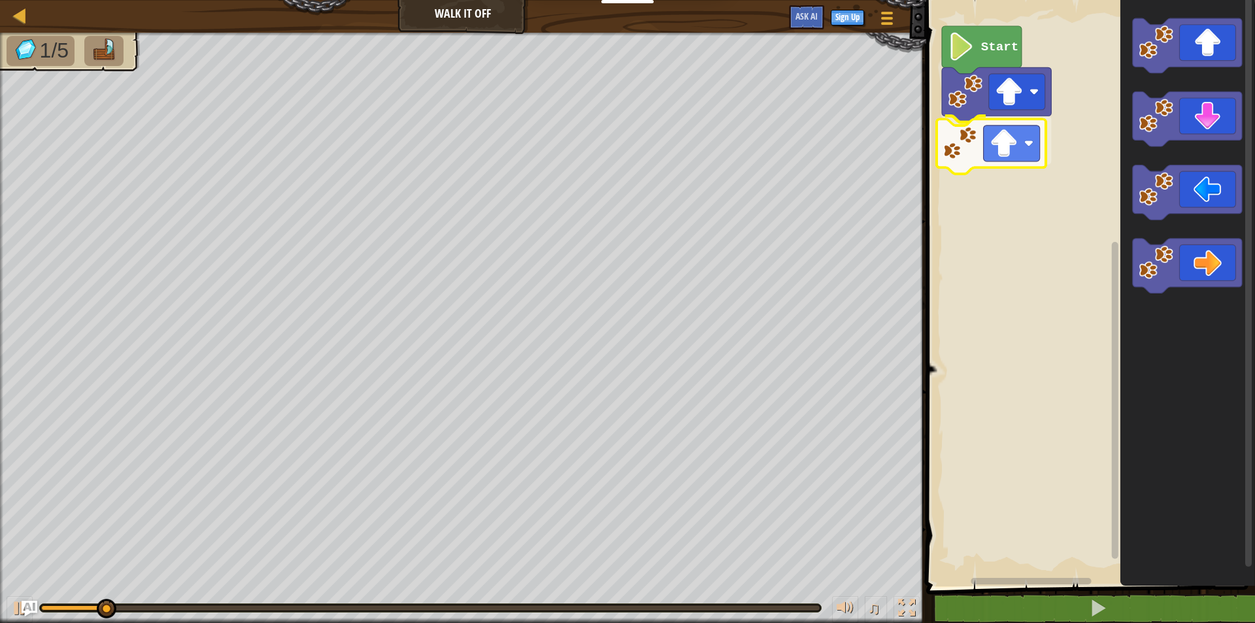
click at [982, 144] on div "Start" at bounding box center [1088, 289] width 333 height 593
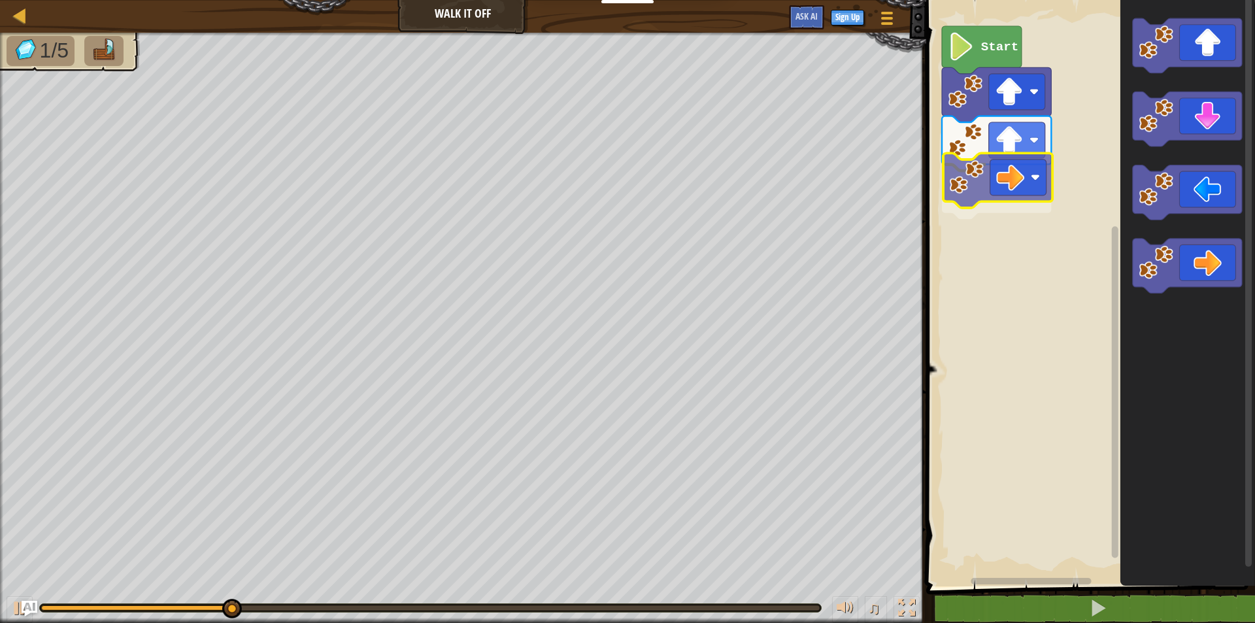
click at [999, 182] on div "Start" at bounding box center [1088, 289] width 333 height 593
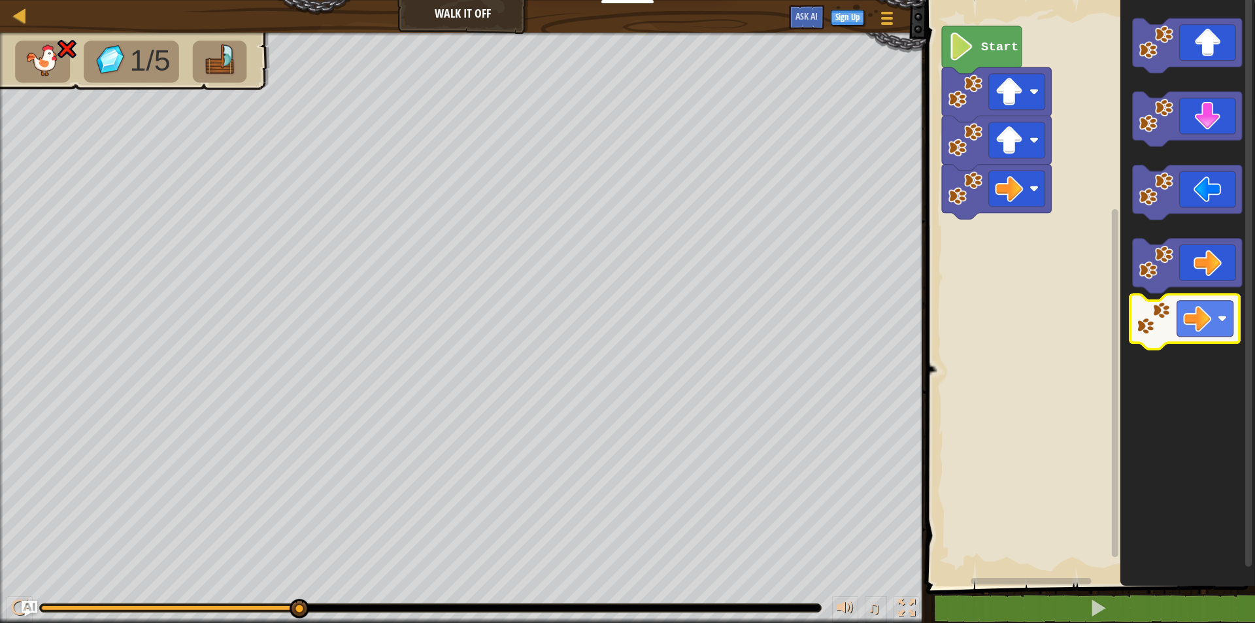
click at [1160, 310] on icon "Blockly Workspace" at bounding box center [1187, 289] width 135 height 593
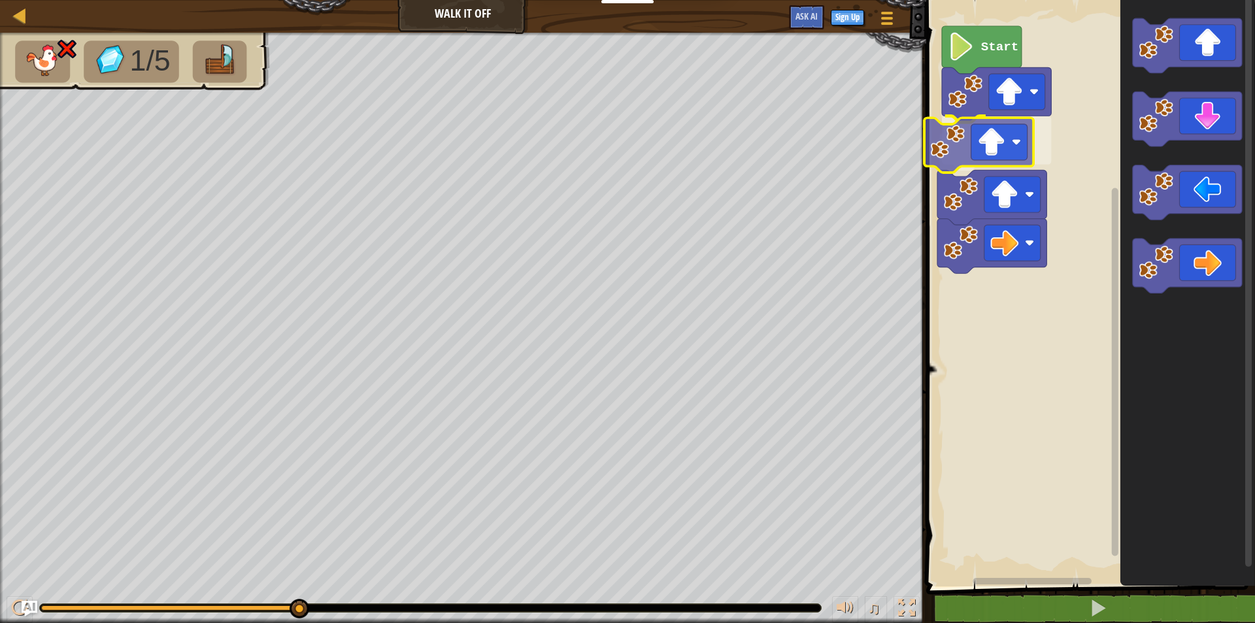
click at [997, 143] on div "Start" at bounding box center [1088, 289] width 333 height 593
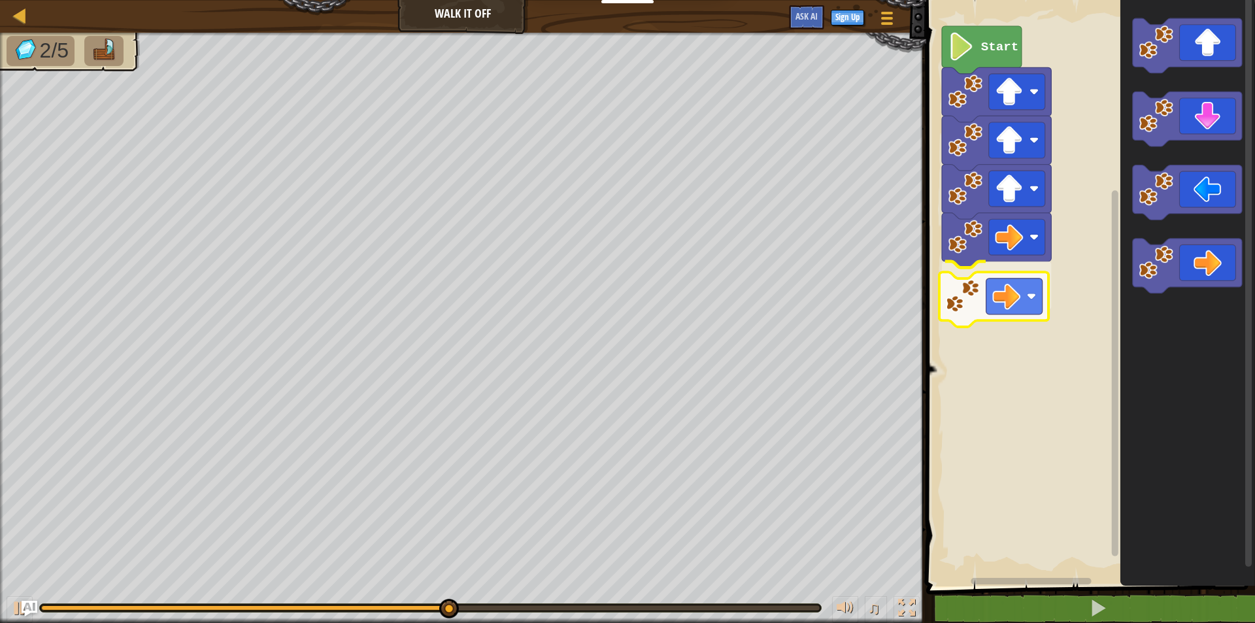
click at [1001, 296] on div "Start" at bounding box center [1088, 289] width 333 height 593
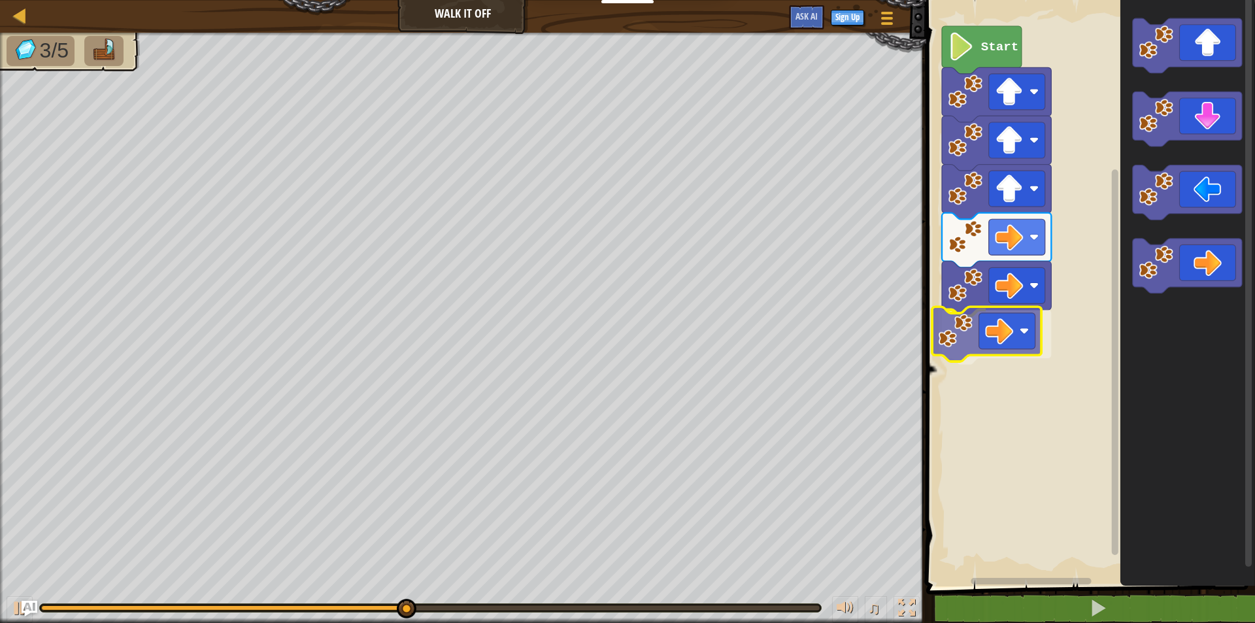
click at [997, 346] on div "Start" at bounding box center [1088, 289] width 333 height 593
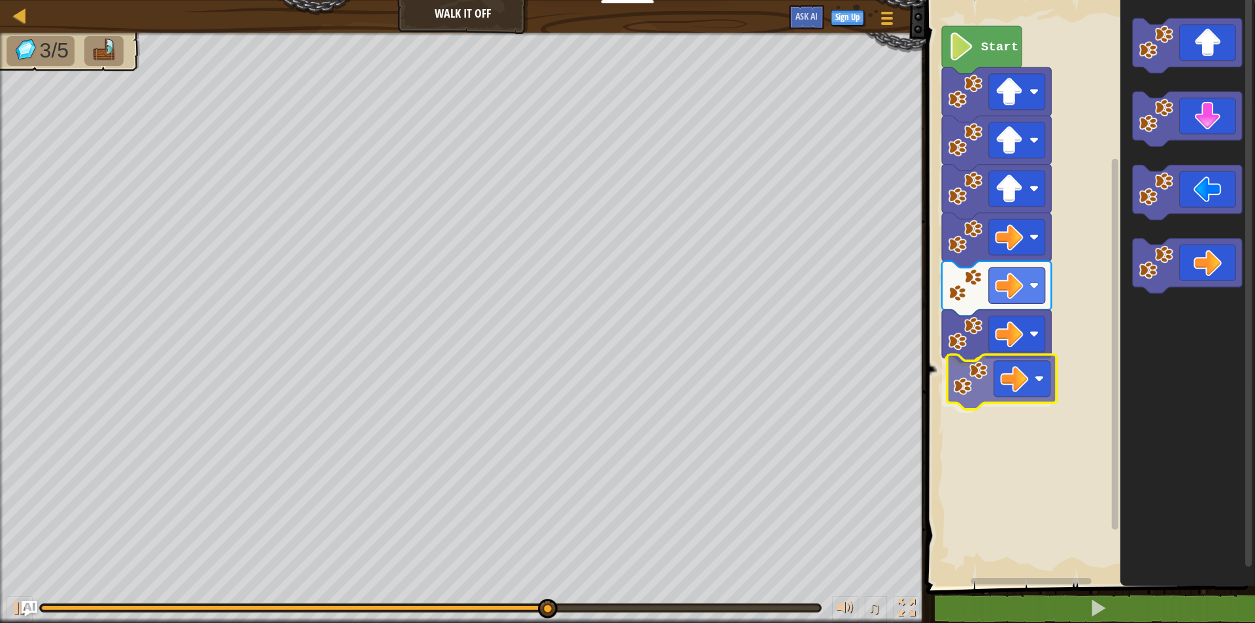
click at [1010, 373] on div "Start" at bounding box center [1088, 289] width 333 height 593
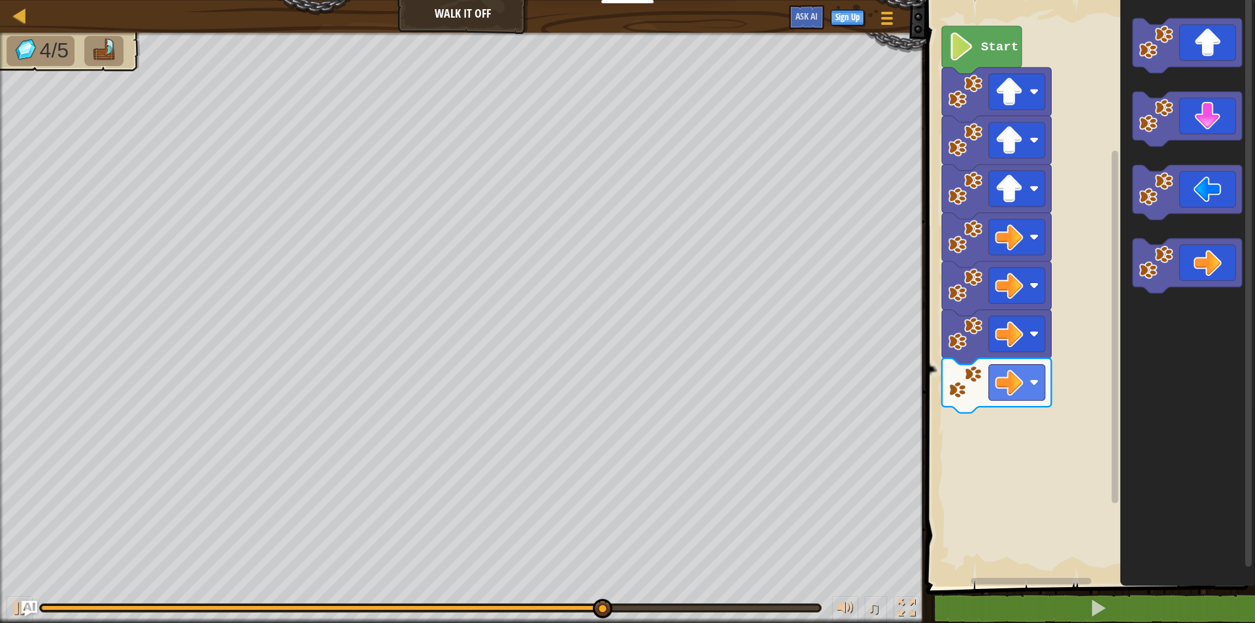
click at [998, 435] on div "Start" at bounding box center [1088, 289] width 333 height 593
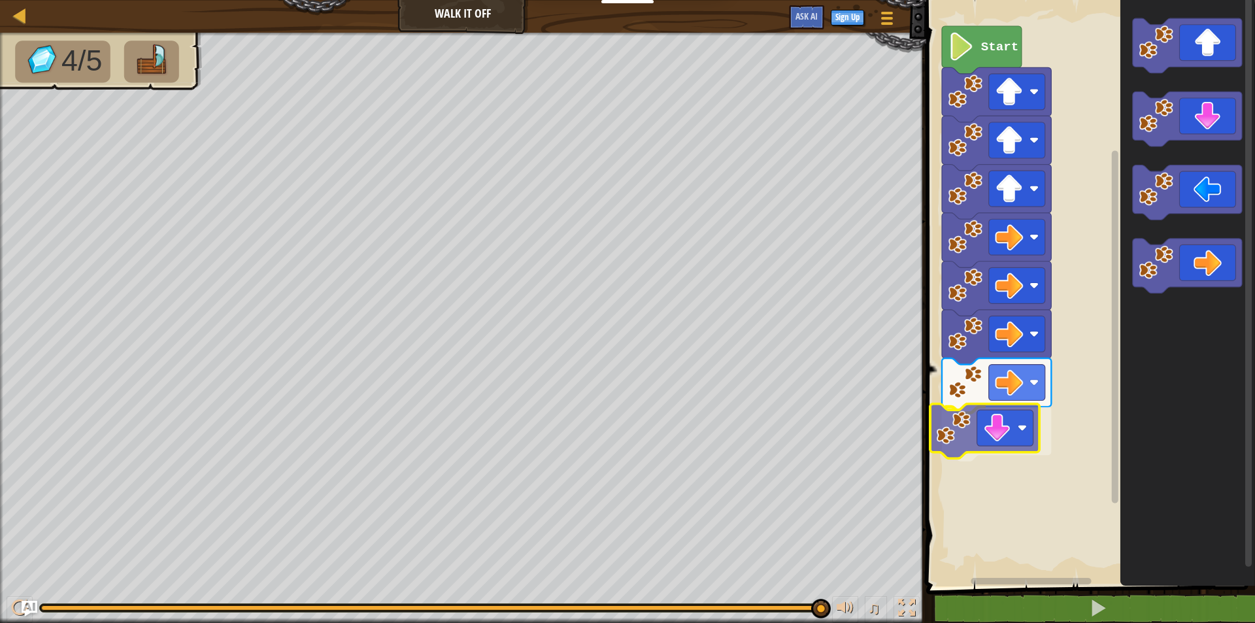
click at [990, 442] on div "Start" at bounding box center [1088, 289] width 333 height 593
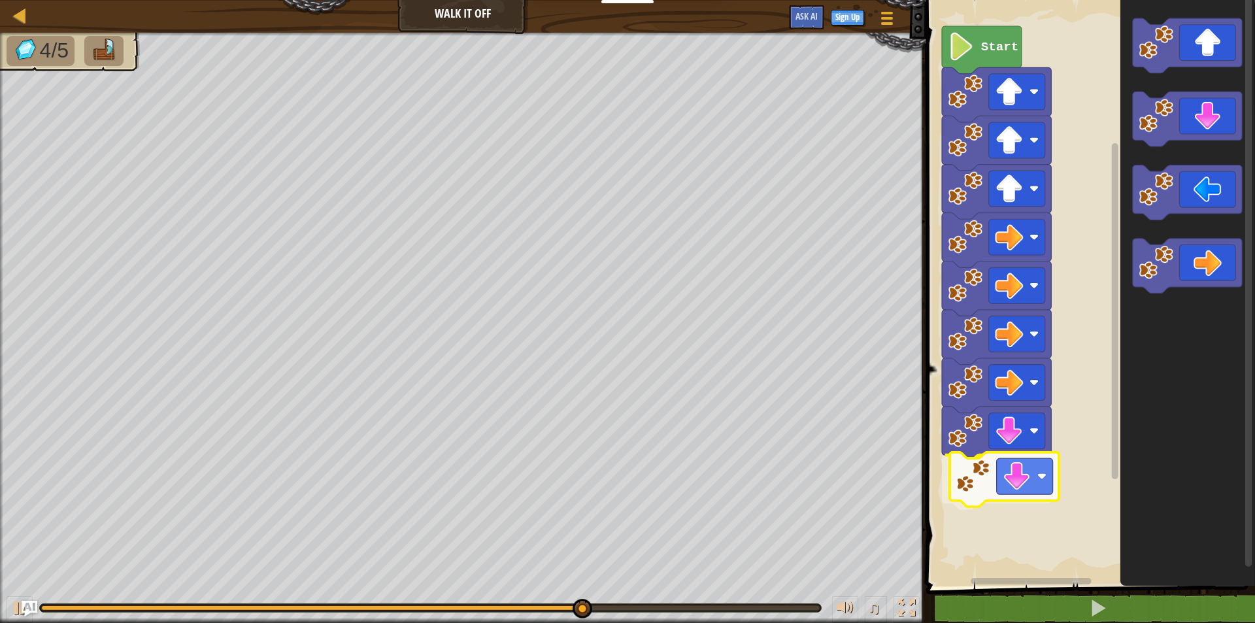
click at [1017, 470] on div "Start" at bounding box center [1088, 289] width 333 height 593
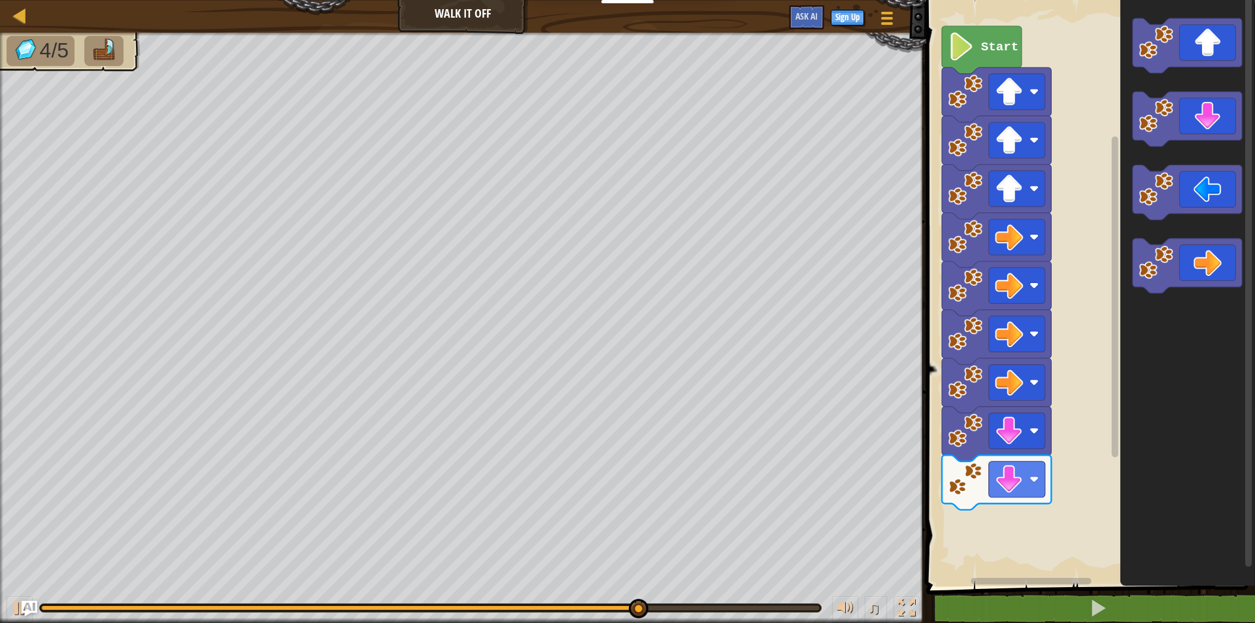
click at [1042, 482] on div "Start" at bounding box center [1088, 289] width 333 height 593
click at [1095, 434] on div "Start" at bounding box center [1088, 289] width 333 height 593
click at [1174, 105] on icon "Blockly Workspace" at bounding box center [1186, 119] width 109 height 55
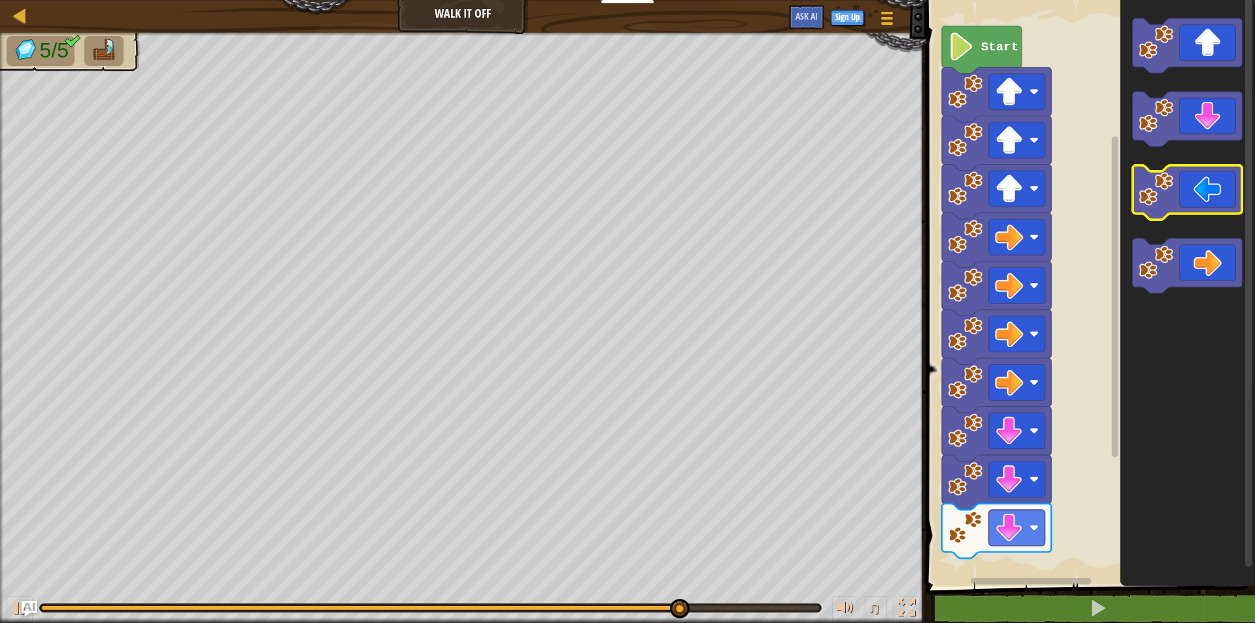
click at [1176, 178] on g "Blockly Workspace" at bounding box center [1186, 155] width 109 height 275
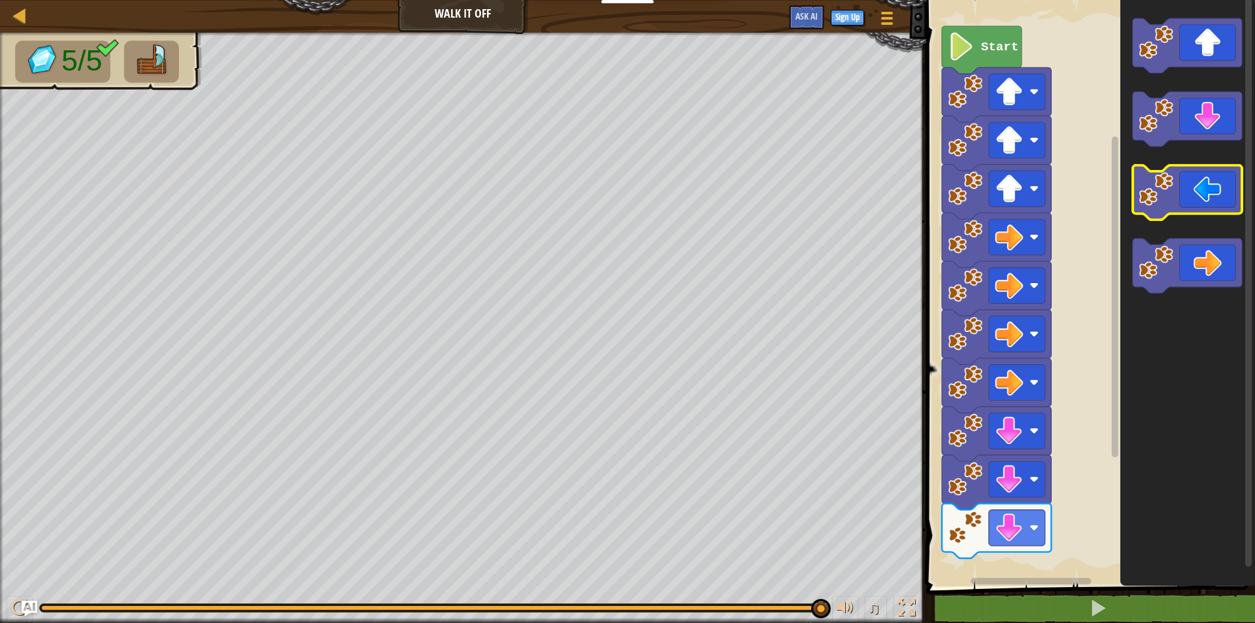
click at [1193, 207] on icon "Blockly Workspace" at bounding box center [1186, 192] width 109 height 55
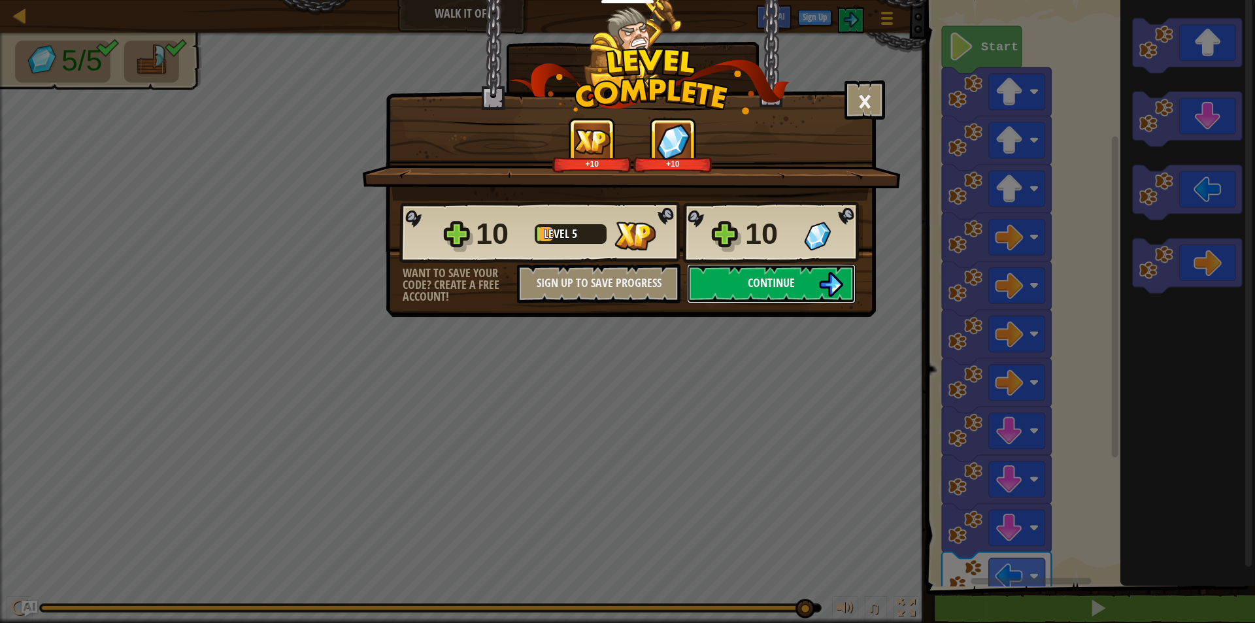
click at [775, 280] on span "Continue" at bounding box center [771, 282] width 47 height 16
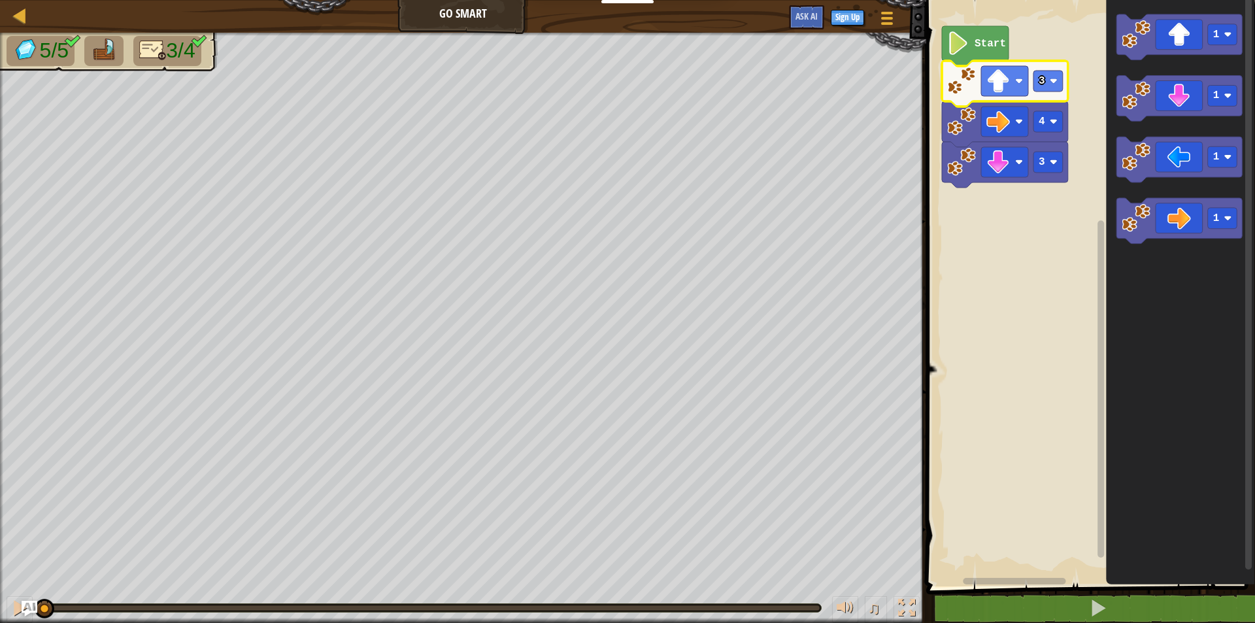
click at [1028, 265] on rect "Blockly Workspace" at bounding box center [1088, 289] width 333 height 593
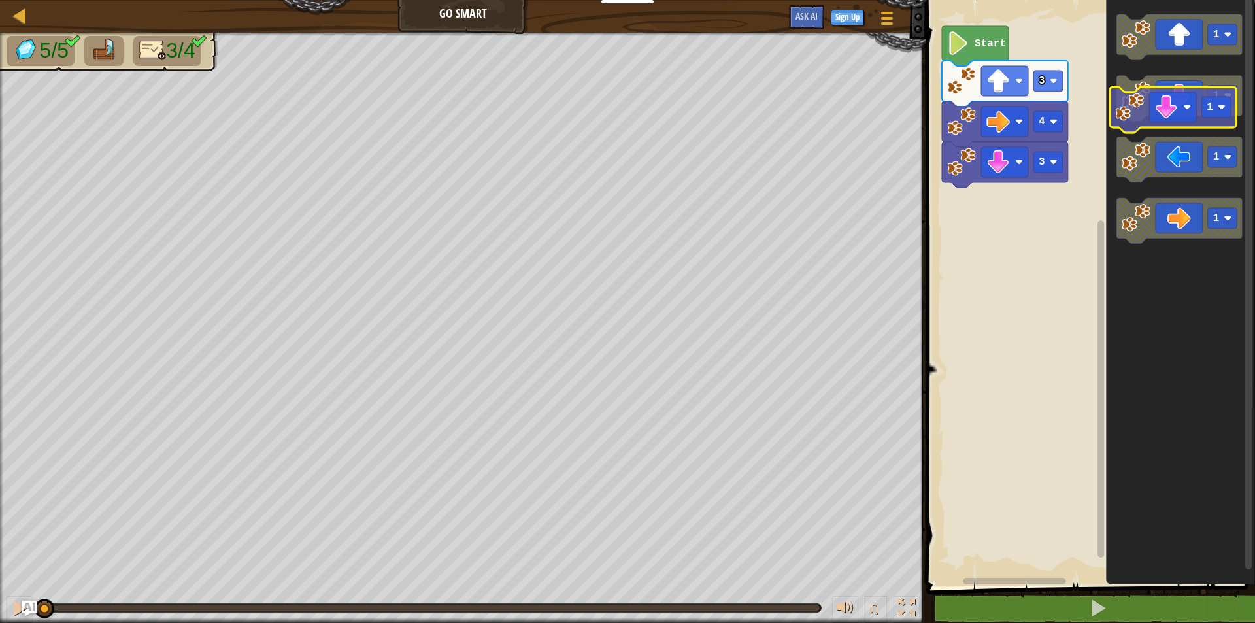
click at [1188, 116] on icon "Blockly Workspace" at bounding box center [1179, 99] width 126 height 46
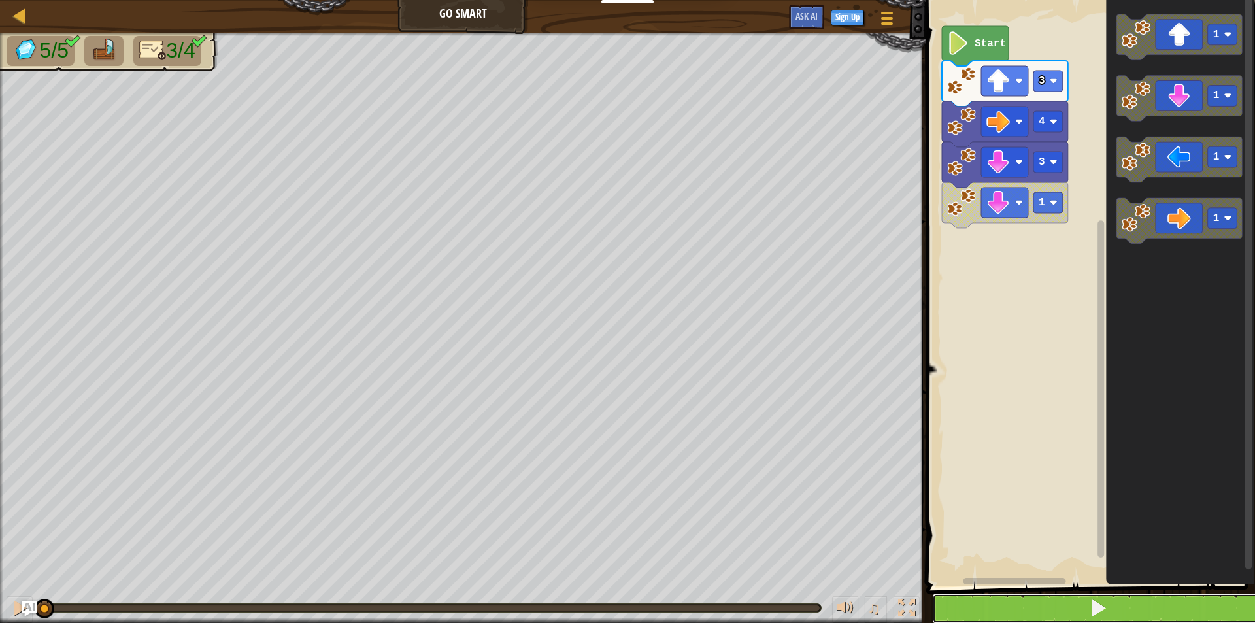
click at [1112, 594] on button at bounding box center [1098, 608] width 333 height 30
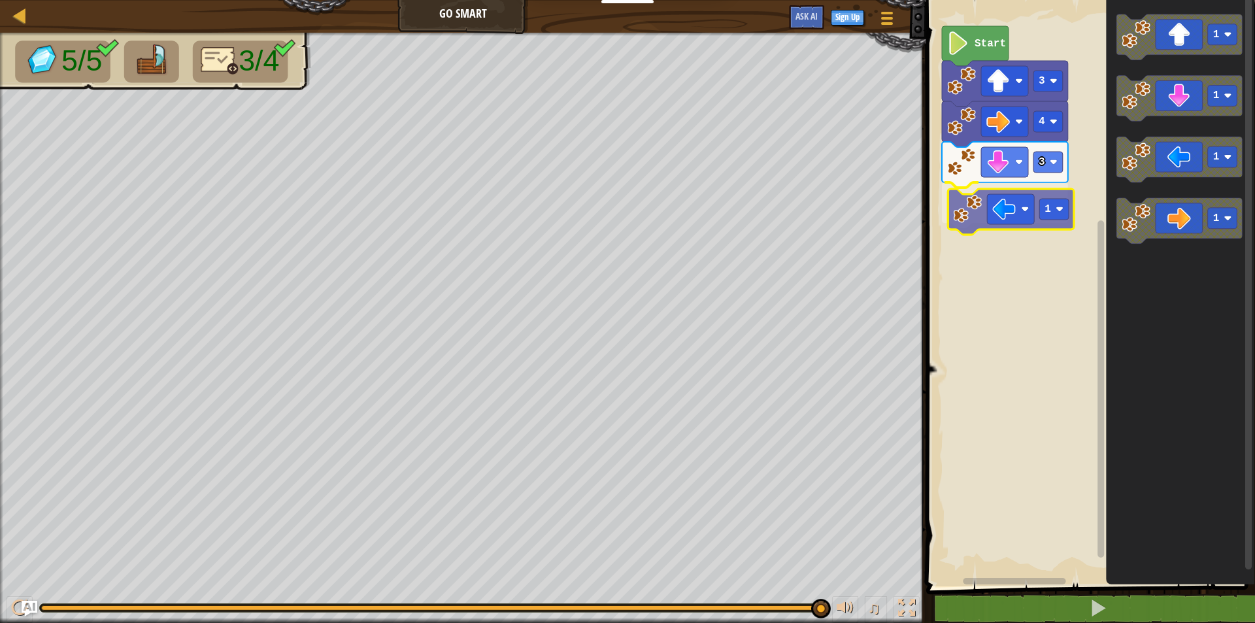
click at [1025, 195] on div "Start 3 1 4 3 1 1 1 1 1" at bounding box center [1088, 289] width 333 height 593
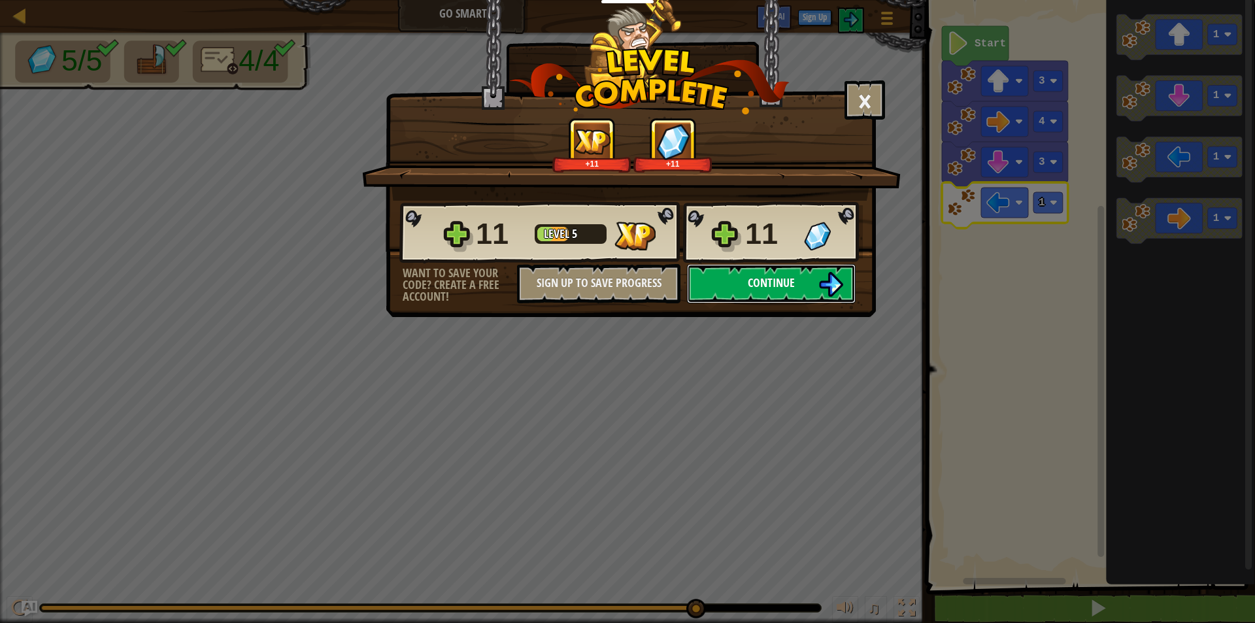
click at [759, 282] on span "Continue" at bounding box center [771, 282] width 47 height 16
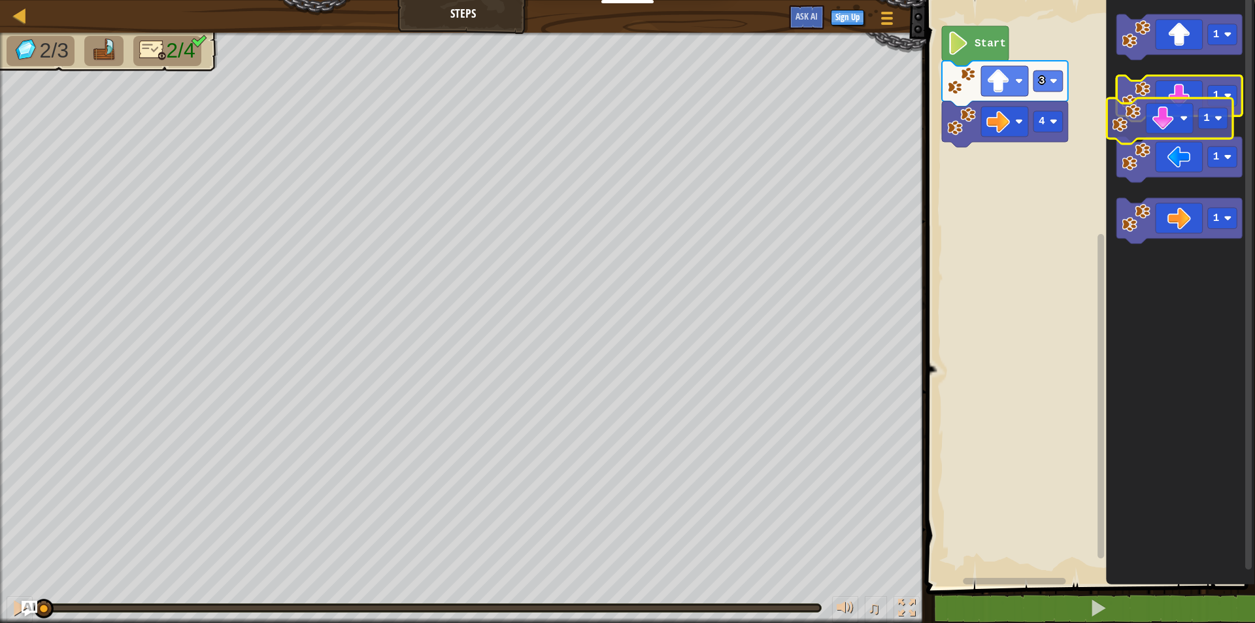
click at [1207, 89] on icon "Blockly Workspace" at bounding box center [1179, 99] width 126 height 46
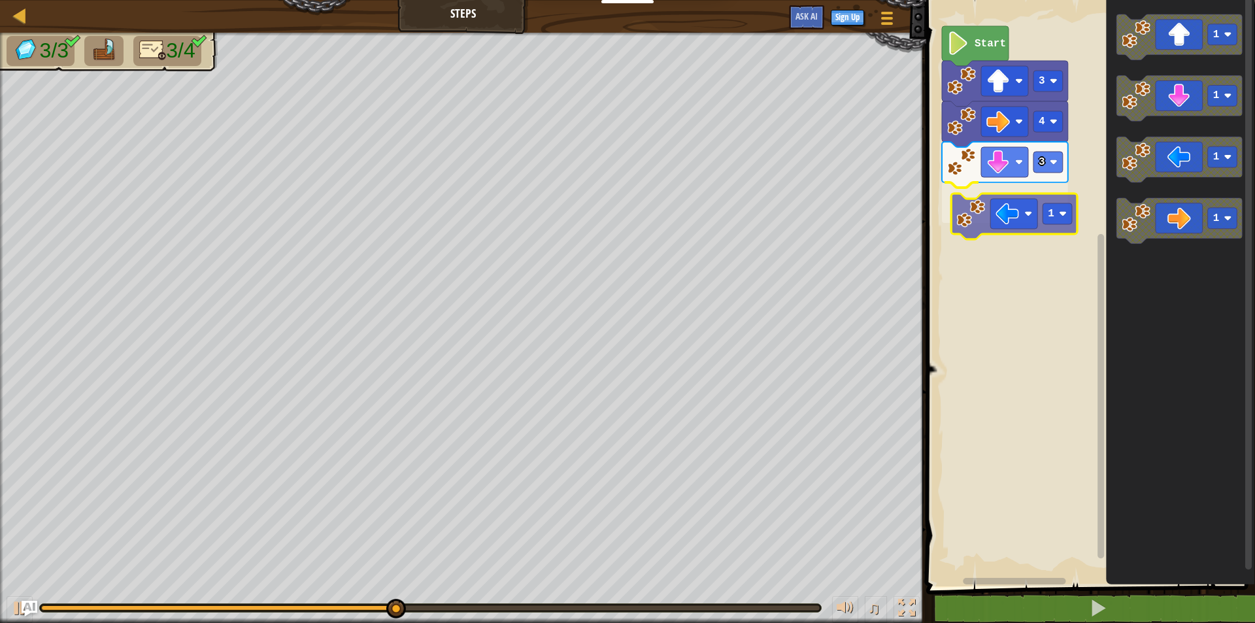
click at [1017, 199] on div "Start 3 4 3 1 1 1 1 1 1" at bounding box center [1088, 289] width 333 height 593
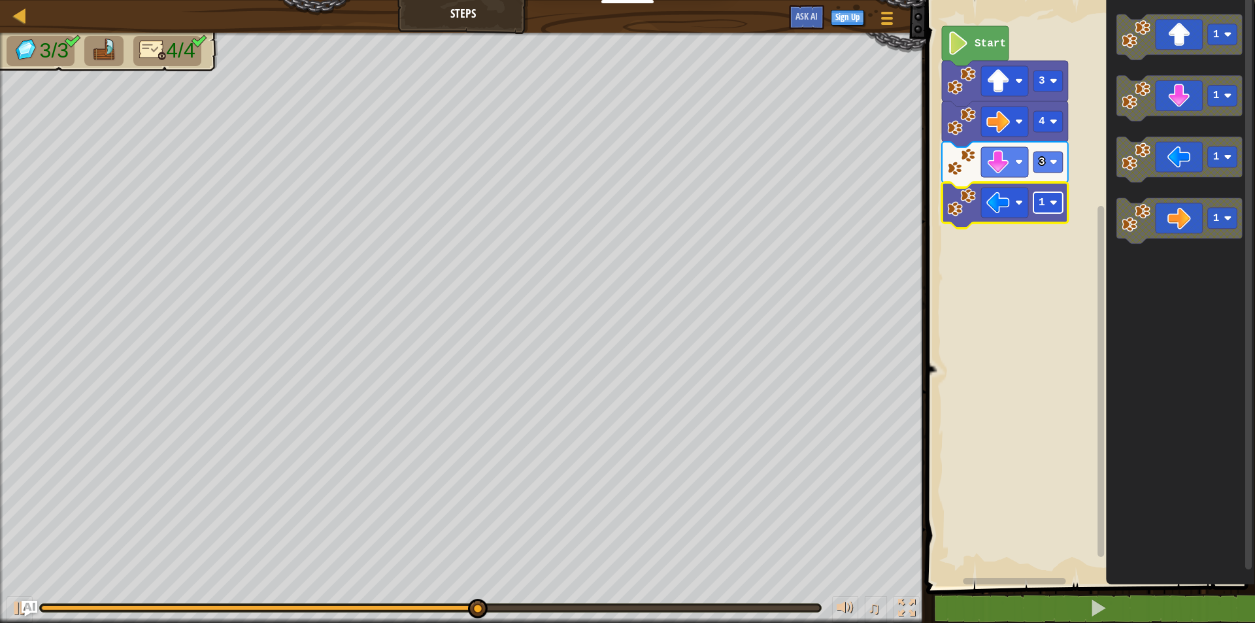
click at [1052, 200] on image "Blockly Workspace" at bounding box center [1053, 203] width 8 height 8
